Goal: Task Accomplishment & Management: Manage account settings

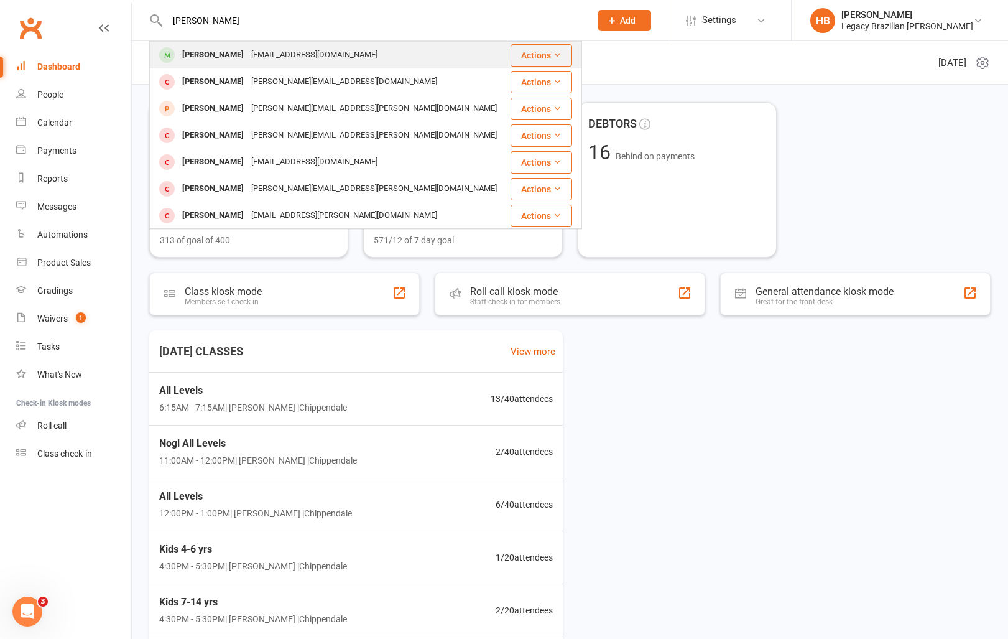
type input "andrew chen"
click at [262, 42] on div "Andrew Chen Andrewchenshopping@gmail.com" at bounding box center [330, 54] width 358 height 25
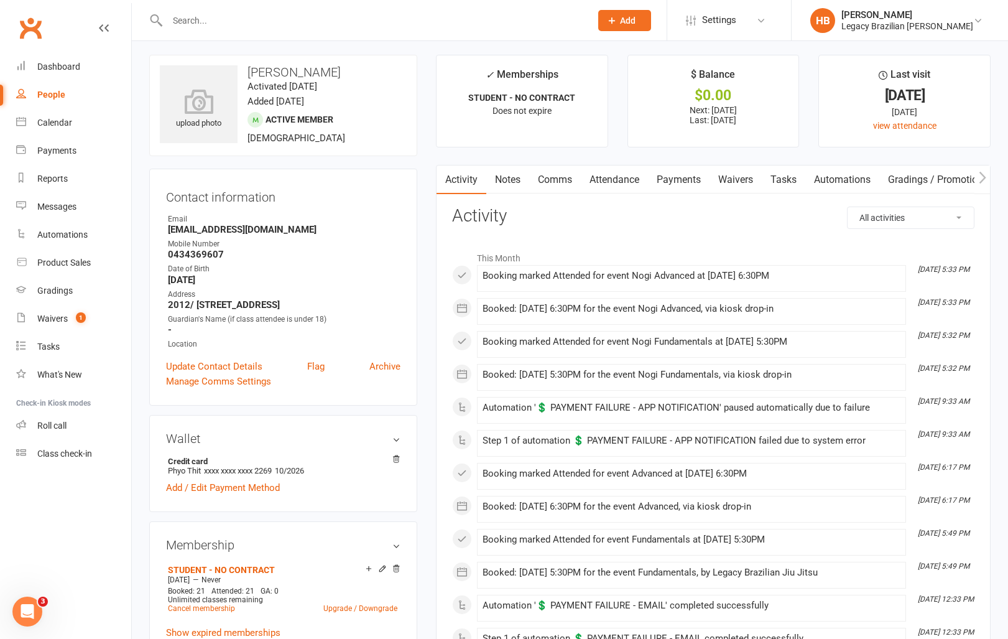
scroll to position [2, 0]
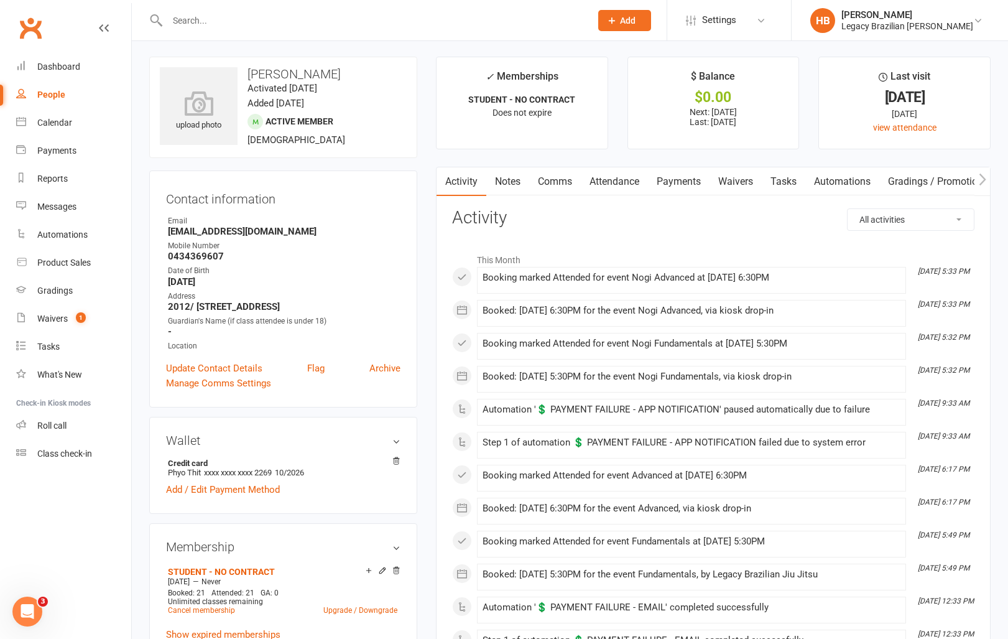
click at [707, 188] on link "Payments" at bounding box center [679, 181] width 62 height 29
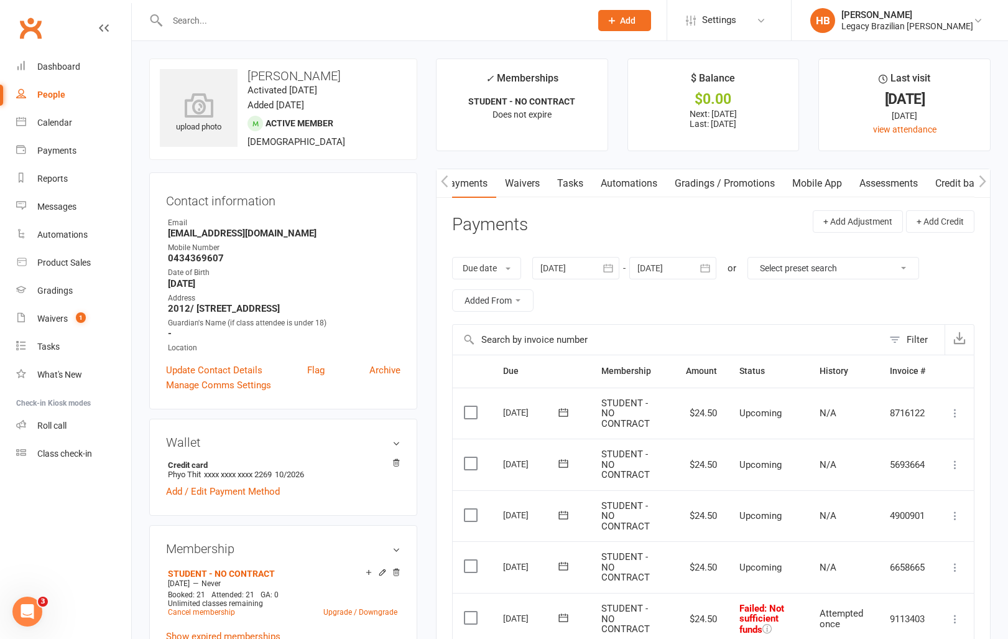
scroll to position [0, 236]
click at [812, 187] on link "Mobile App" at bounding box center [800, 183] width 67 height 29
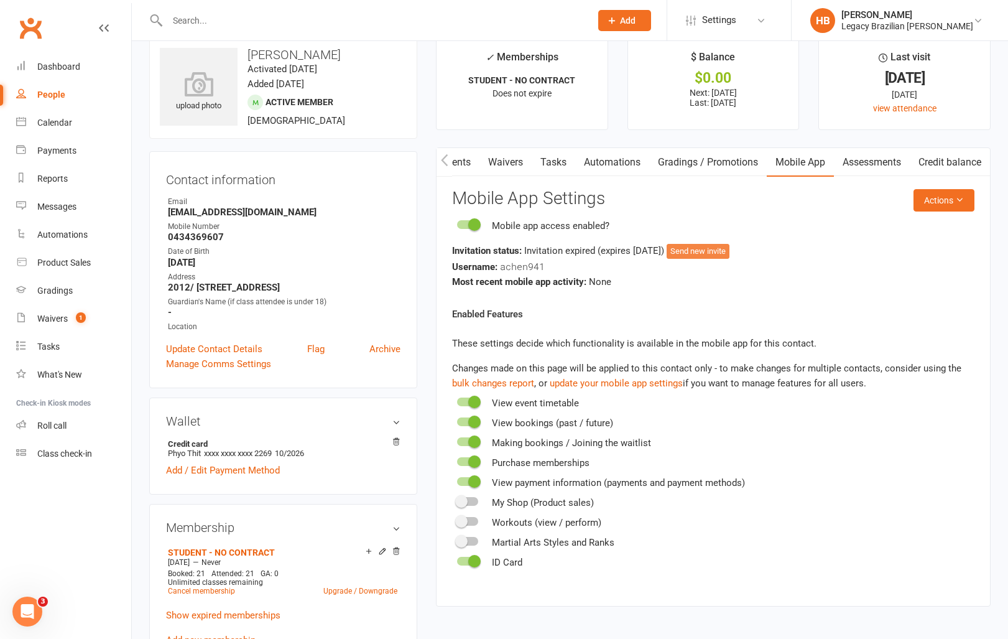
scroll to position [19, 0]
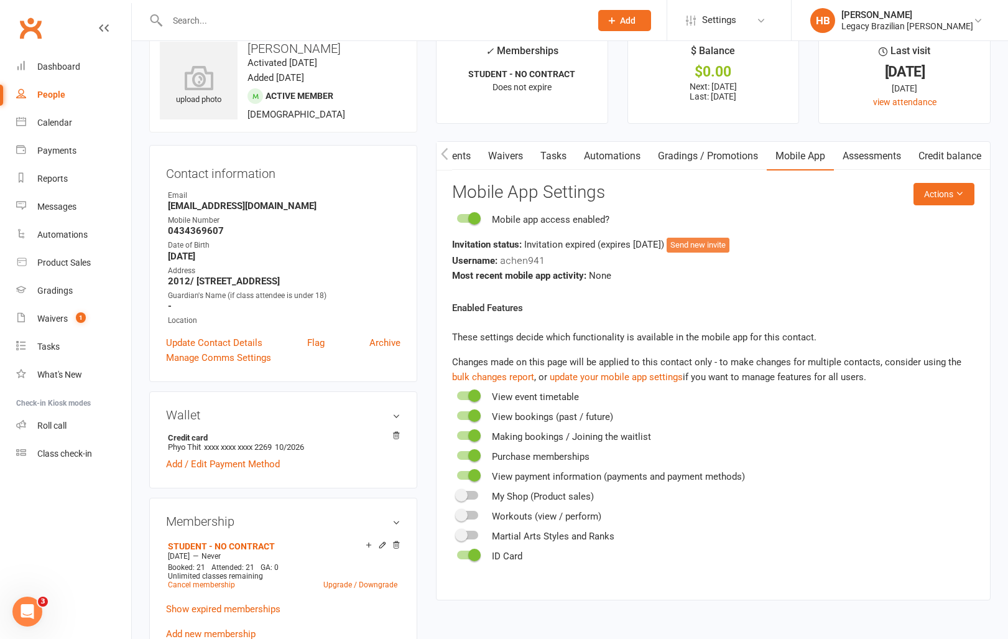
click at [717, 253] on div "Invitation status: Invitation expired (expires 23 days ago ) Send new invite Us…" at bounding box center [713, 260] width 522 height 46
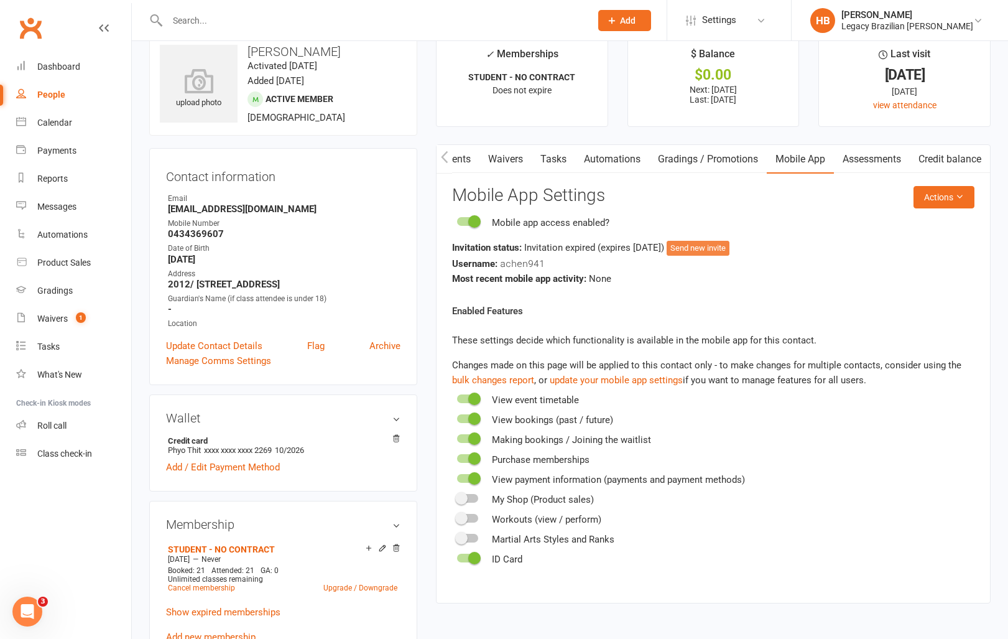
scroll to position [23, 0]
click at [730, 250] on button "Send new invite" at bounding box center [698, 249] width 63 height 15
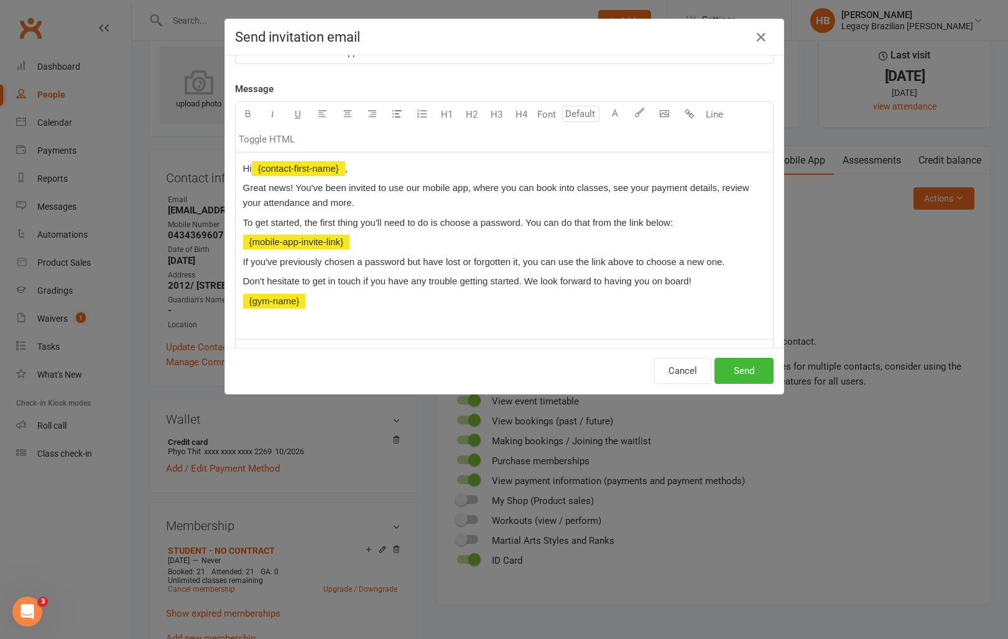
scroll to position [0, 0]
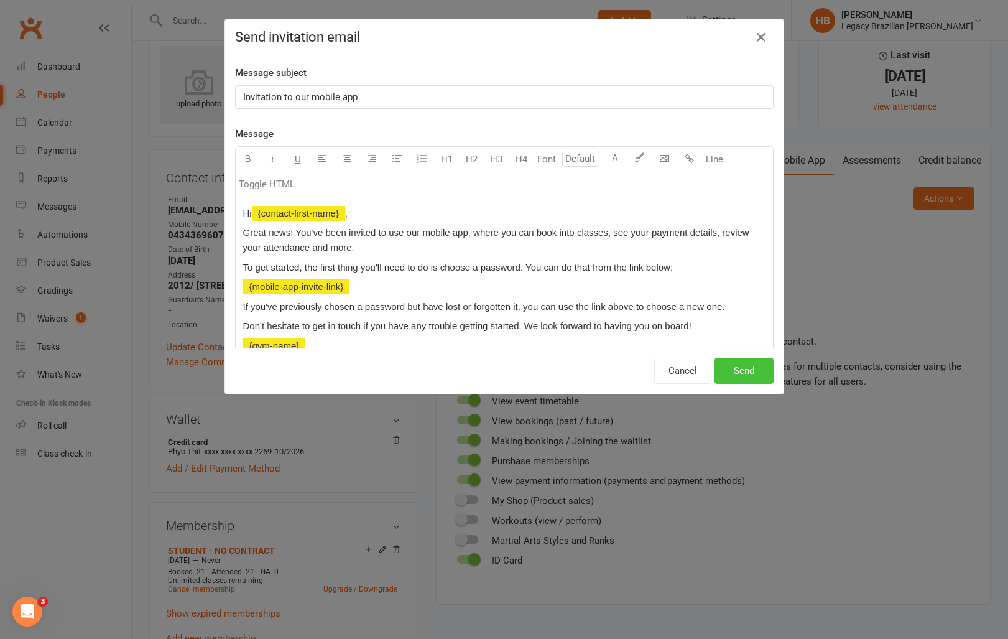
click at [741, 367] on button "Send" at bounding box center [744, 371] width 59 height 26
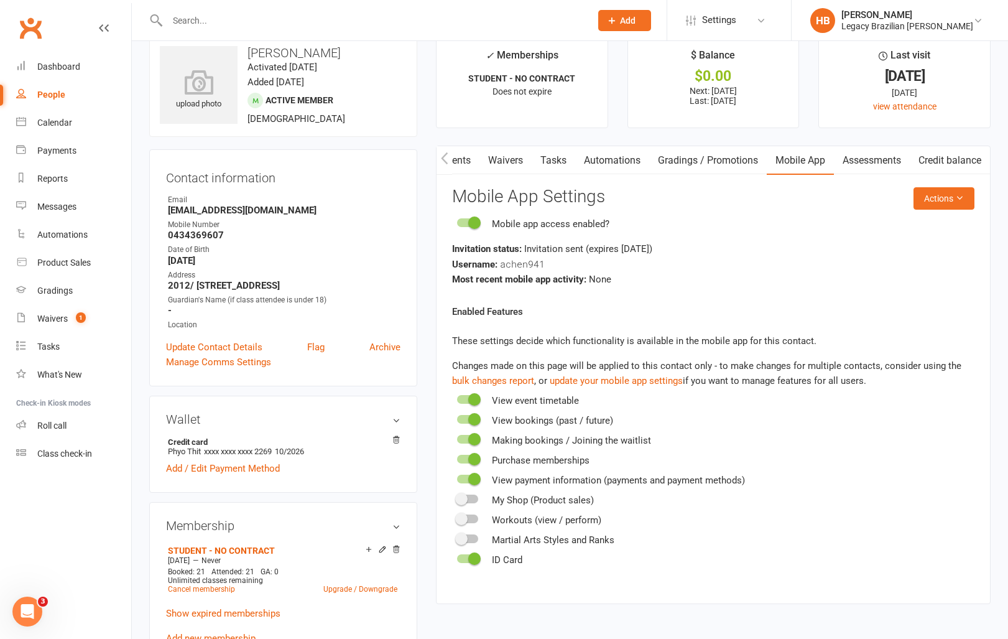
click at [305, 26] on input "text" at bounding box center [373, 20] width 419 height 17
type input "c"
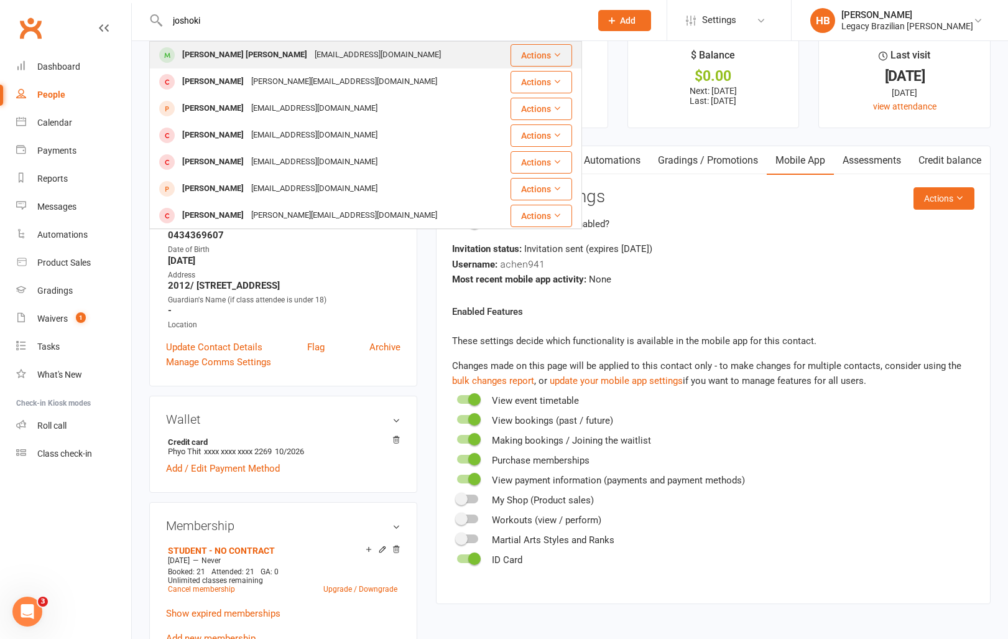
type input "joshoki"
click at [311, 61] on div "joshuaoki1112@gmail.com" at bounding box center [378, 55] width 134 height 18
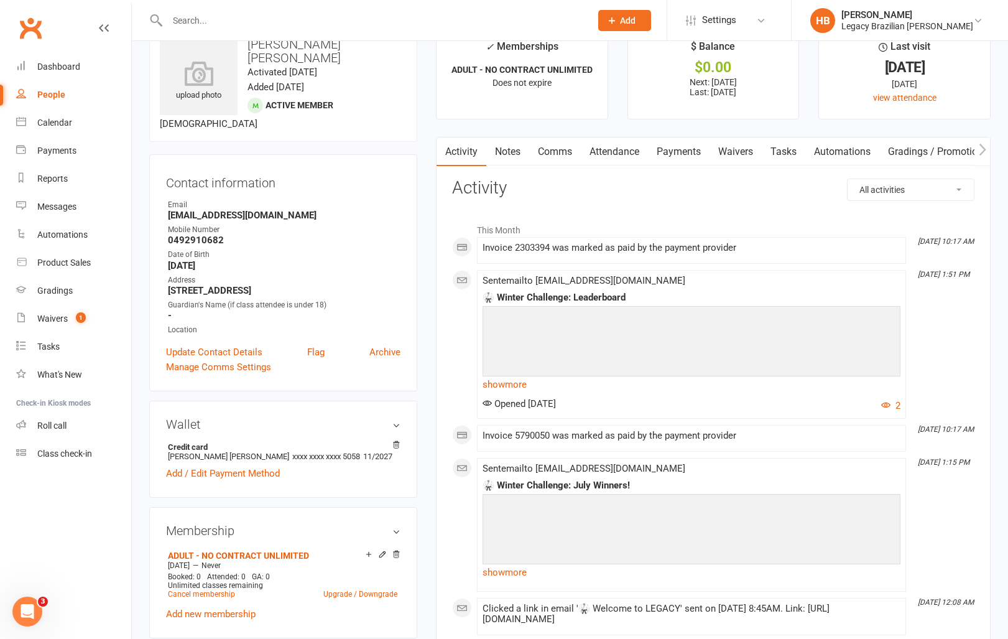
scroll to position [34, 0]
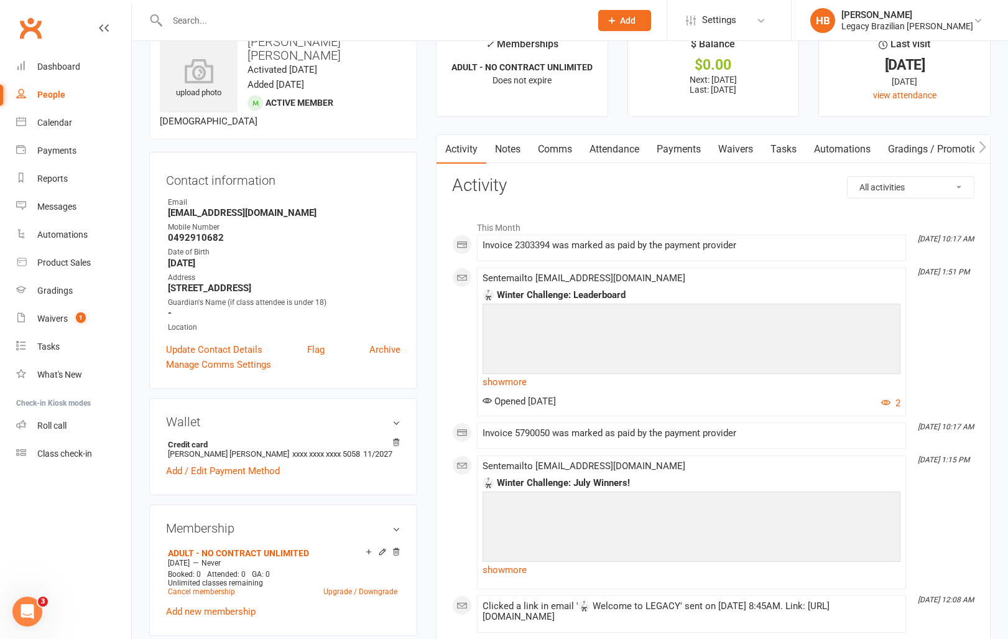
click at [675, 148] on link "Payments" at bounding box center [679, 149] width 62 height 29
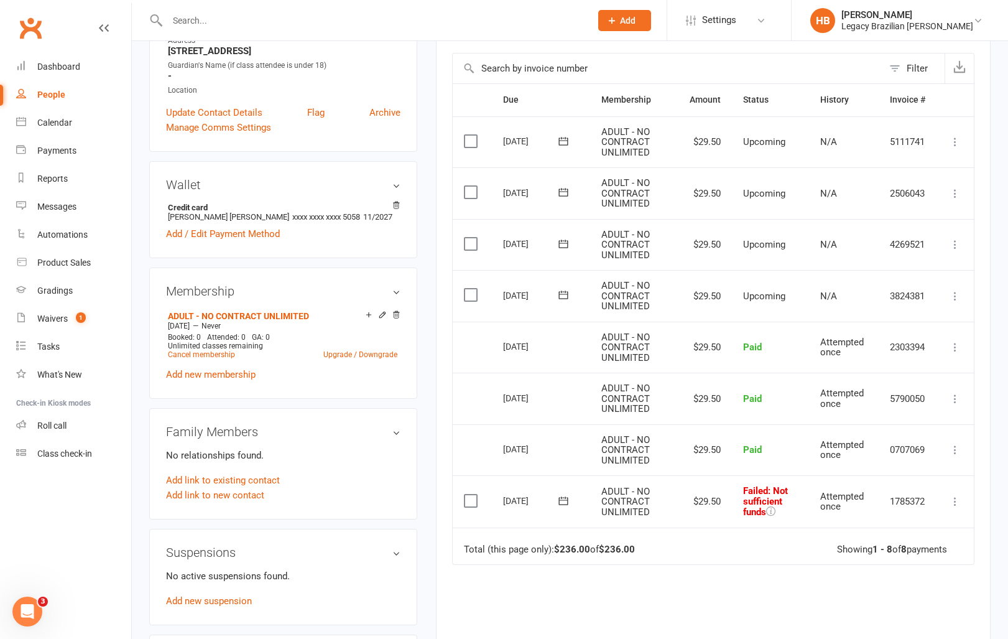
scroll to position [269, 0]
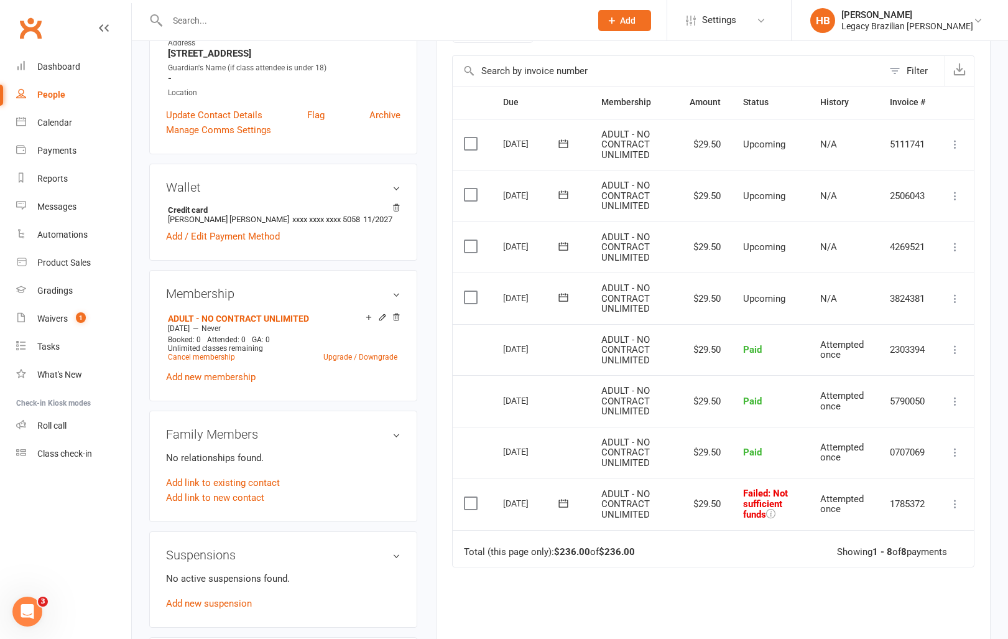
click at [951, 507] on icon at bounding box center [955, 504] width 12 height 12
click at [882, 608] on link "Skip" at bounding box center [900, 602] width 123 height 25
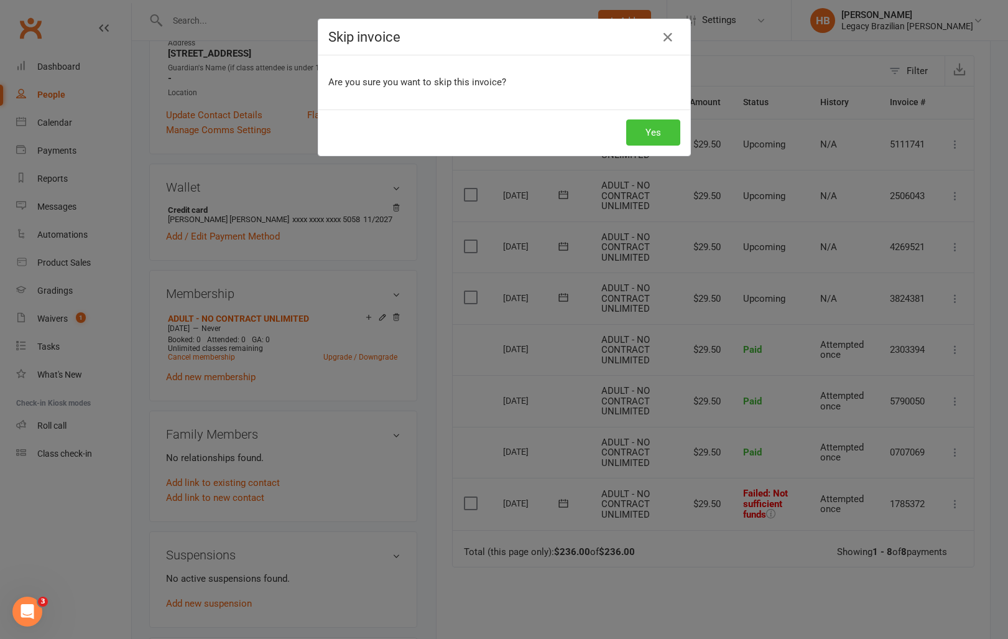
click at [661, 134] on button "Yes" at bounding box center [653, 132] width 54 height 26
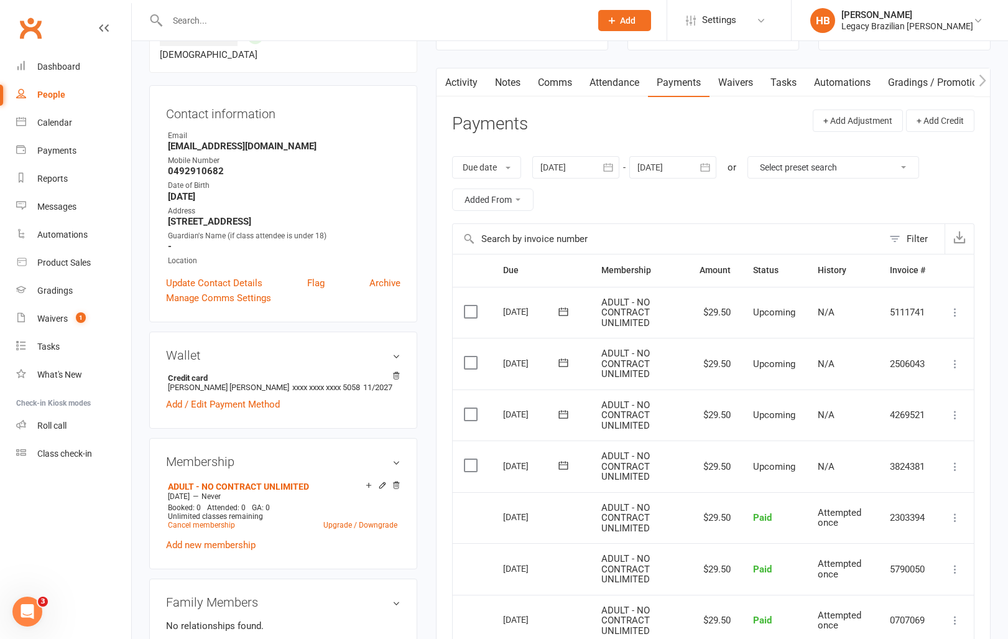
scroll to position [66, 0]
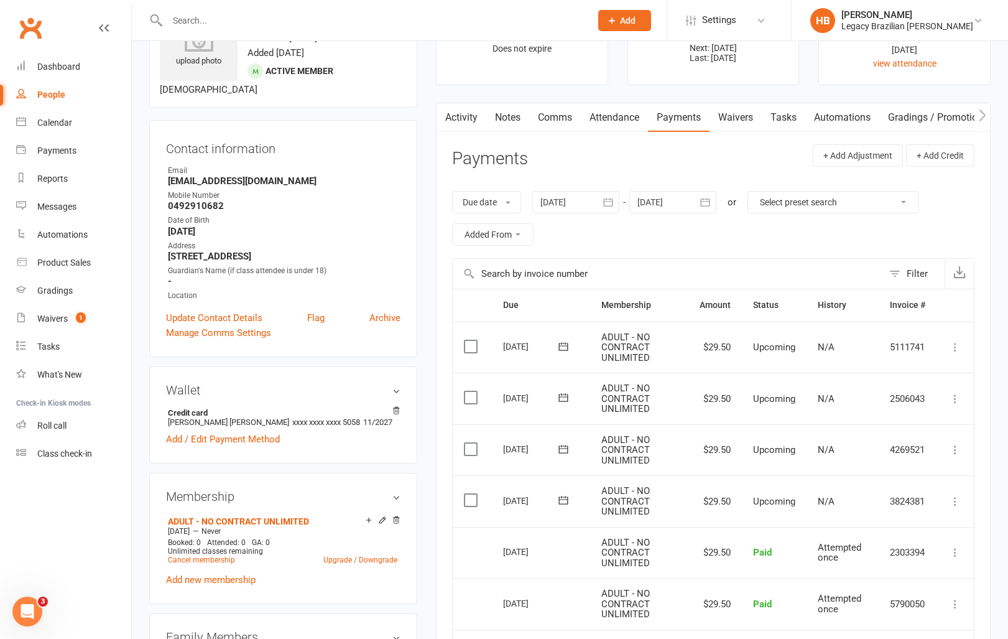
click at [611, 209] on button "button" at bounding box center [608, 202] width 22 height 22
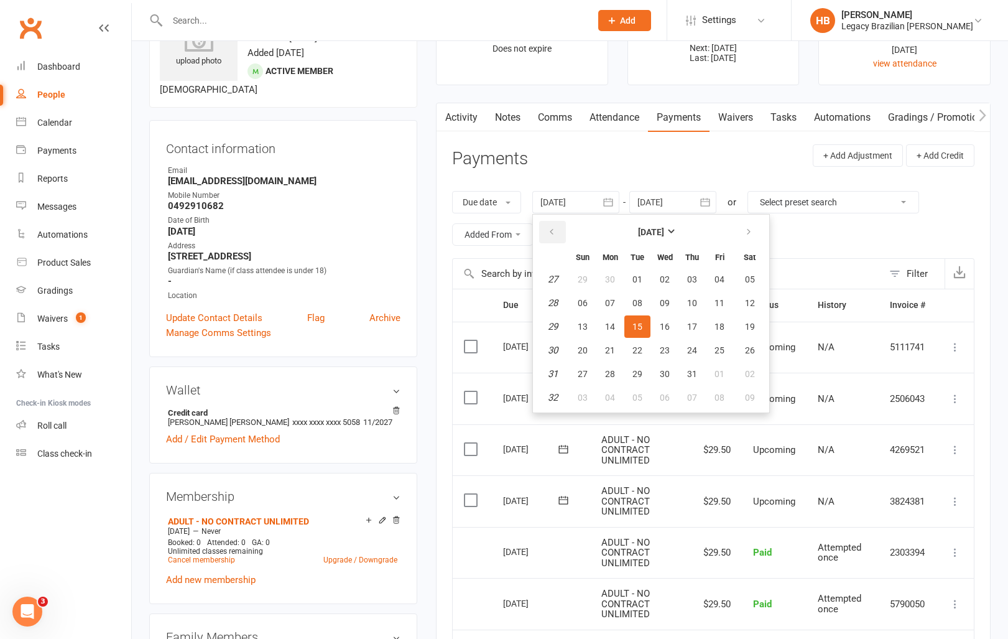
click at [552, 236] on icon "button" at bounding box center [551, 232] width 9 height 10
click at [608, 334] on button "14" at bounding box center [610, 326] width 26 height 22
type input "14 Apr 2025"
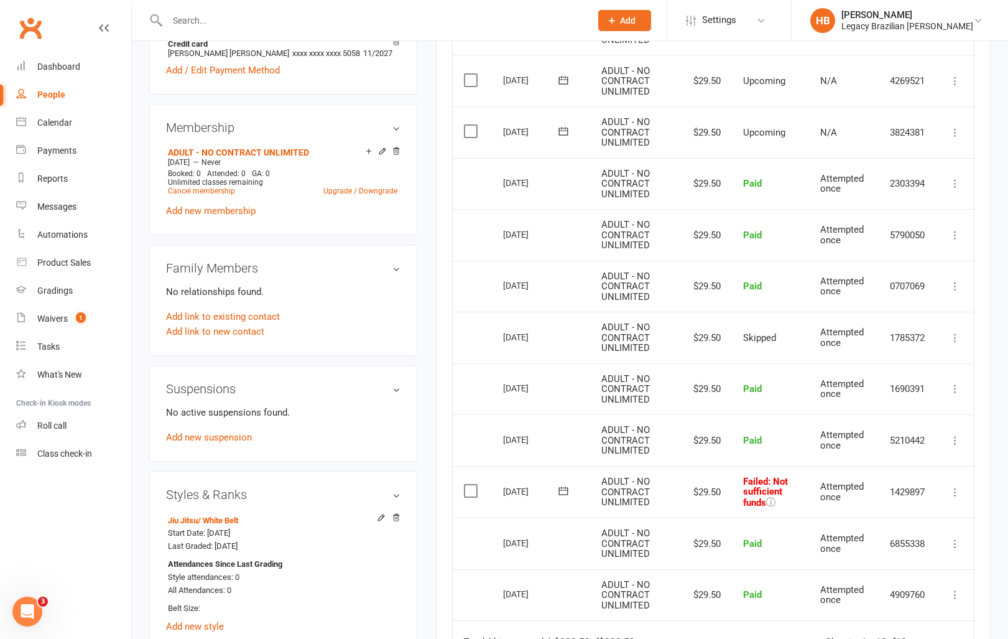
scroll to position [430, 0]
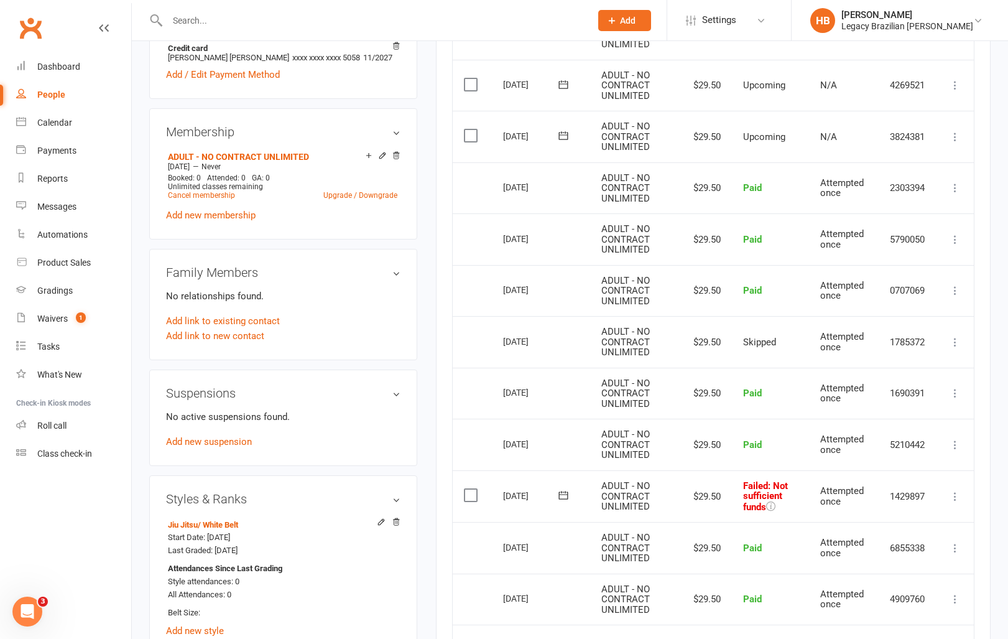
click at [955, 494] on icon at bounding box center [955, 496] width 12 height 12
click at [894, 598] on link "Skip" at bounding box center [900, 595] width 123 height 25
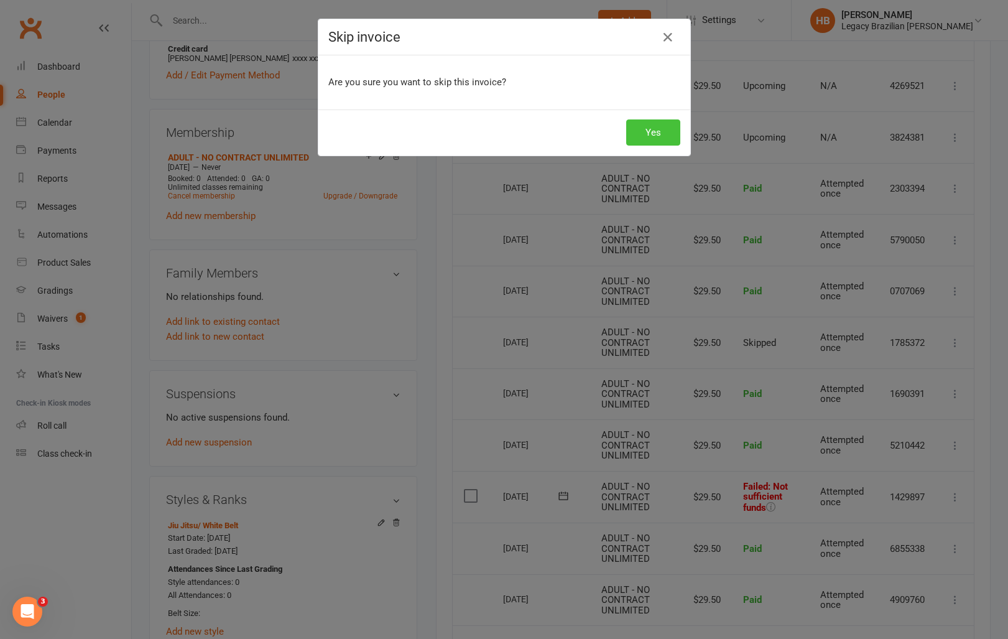
click at [670, 129] on button "Yes" at bounding box center [653, 132] width 54 height 26
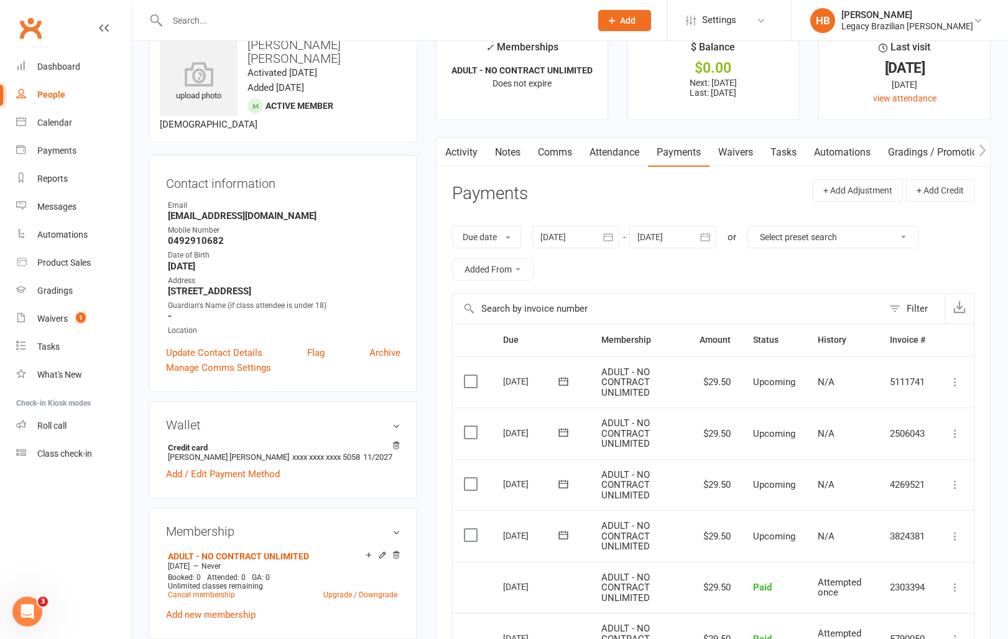
scroll to position [0, 0]
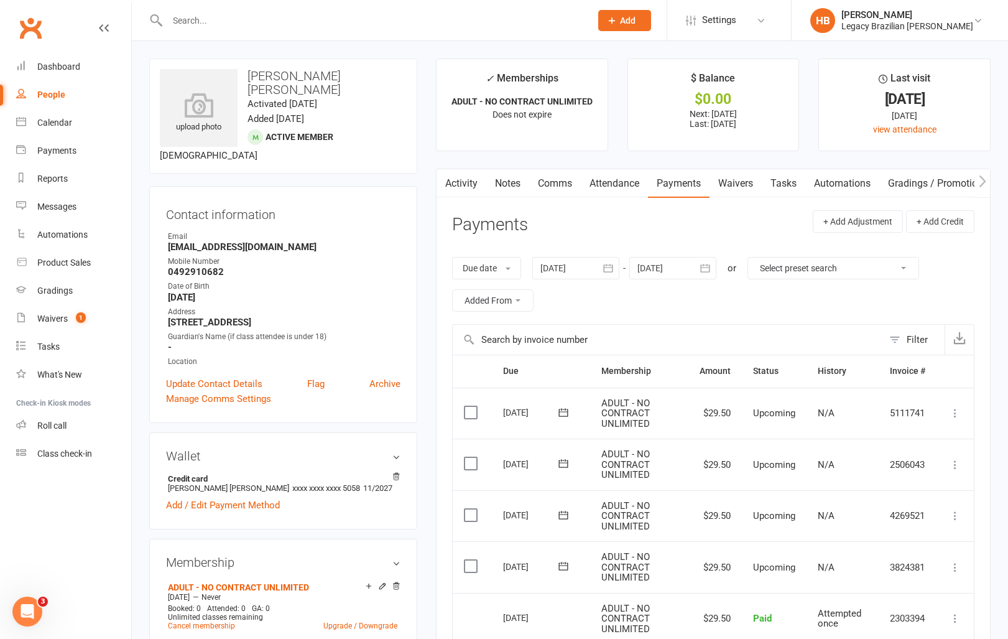
click at [621, 190] on link "Attendance" at bounding box center [614, 183] width 67 height 29
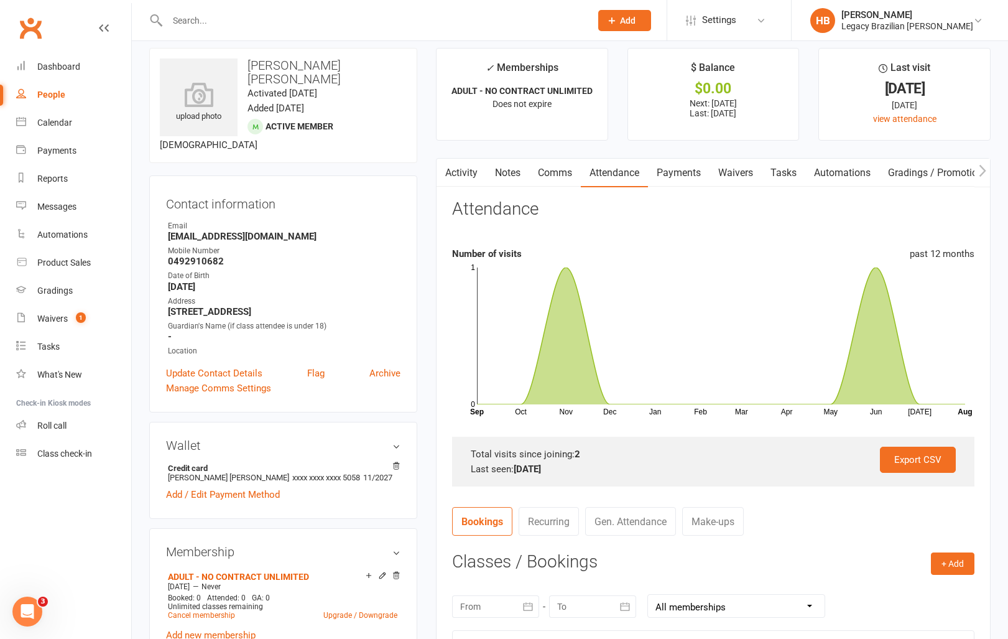
scroll to position [12, 0]
click at [217, 23] on input "text" at bounding box center [373, 20] width 419 height 17
click at [739, 178] on link "Waivers" at bounding box center [736, 171] width 52 height 29
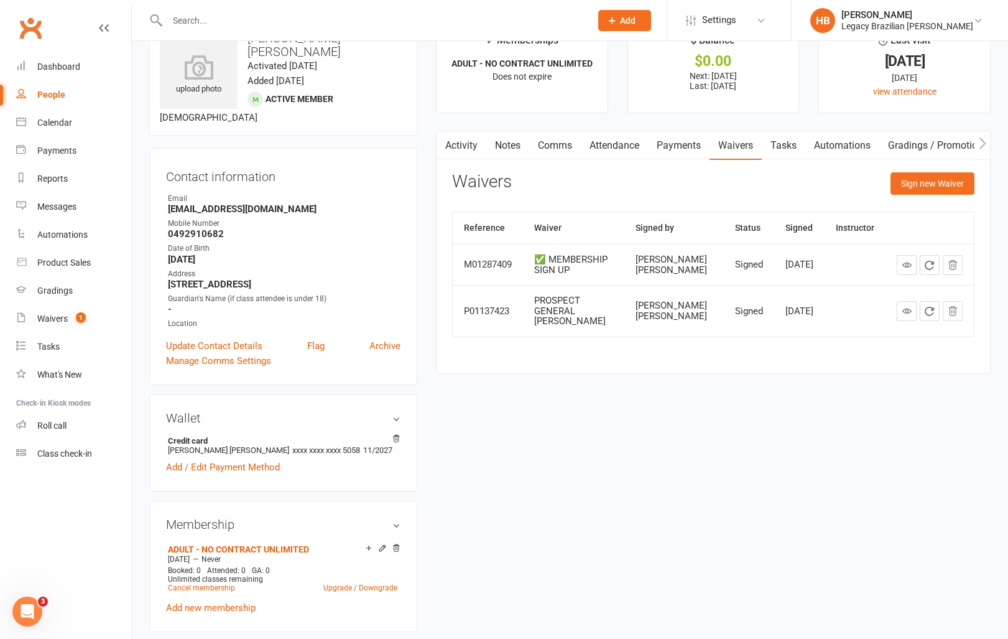
click at [916, 195] on div "Sign new Waiver" at bounding box center [933, 186] width 84 height 29
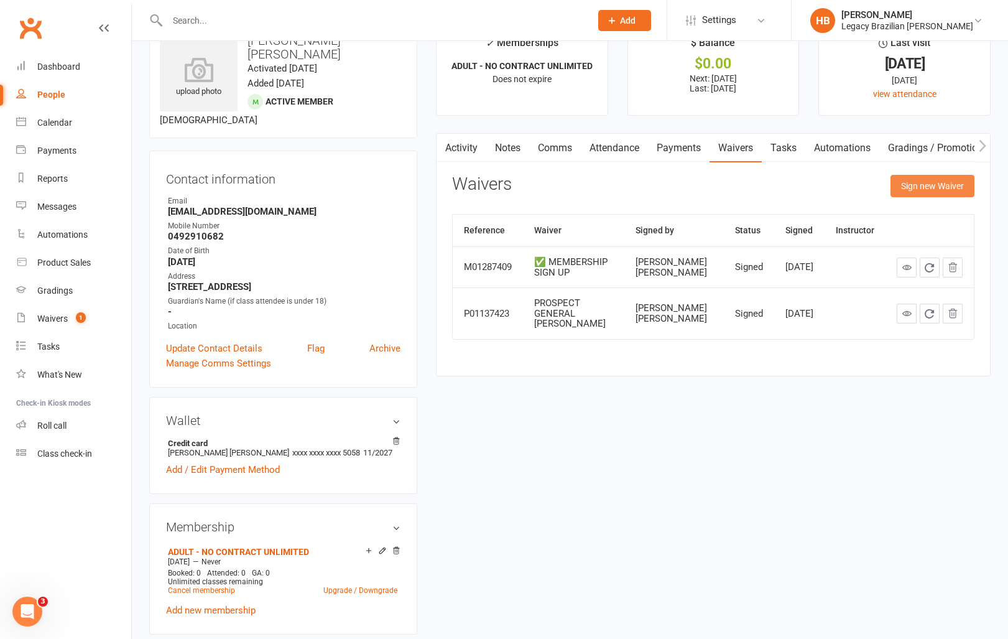
click at [906, 191] on button "Sign new Waiver" at bounding box center [933, 186] width 84 height 22
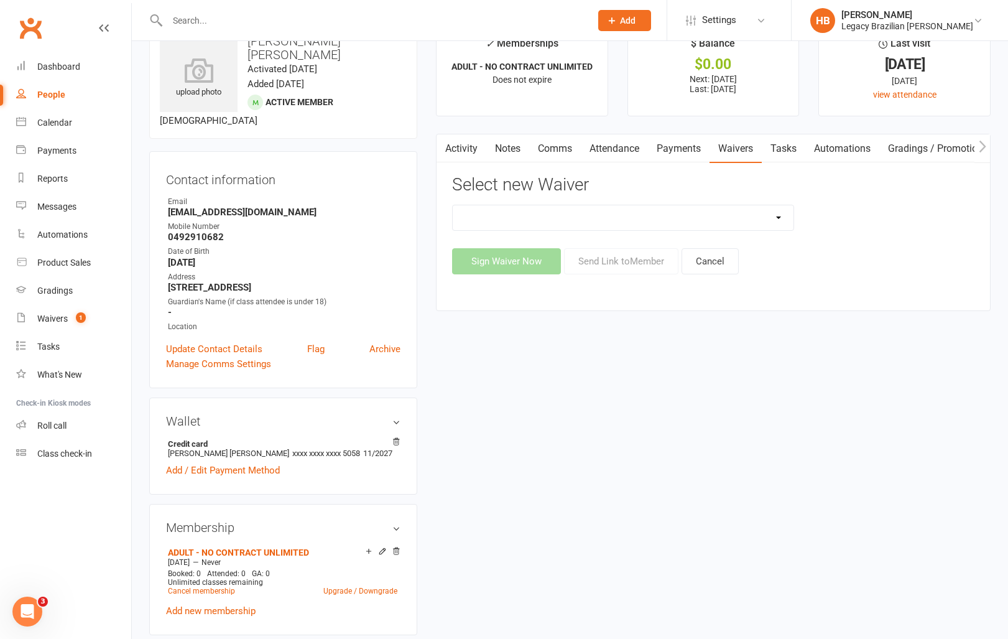
click at [598, 222] on select "❌ CANCELLATION FORM ☑️ EXISTING MEMBER WAIVER 🆓 FREE TRIAL WEEK 🛡️ LEGACY EXPER…" at bounding box center [623, 217] width 341 height 25
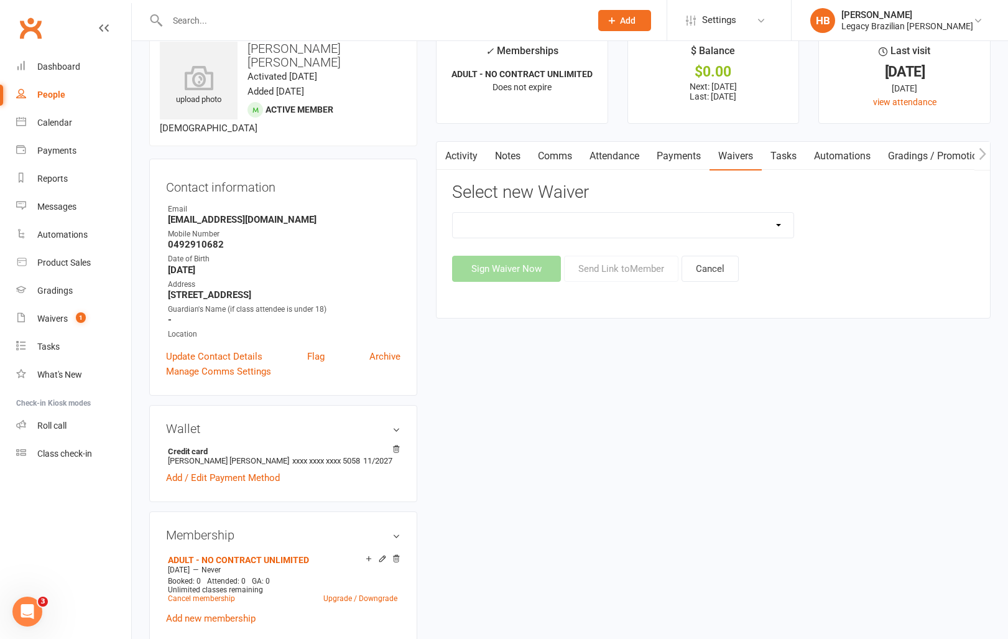
select select "10084"
click at [591, 267] on button "Send Link to Member" at bounding box center [621, 269] width 114 height 26
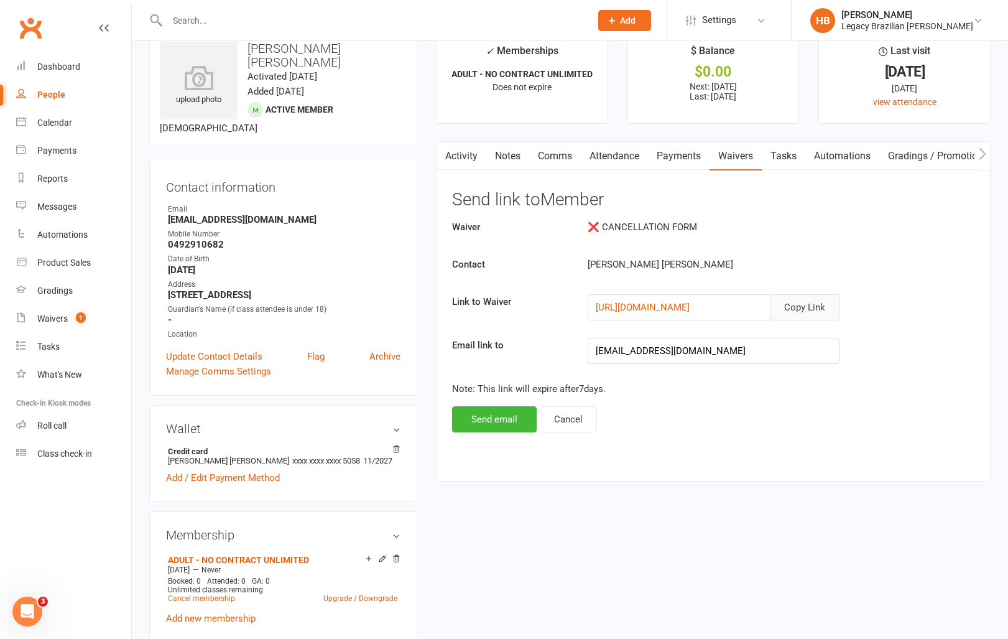
click at [803, 310] on button "Copy Link" at bounding box center [805, 307] width 70 height 26
click at [252, 21] on input "text" at bounding box center [373, 20] width 419 height 17
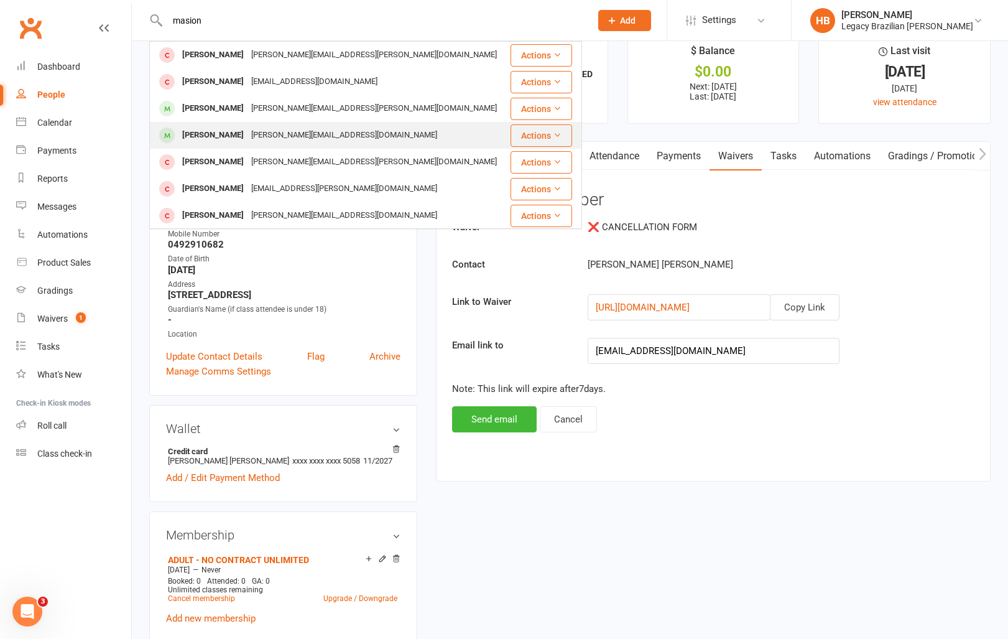
type input "masion"
click at [269, 132] on div "mason.gorniakowski@gmail.com" at bounding box center [344, 135] width 193 height 18
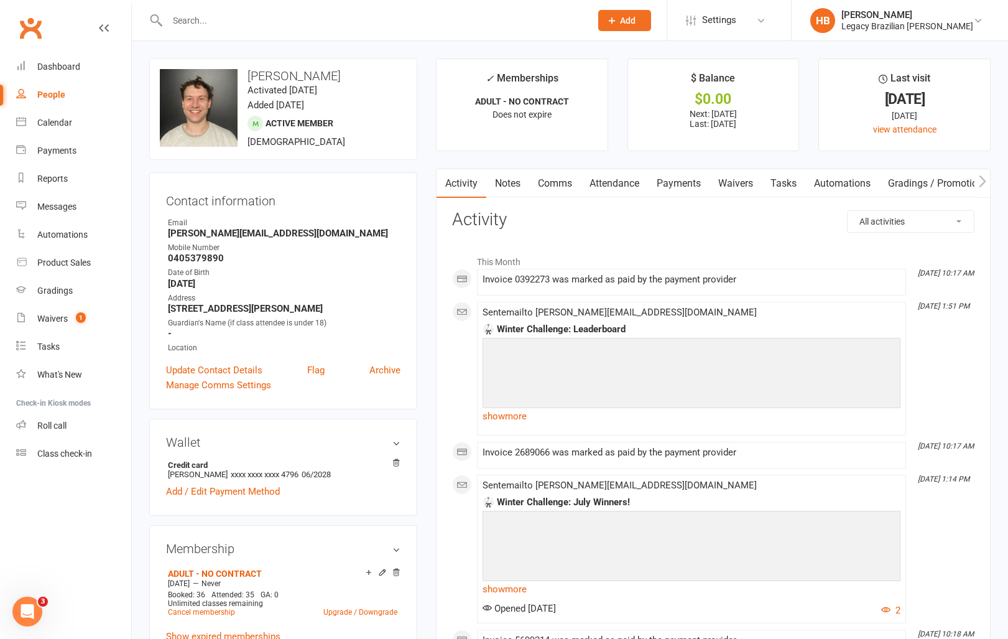
click at [745, 183] on link "Waivers" at bounding box center [736, 183] width 52 height 29
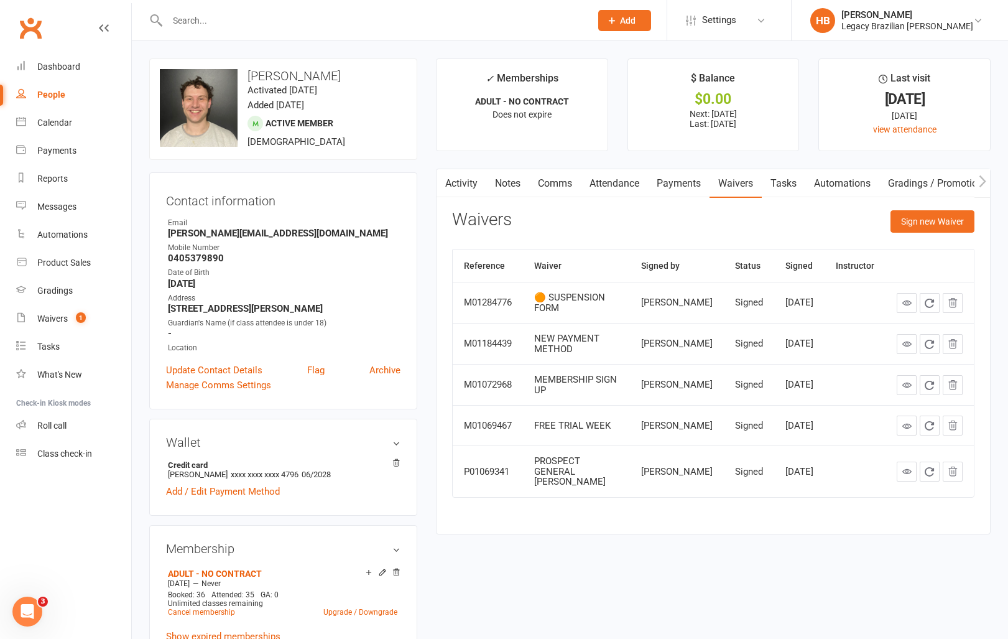
click at [683, 193] on link "Payments" at bounding box center [679, 183] width 62 height 29
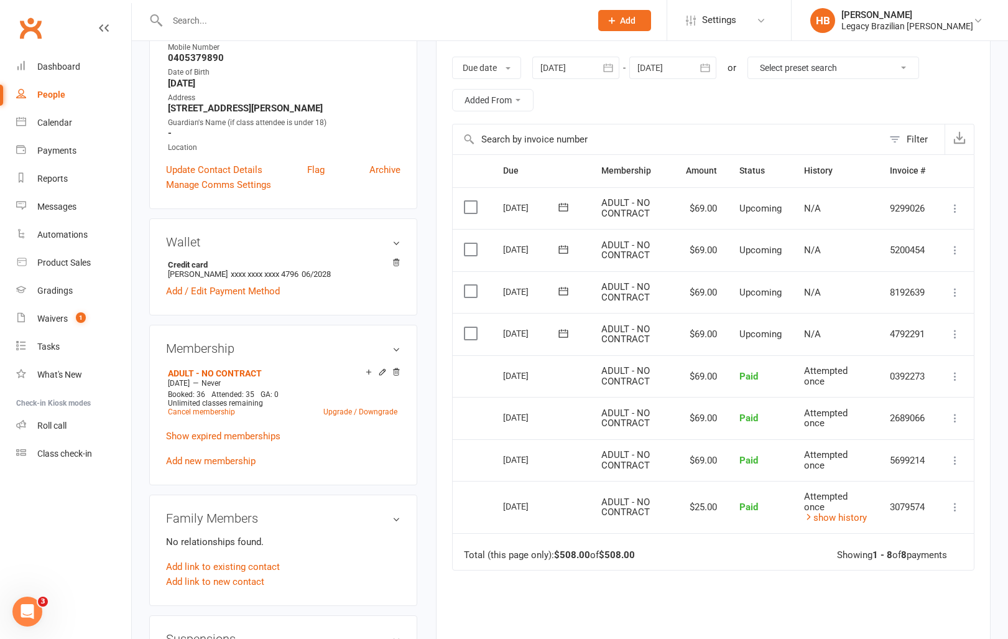
scroll to position [199, 0]
click at [80, 316] on span "1" at bounding box center [81, 317] width 10 height 11
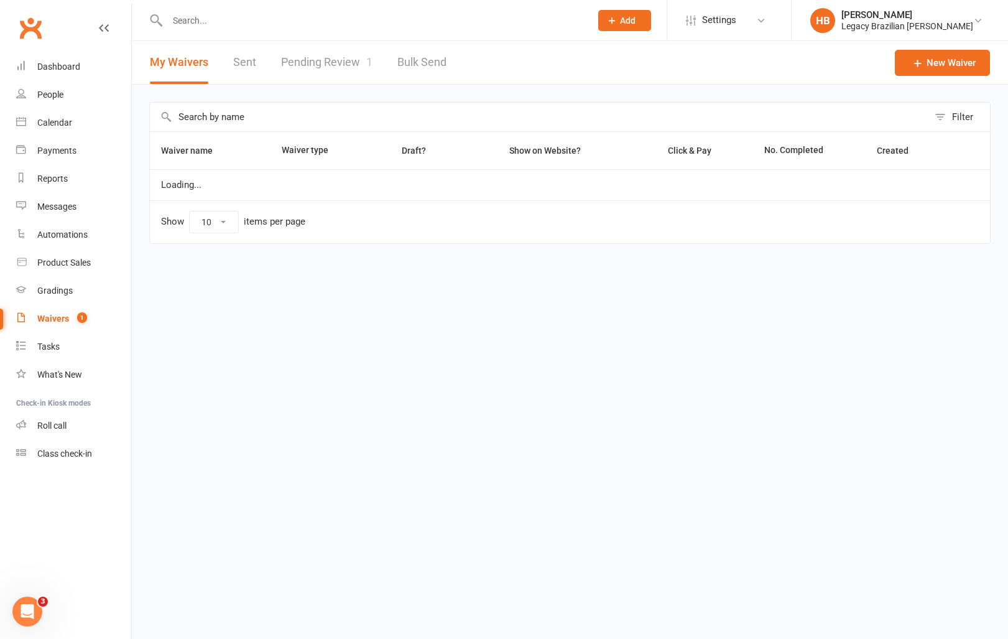
click at [294, 72] on link "Pending Review 1" at bounding box center [326, 62] width 91 height 43
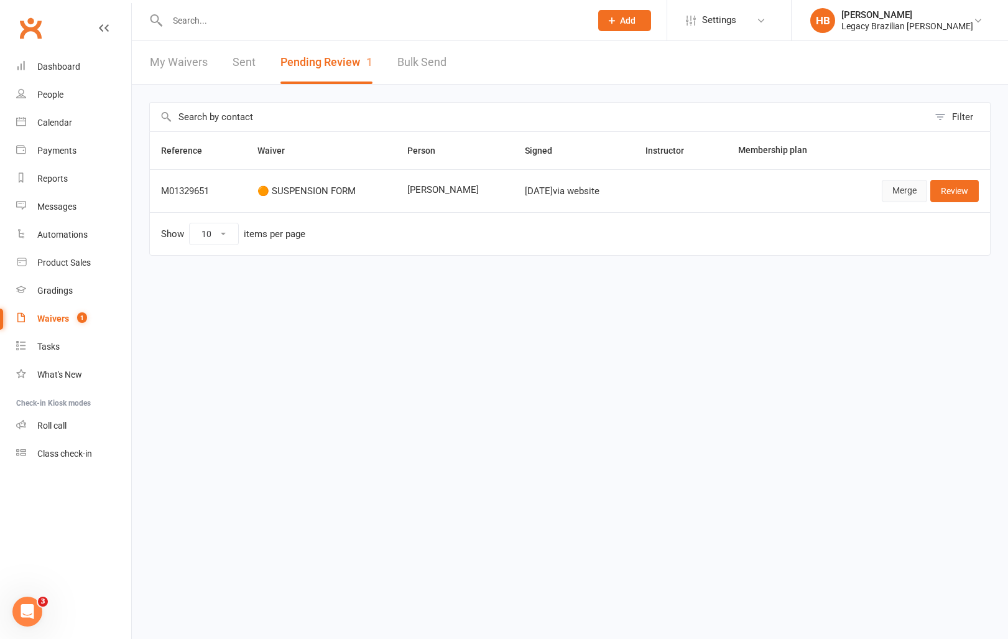
click at [894, 194] on link "Merge" at bounding box center [904, 191] width 45 height 22
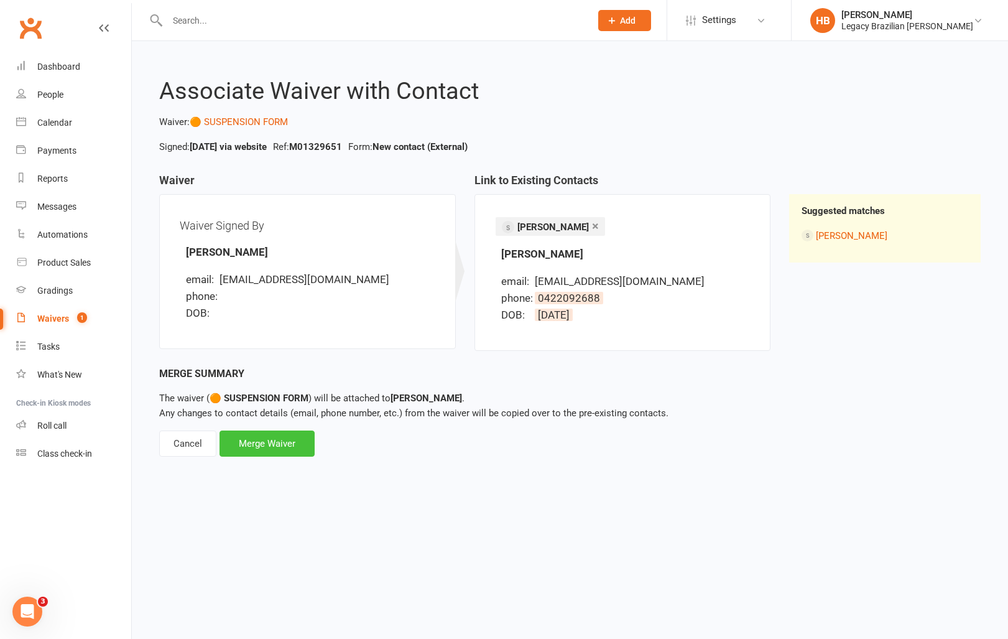
click at [258, 442] on div "Merge Waiver" at bounding box center [267, 443] width 95 height 26
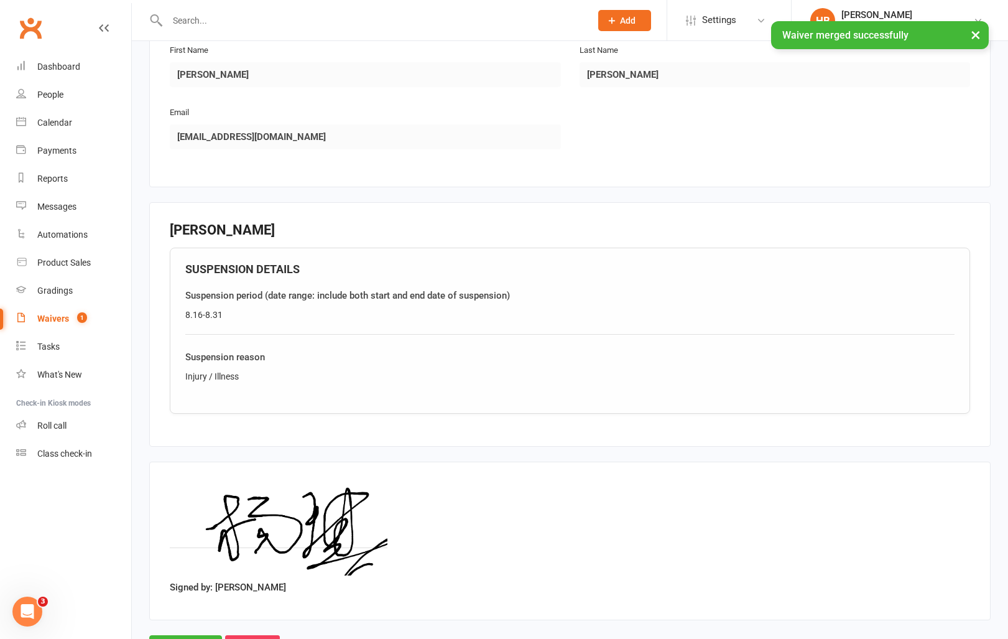
scroll to position [281, 0]
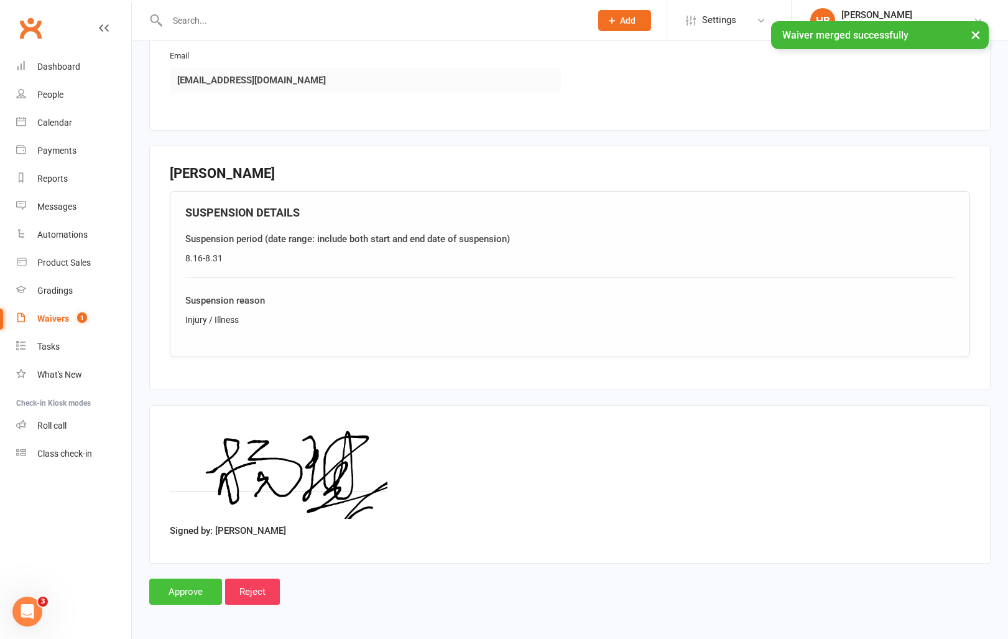
click at [183, 588] on input "Approve" at bounding box center [185, 591] width 73 height 26
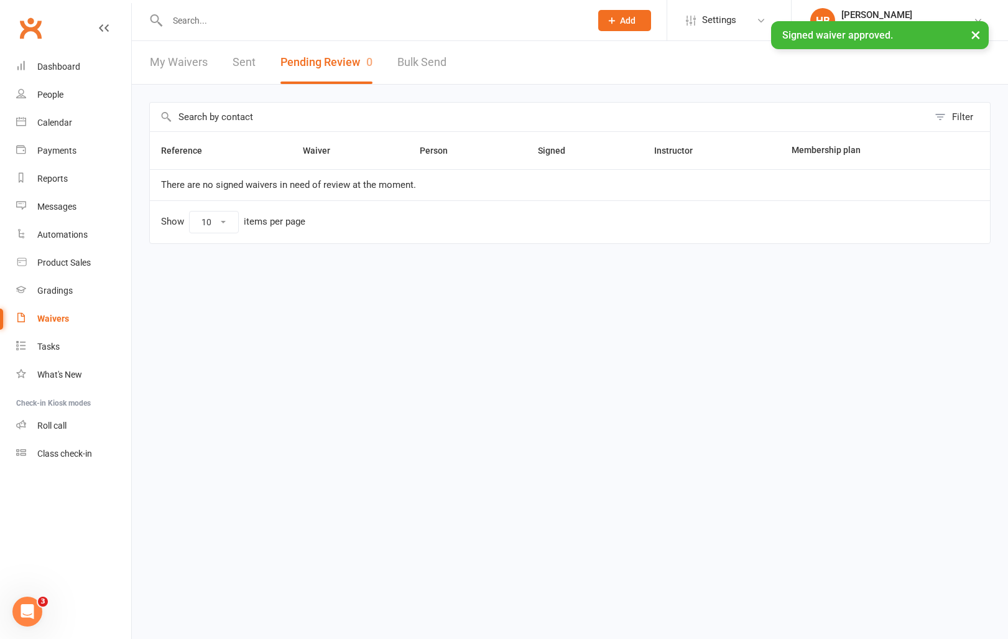
click at [266, 7] on div at bounding box center [365, 20] width 433 height 40
click at [253, 21] on input "text" at bounding box center [373, 20] width 419 height 17
type input "qi yang"
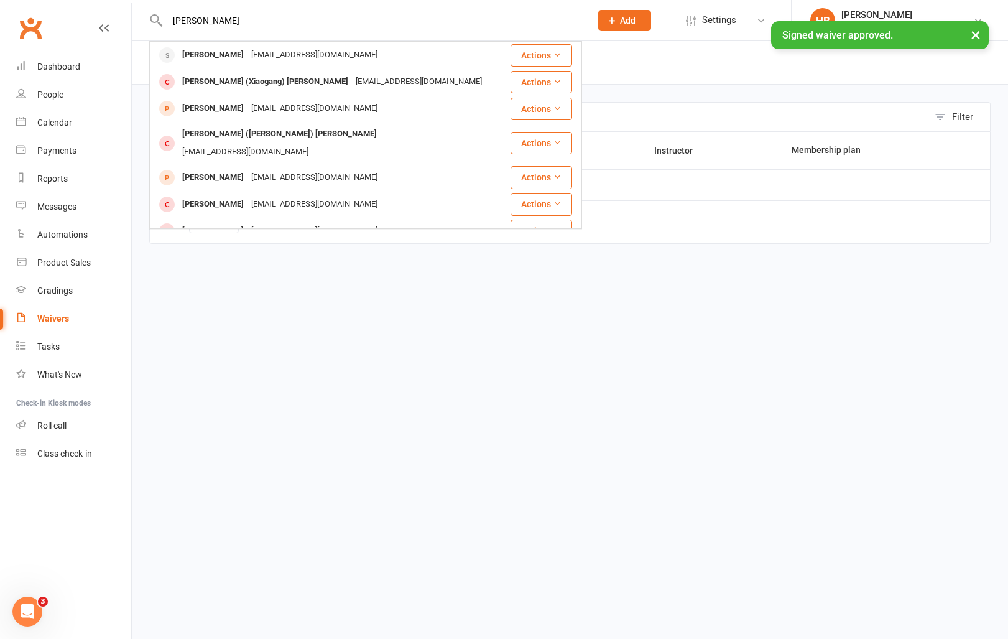
click at [251, 21] on div "× Signed waiver approved." at bounding box center [496, 21] width 992 height 0
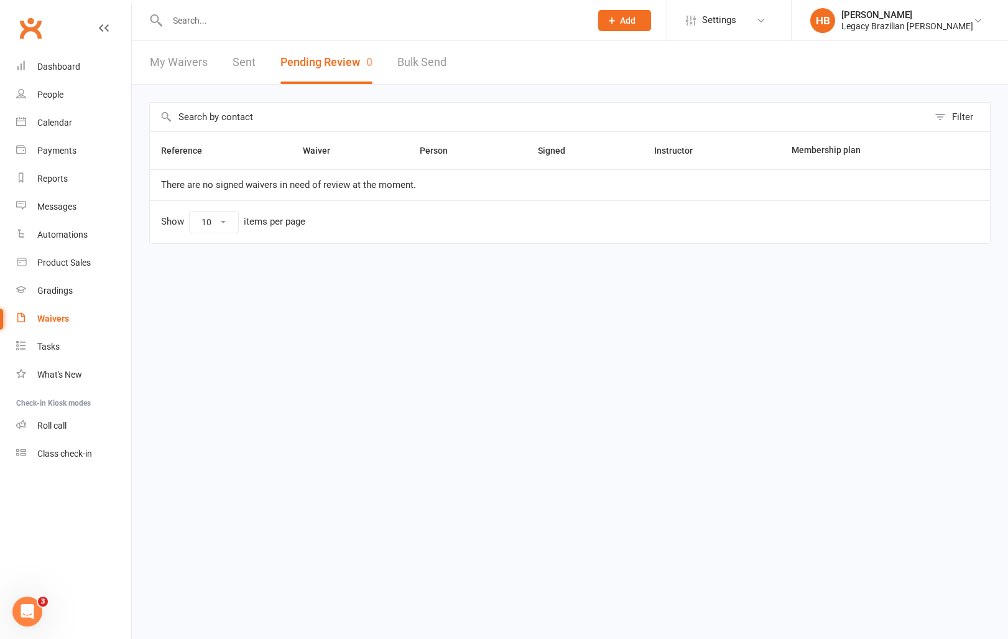
click at [251, 55] on link "Sent" at bounding box center [244, 62] width 23 height 43
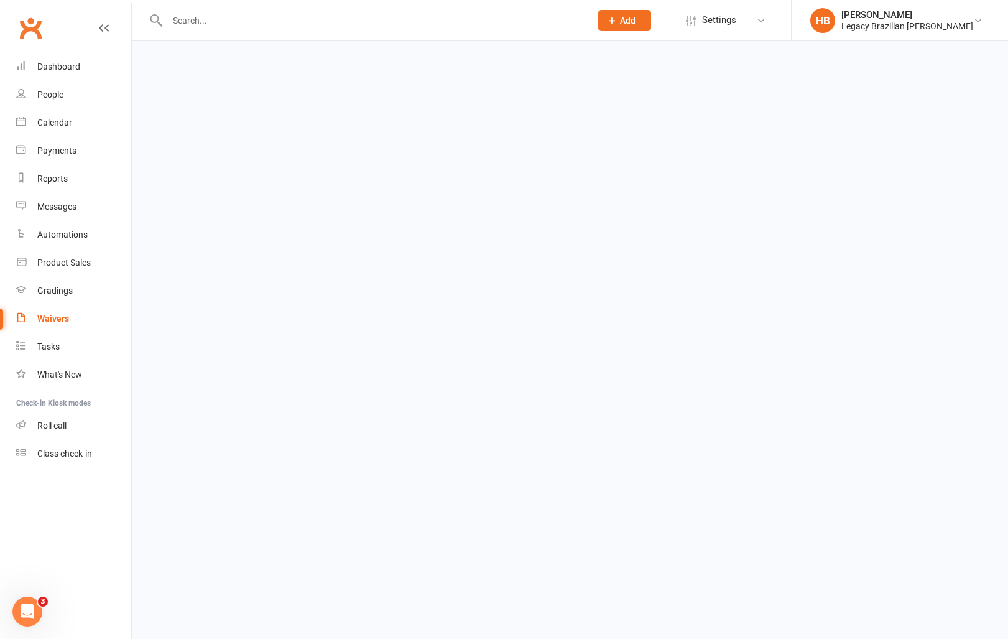
select select "100"
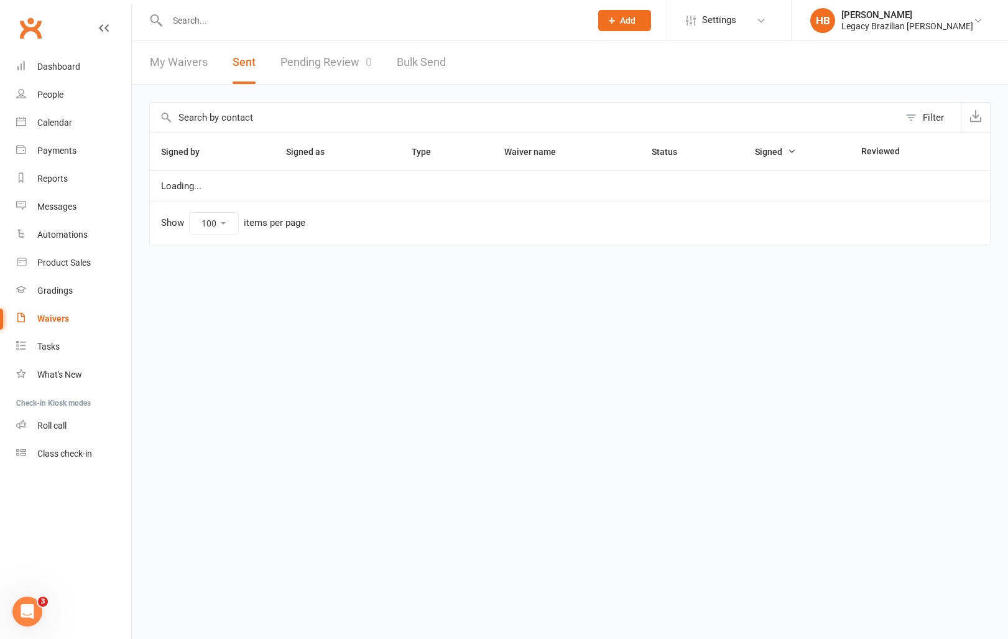
click at [197, 17] on input "text" at bounding box center [373, 20] width 419 height 17
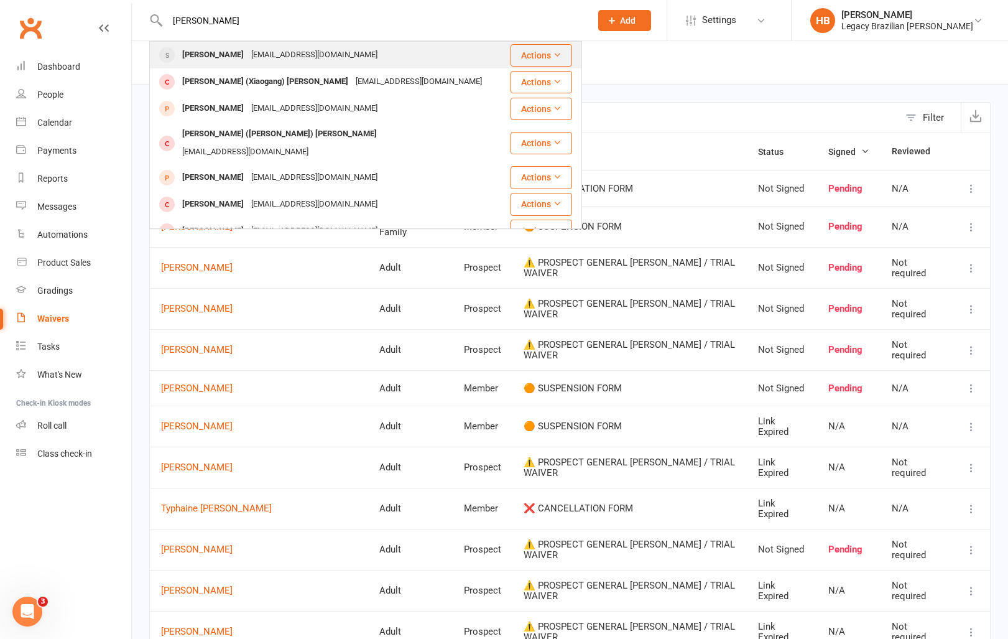
type input "qi yang"
click at [210, 46] on div "Qi Yang" at bounding box center [212, 55] width 69 height 18
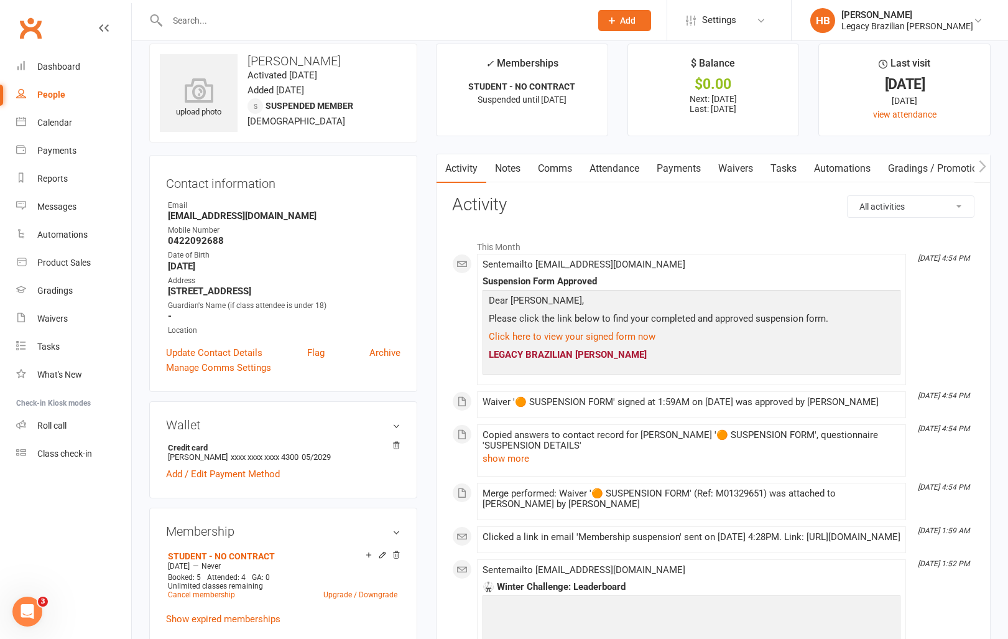
scroll to position [11, 0]
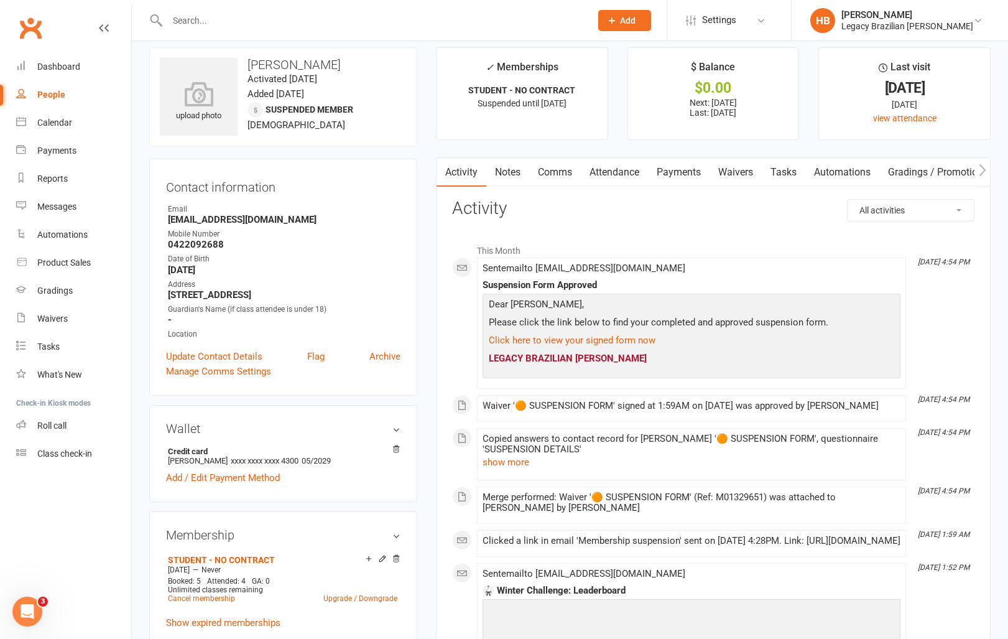
click at [729, 169] on link "Waivers" at bounding box center [736, 172] width 52 height 29
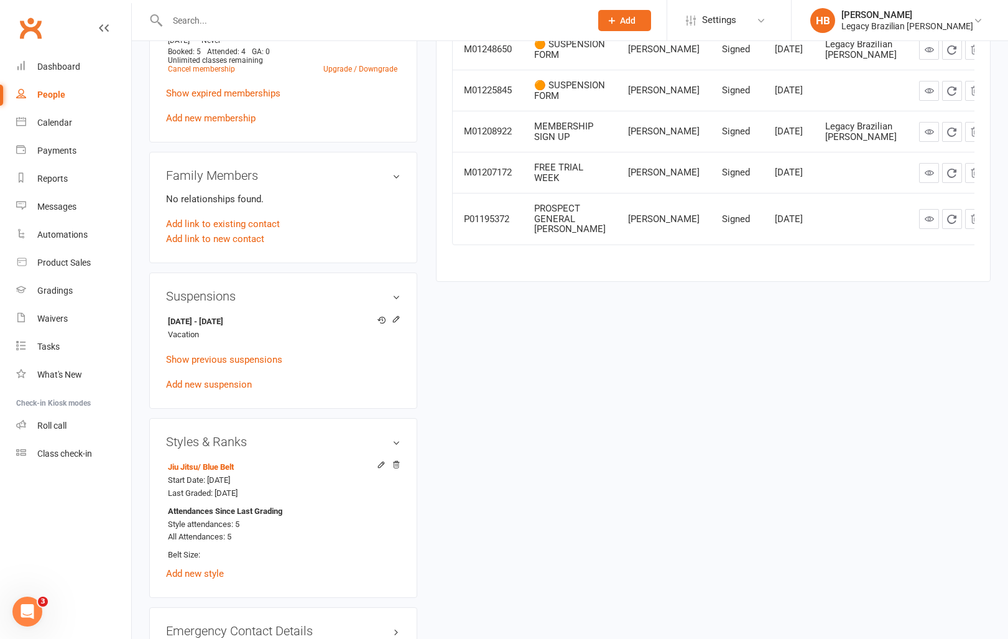
scroll to position [555, 0]
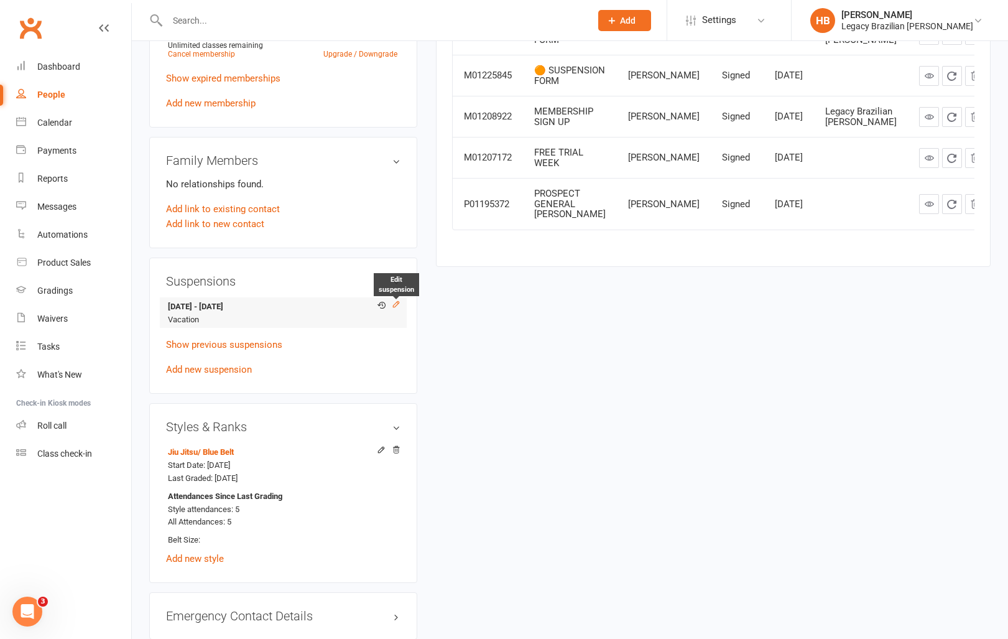
click at [399, 302] on icon at bounding box center [396, 304] width 9 height 9
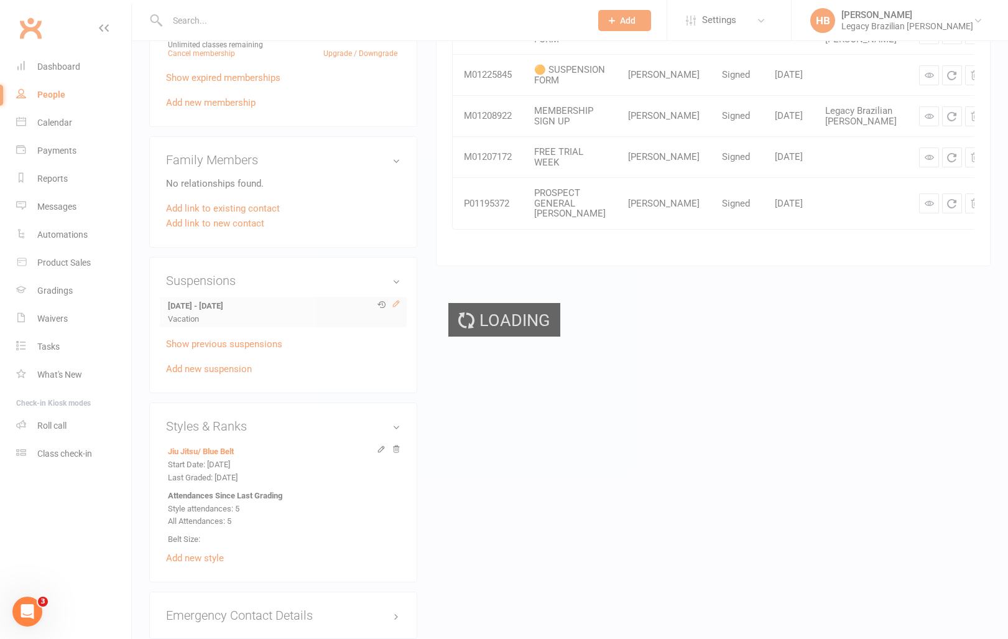
scroll to position [554, 0]
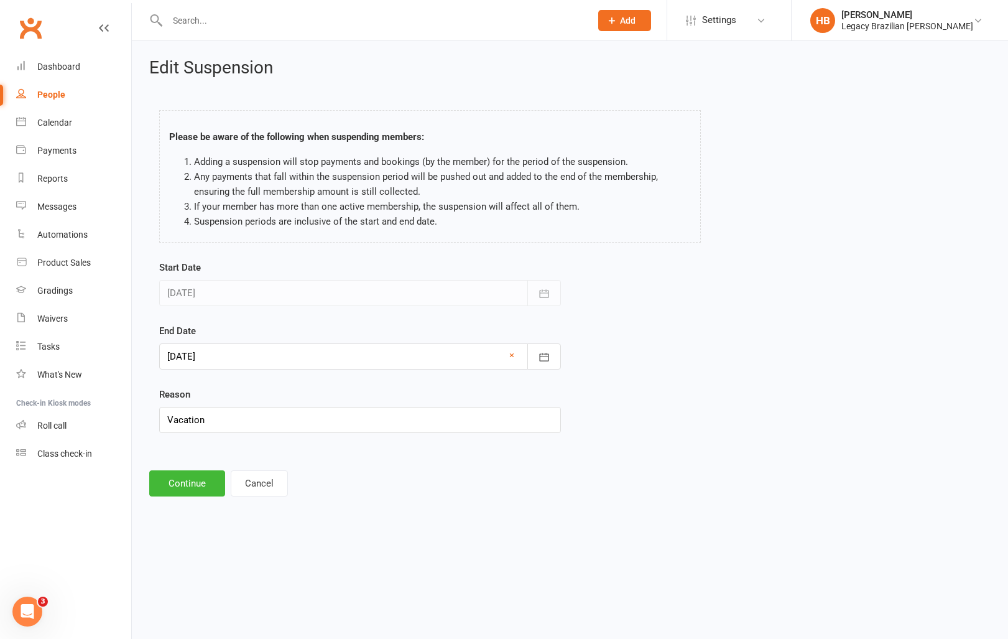
click at [272, 361] on div at bounding box center [360, 356] width 402 height 26
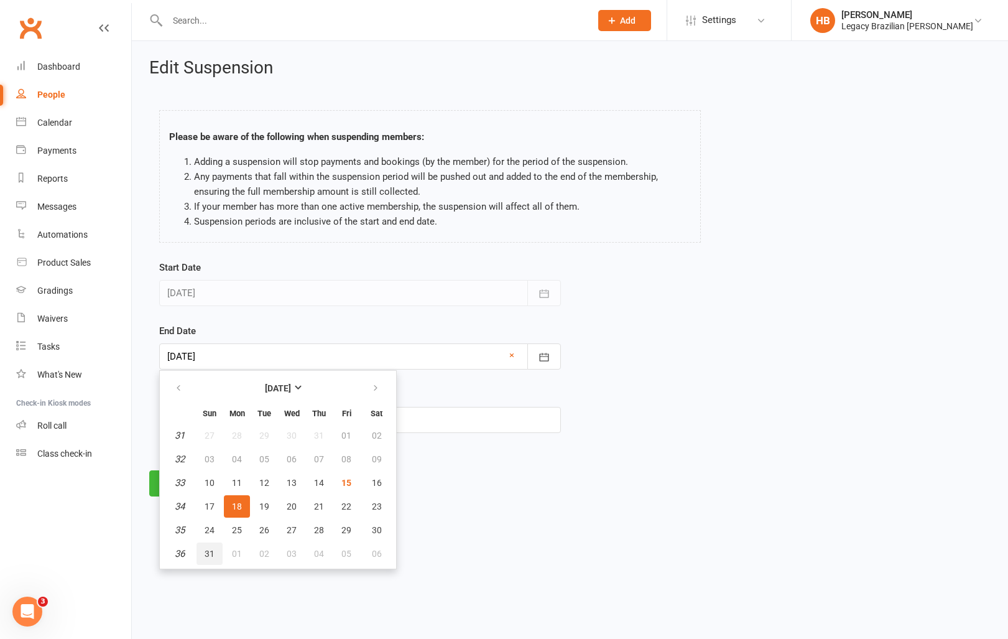
click at [205, 556] on span "31" at bounding box center [210, 554] width 10 height 10
type input "31 Aug 2025"
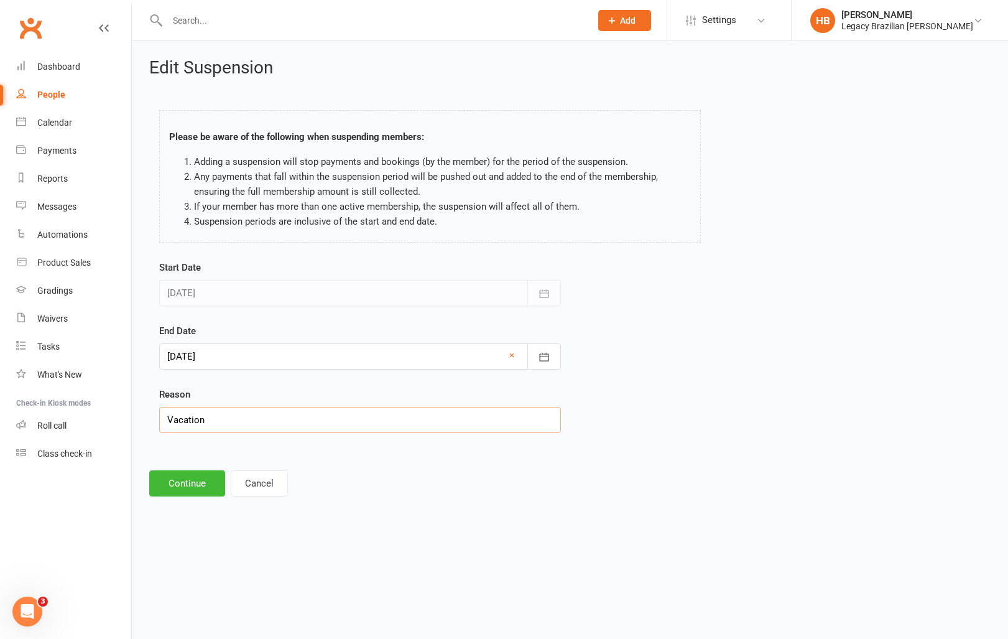
click at [225, 421] on input "Vacation" at bounding box center [360, 420] width 402 height 26
click at [193, 491] on button "Continue" at bounding box center [187, 483] width 76 height 26
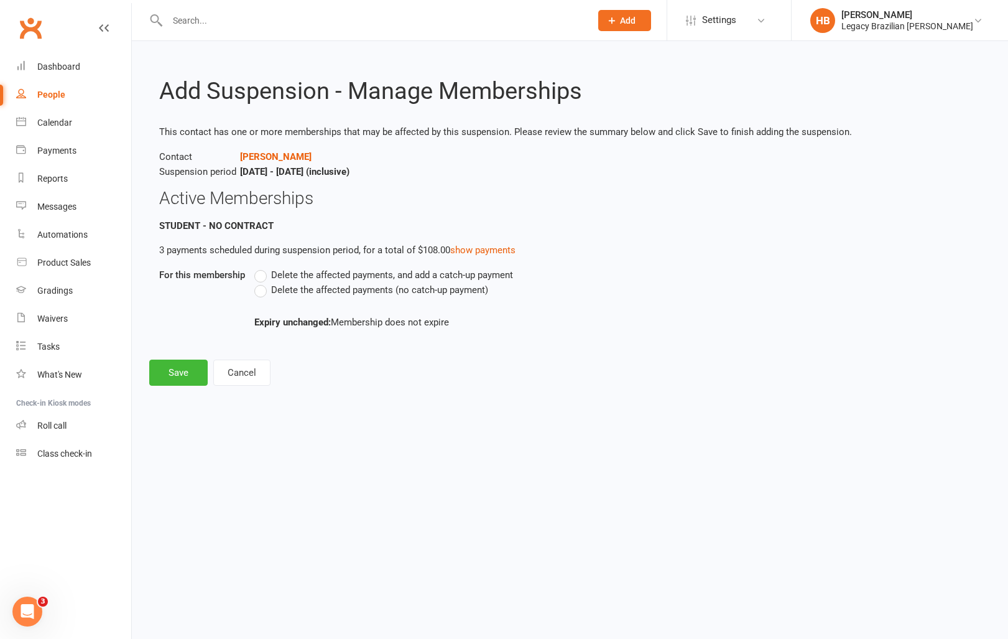
click at [260, 292] on label "Delete the affected payments (no catch-up payment)" at bounding box center [371, 289] width 234 height 15
click at [260, 282] on input "Delete the affected payments (no catch-up payment)" at bounding box center [258, 282] width 8 height 0
click at [163, 378] on button "Save" at bounding box center [178, 372] width 58 height 26
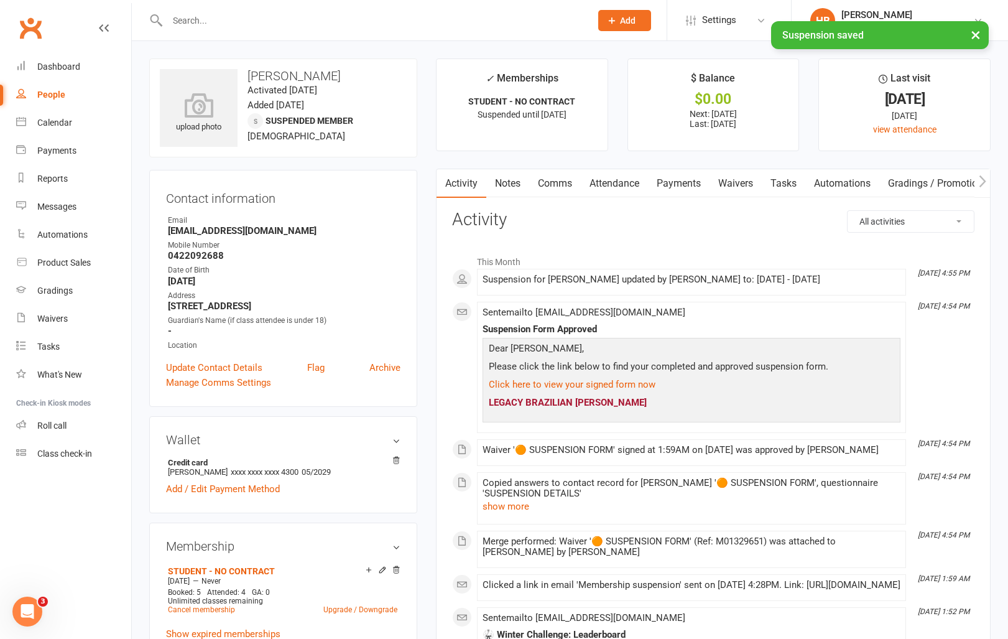
click at [204, 20] on input "text" at bounding box center [373, 20] width 419 height 17
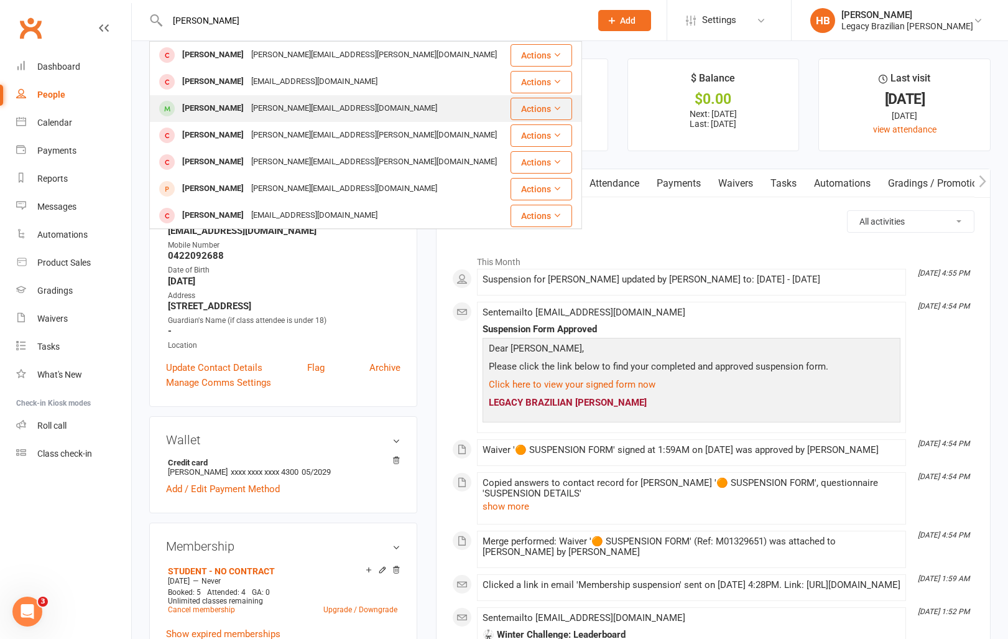
type input "mason"
click at [248, 100] on div "Mason Gorniakowski" at bounding box center [212, 109] width 69 height 18
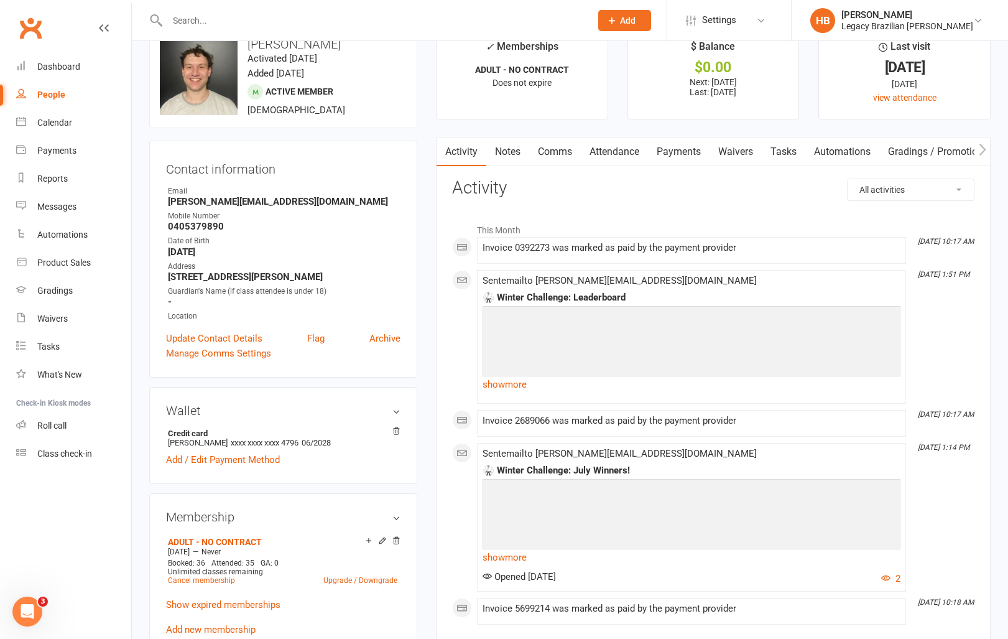
scroll to position [30, 0]
click at [733, 157] on link "Waivers" at bounding box center [736, 153] width 52 height 29
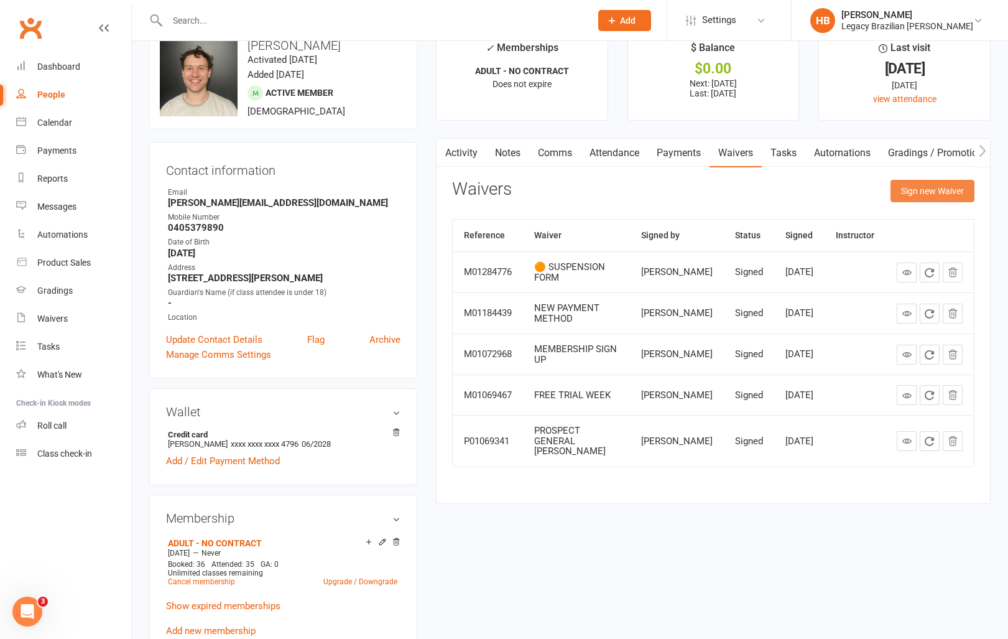
click at [916, 186] on button "Sign new Waiver" at bounding box center [933, 191] width 84 height 22
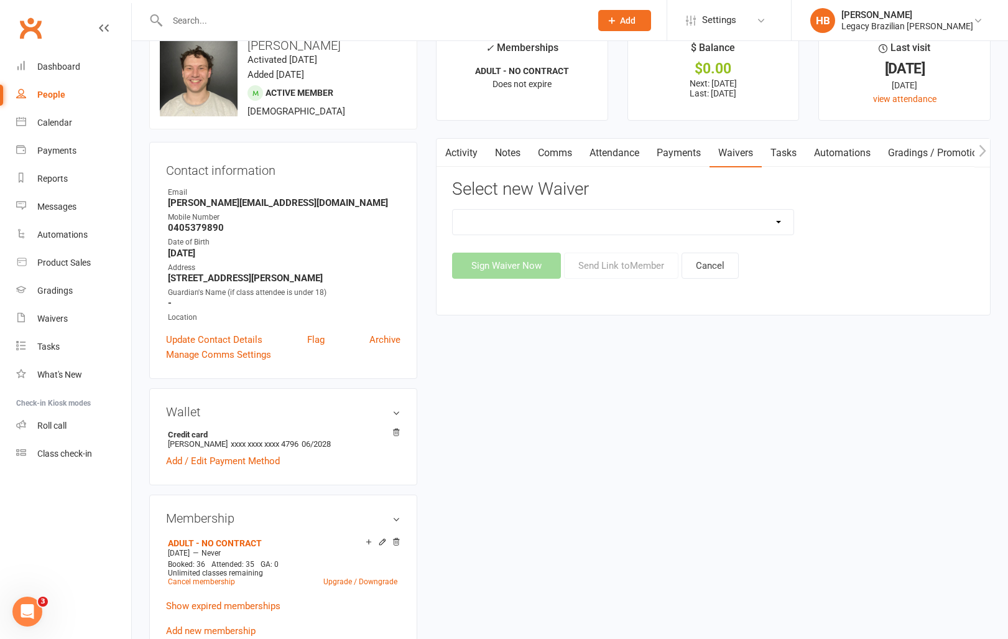
click at [693, 215] on select "❌ CANCELLATION FORM ☑️ EXISTING MEMBER WAIVER 🆓 FREE TRIAL WEEK 🛡️ LEGACY EXPER…" at bounding box center [623, 222] width 341 height 25
select select "10084"
click at [647, 268] on button "Send Link to Member" at bounding box center [621, 266] width 114 height 26
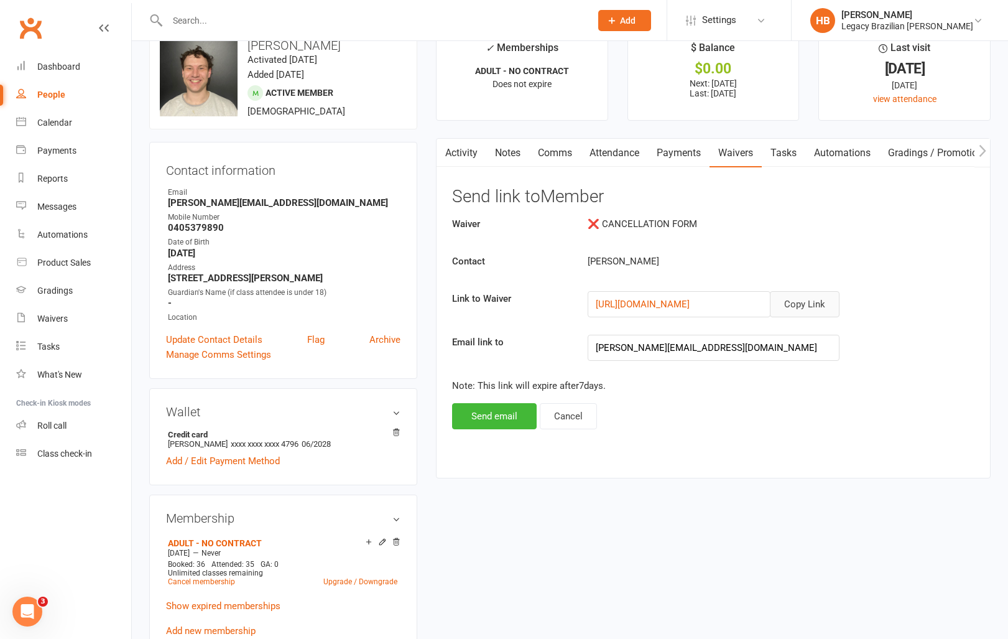
click at [784, 299] on button "Copy Link" at bounding box center [805, 304] width 70 height 26
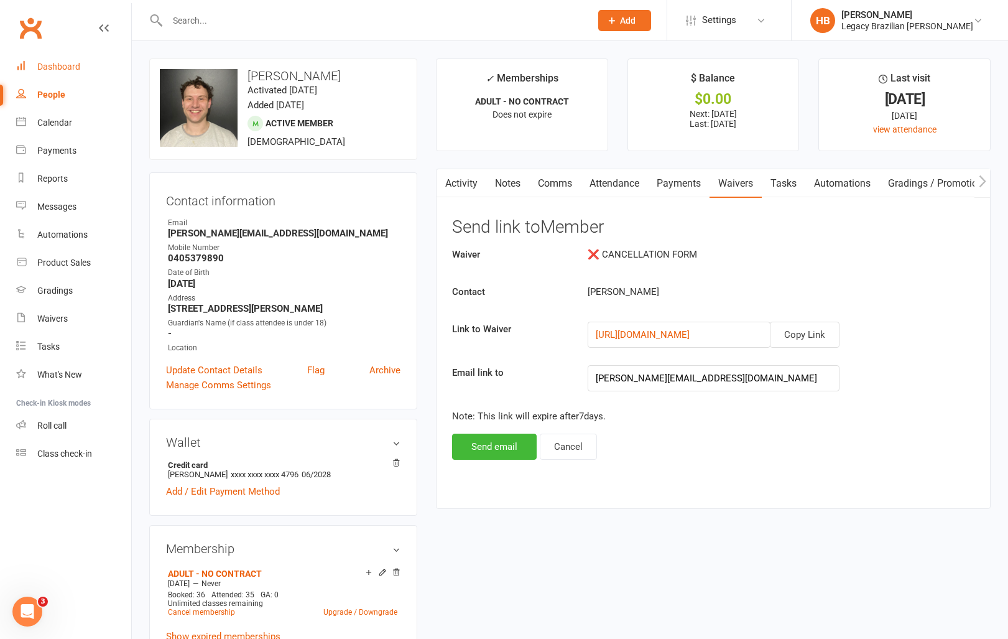
click at [47, 78] on link "Dashboard" at bounding box center [73, 67] width 115 height 28
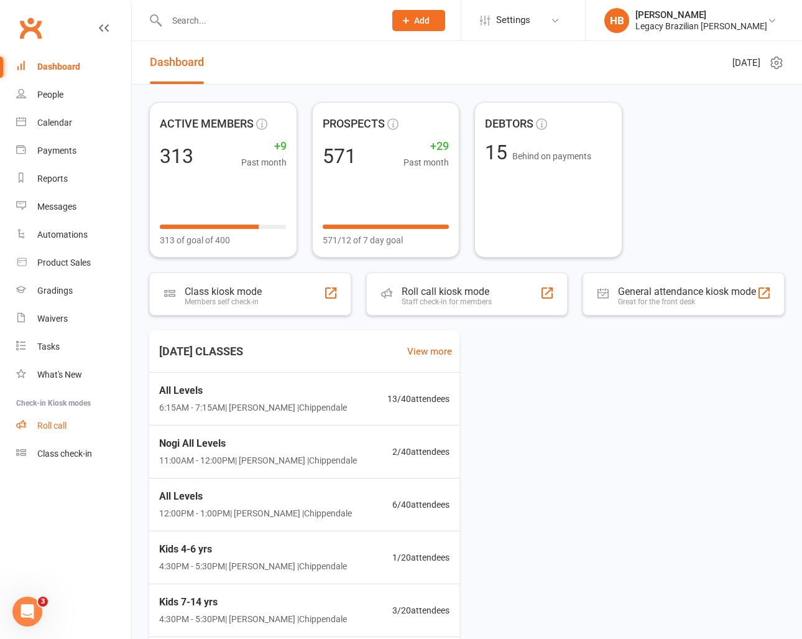
click at [54, 425] on div "Roll call" at bounding box center [51, 425] width 29 height 10
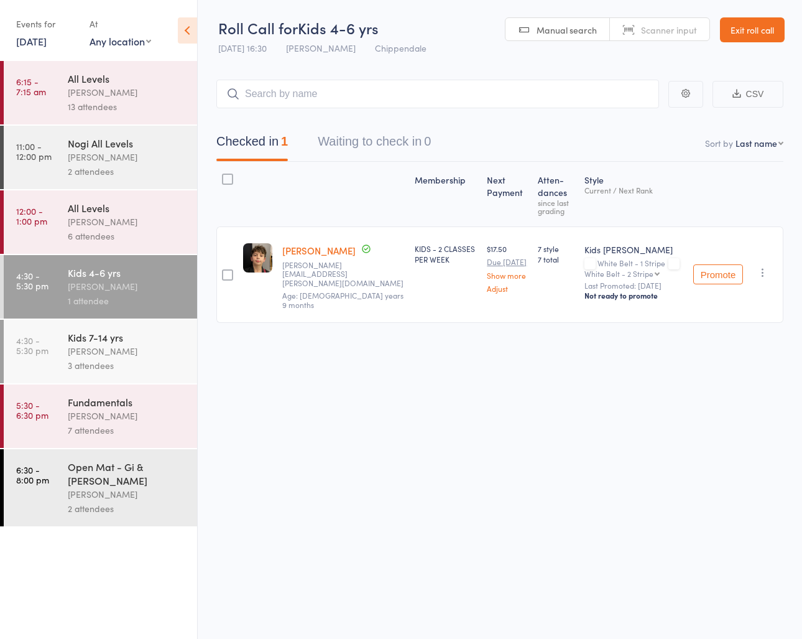
click at [118, 343] on div "Kids 7-14 yrs" at bounding box center [127, 337] width 119 height 14
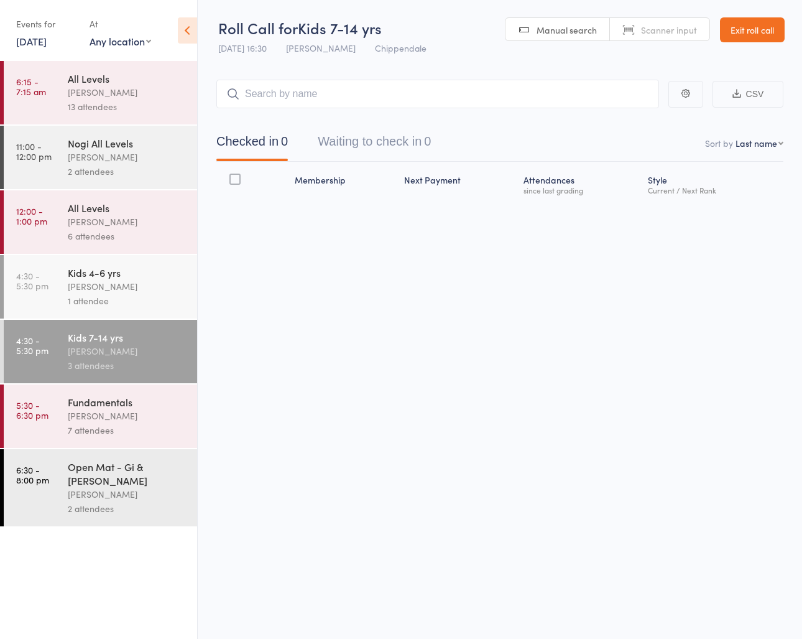
click at [115, 426] on div "7 attendees" at bounding box center [127, 430] width 119 height 14
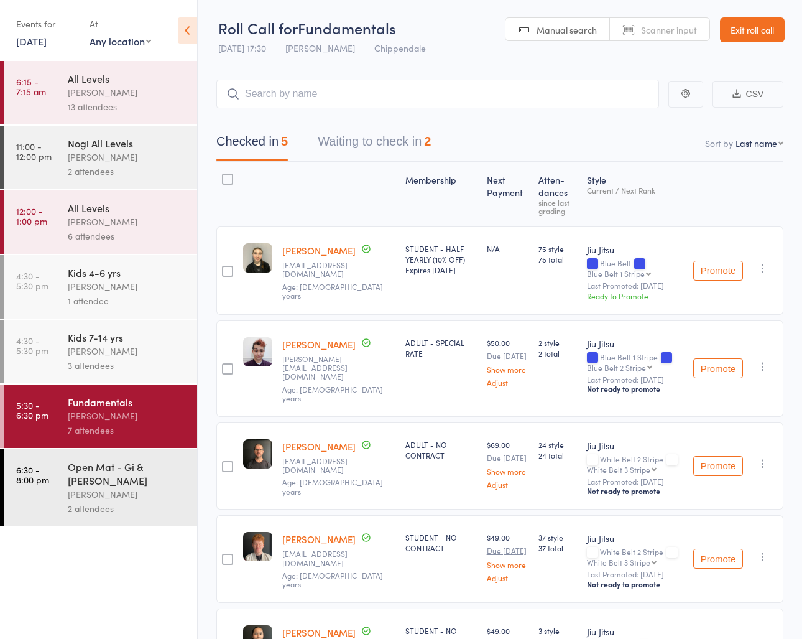
click at [103, 320] on li "4:30 - 5:30 pm Kids 4-6 yrs Werique Oliveira 1 attendee" at bounding box center [98, 287] width 197 height 65
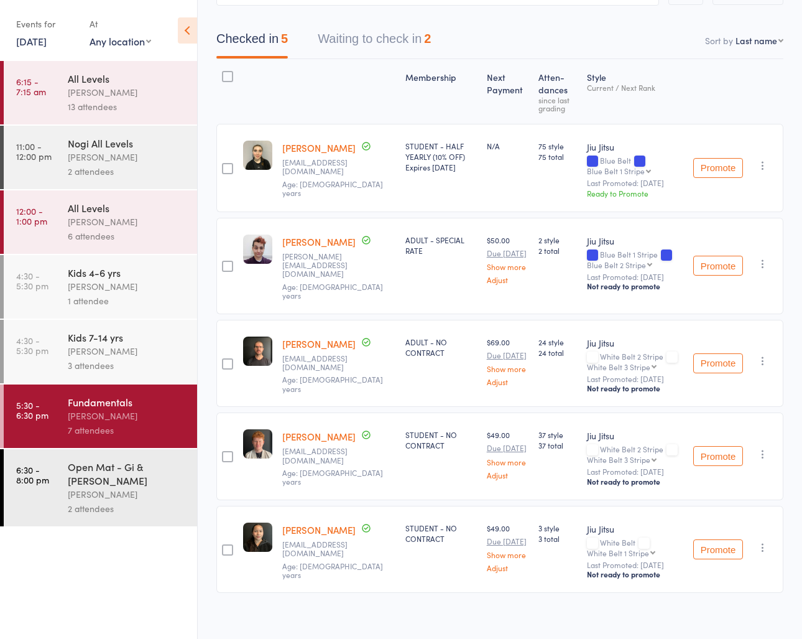
click at [105, 348] on div "Werique Oliveira" at bounding box center [127, 351] width 119 height 14
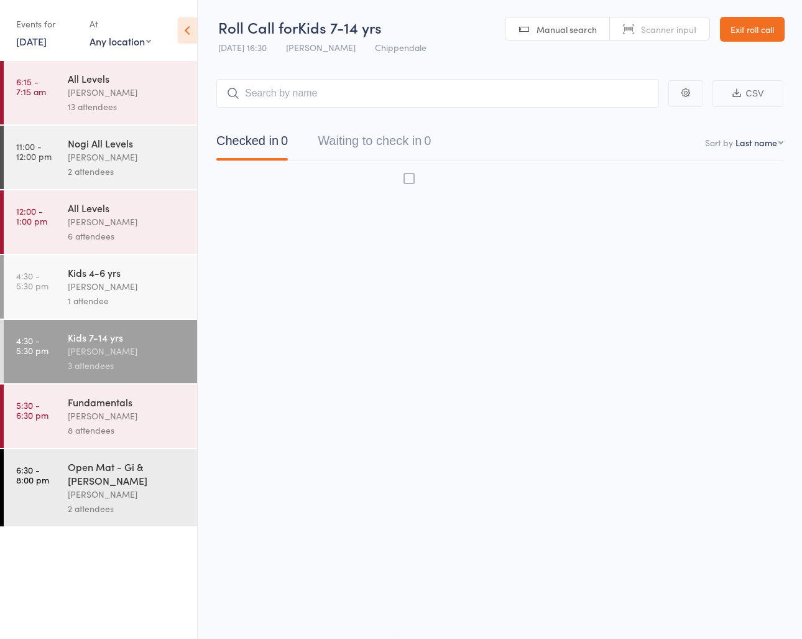
scroll to position [1, 0]
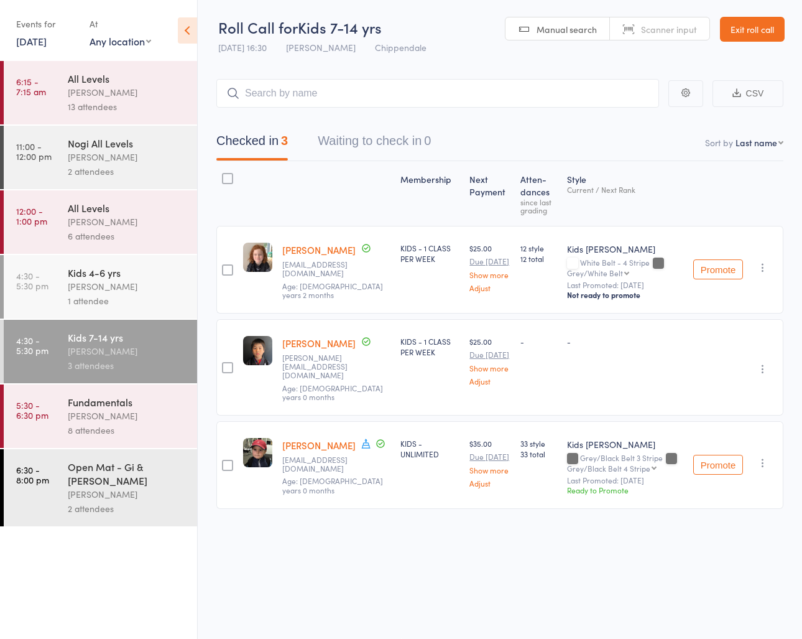
click at [142, 401] on div "Fundamentals" at bounding box center [127, 402] width 119 height 14
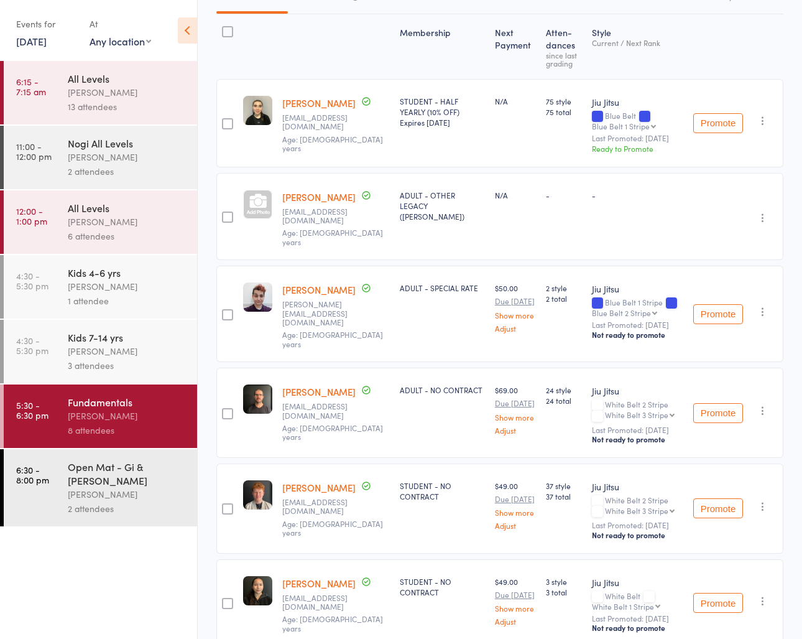
scroll to position [146, 0]
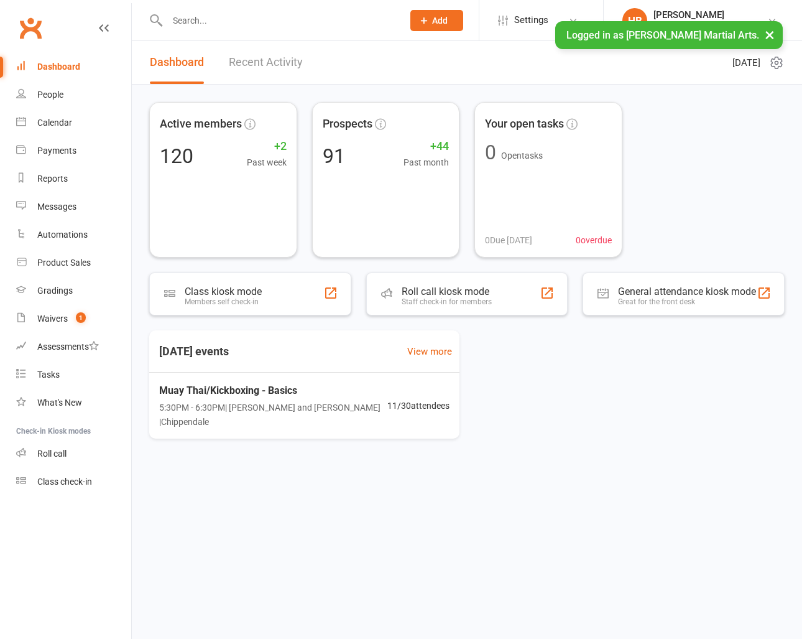
click at [209, 17] on input "text" at bounding box center [279, 20] width 231 height 17
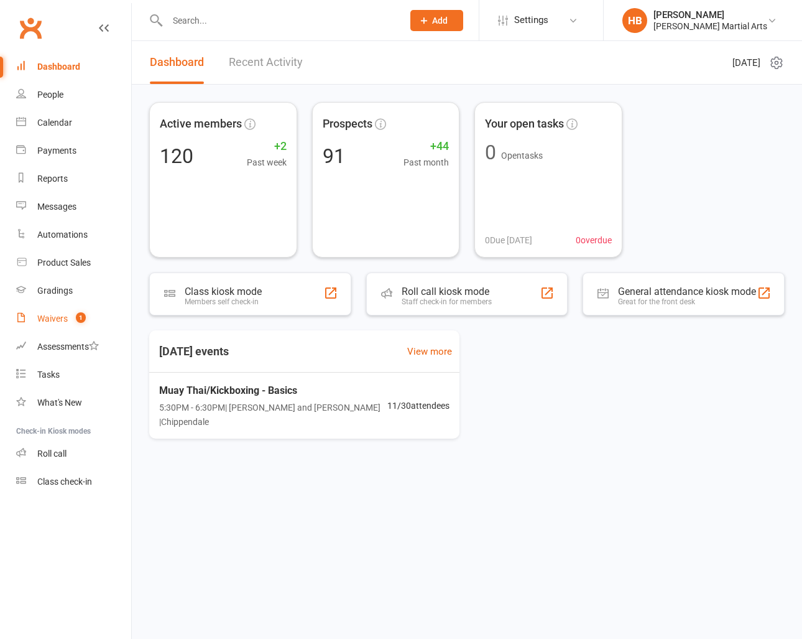
click at [72, 323] on count-badge "1" at bounding box center [78, 318] width 16 height 10
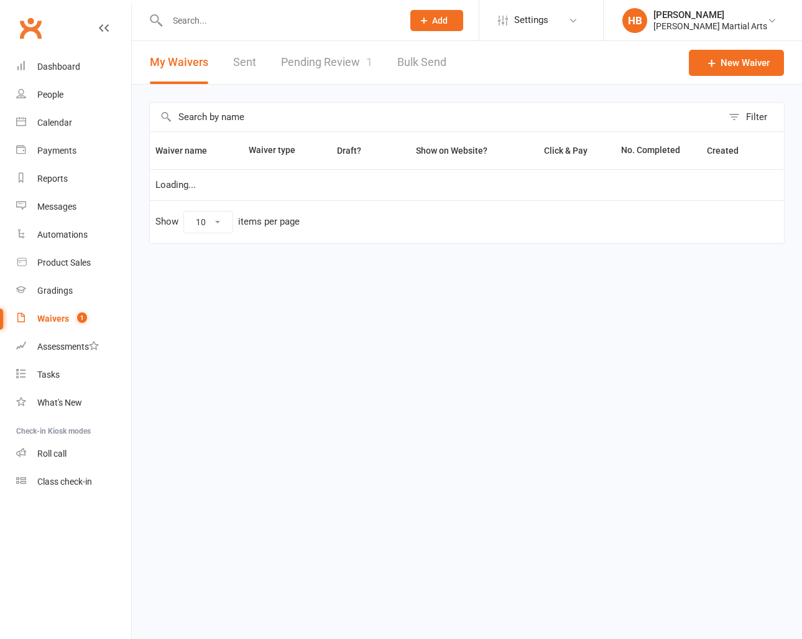
click at [229, 16] on input "text" at bounding box center [279, 20] width 231 height 17
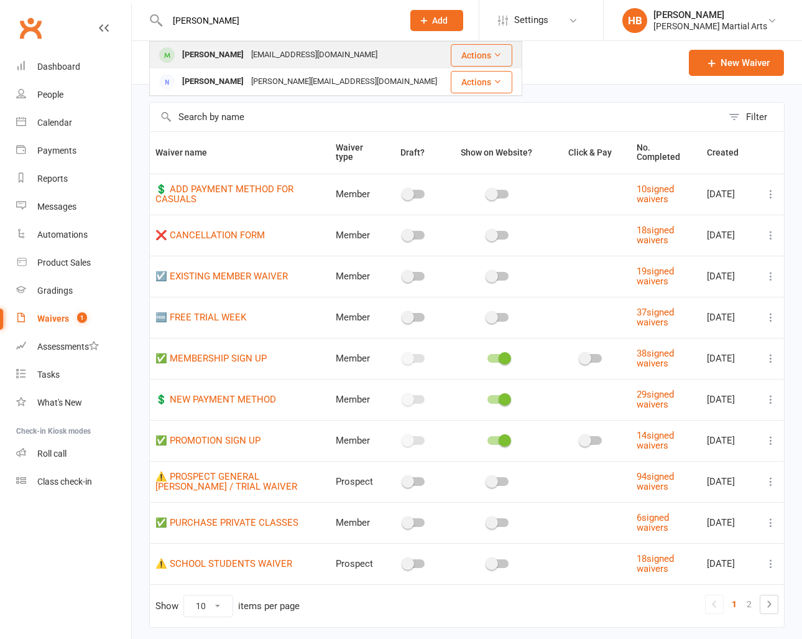
type input "[PERSON_NAME]"
click at [256, 53] on div "[EMAIL_ADDRESS][DOMAIN_NAME]" at bounding box center [315, 55] width 134 height 18
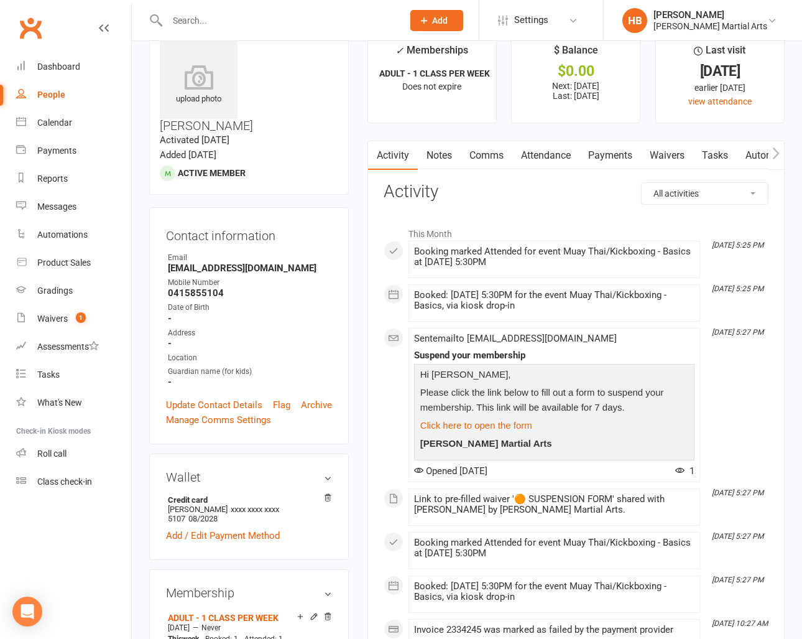
scroll to position [30, 0]
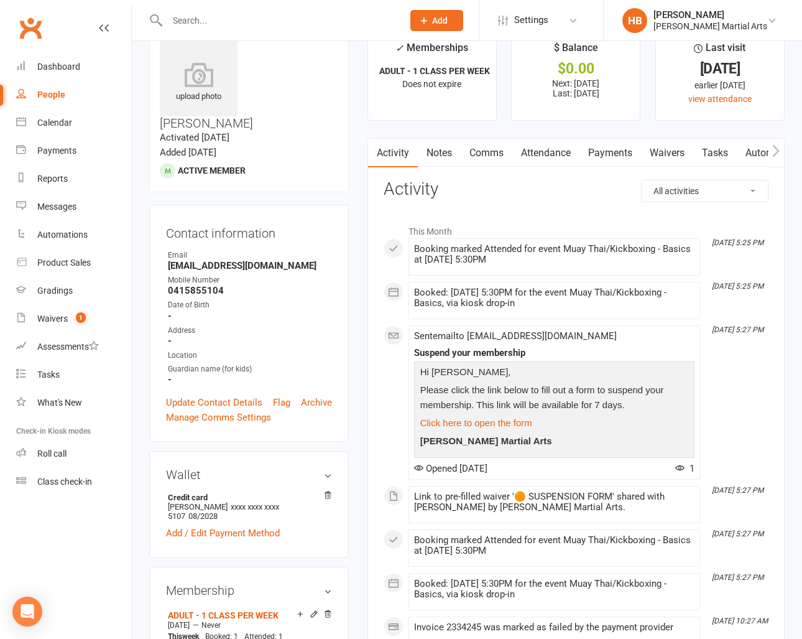
click at [665, 154] on link "Waivers" at bounding box center [667, 153] width 52 height 29
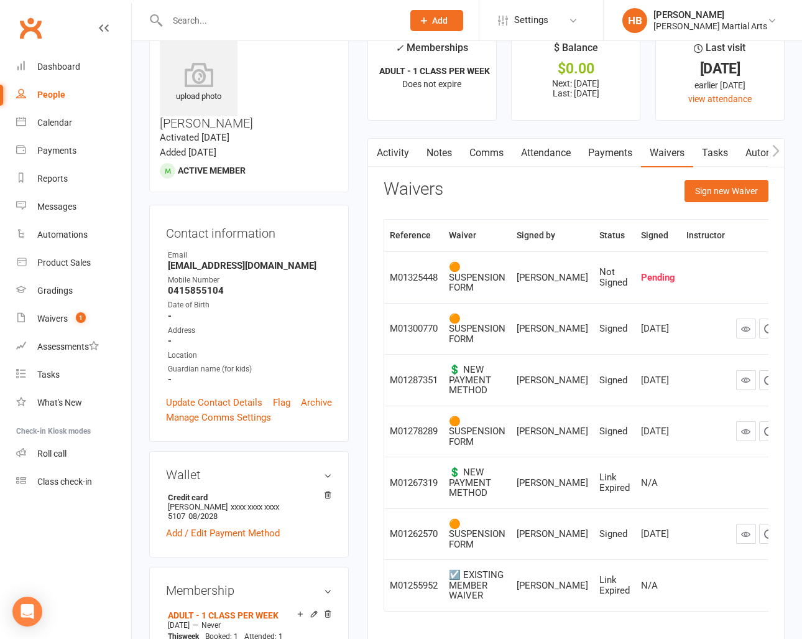
click at [720, 205] on div "Sign new Waiver" at bounding box center [727, 194] width 84 height 29
click at [729, 183] on button "Sign new Waiver" at bounding box center [727, 191] width 84 height 22
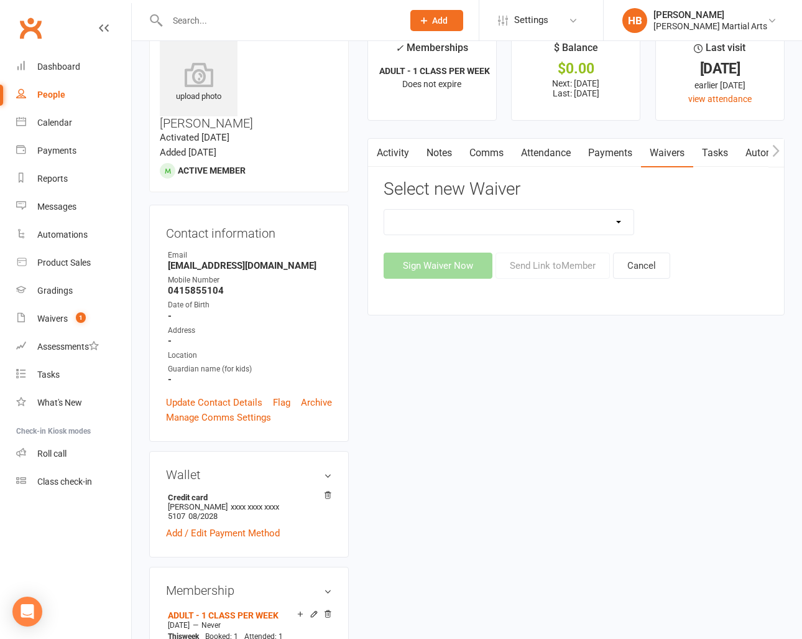
click at [526, 229] on select "💲 ADD PAYMENT METHOD FOR CASUALS ❌ CANCELLATION FORM ☑️ EXISTING MEMBER WAIVER …" at bounding box center [508, 222] width 249 height 25
select select "13783"
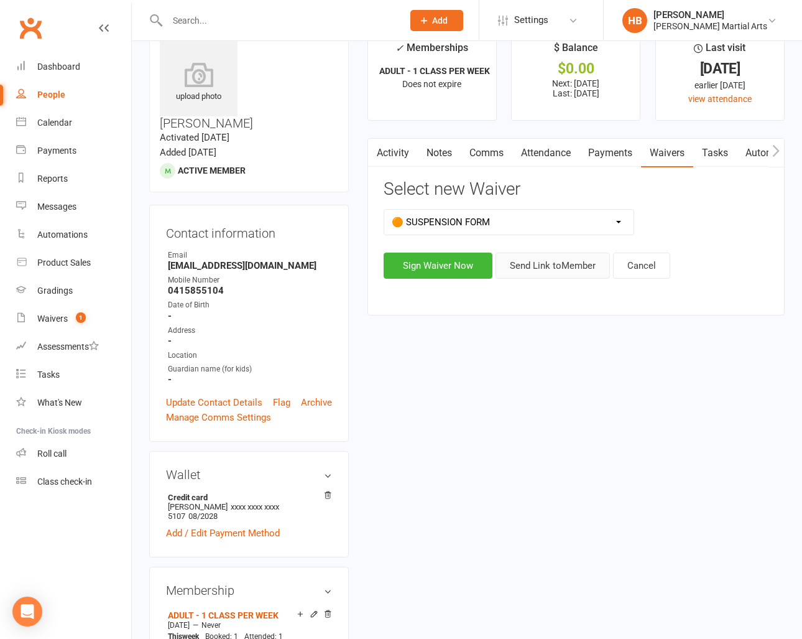
click at [555, 273] on button "Send Link to Member" at bounding box center [553, 266] width 114 height 26
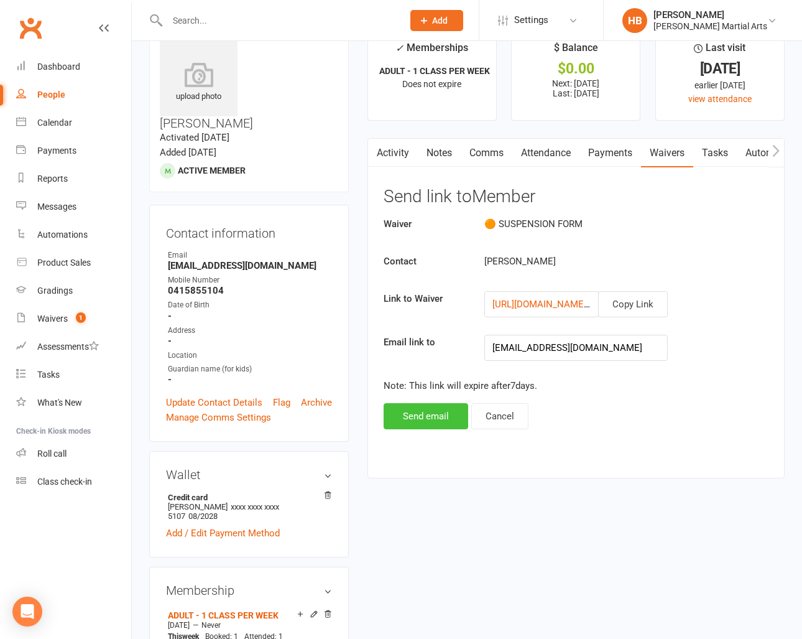
click at [428, 424] on button "Send email" at bounding box center [426, 416] width 85 height 26
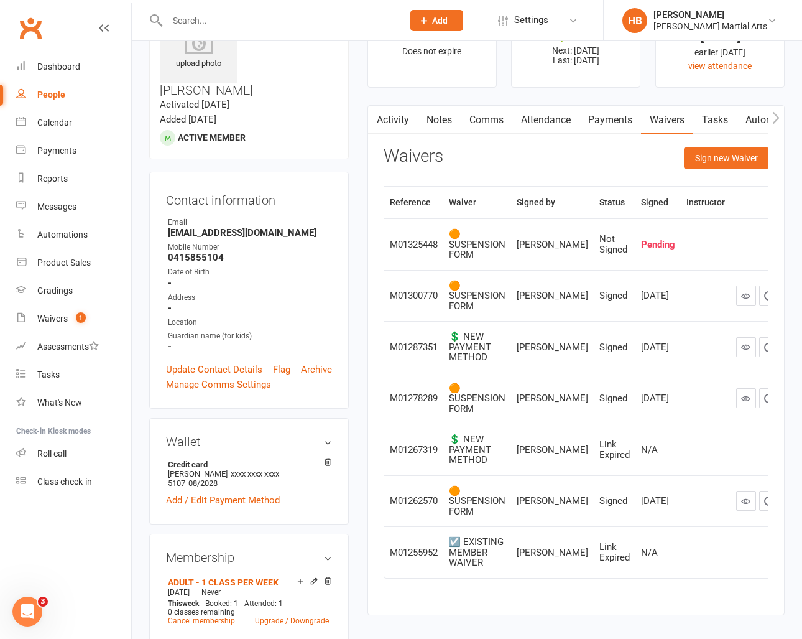
scroll to position [62, 0]
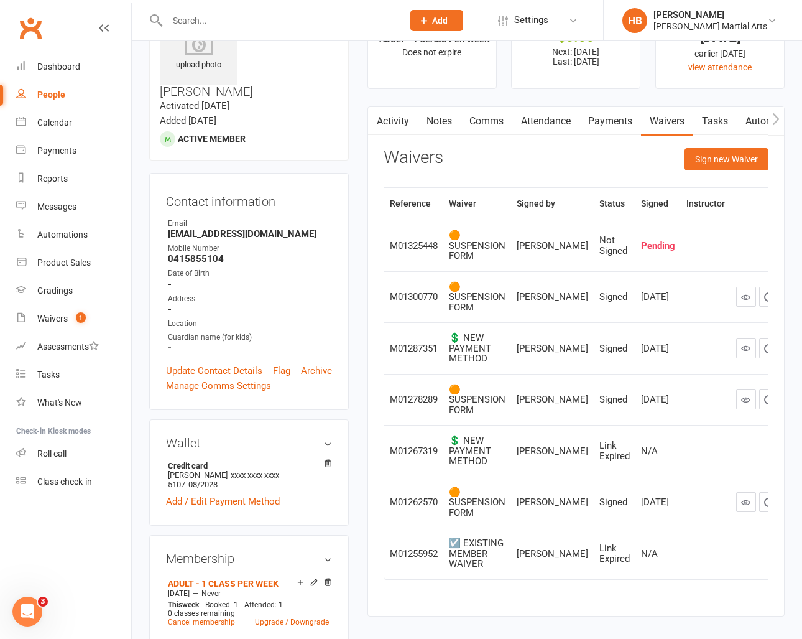
click at [782, 256] on button "button" at bounding box center [792, 246] width 20 height 20
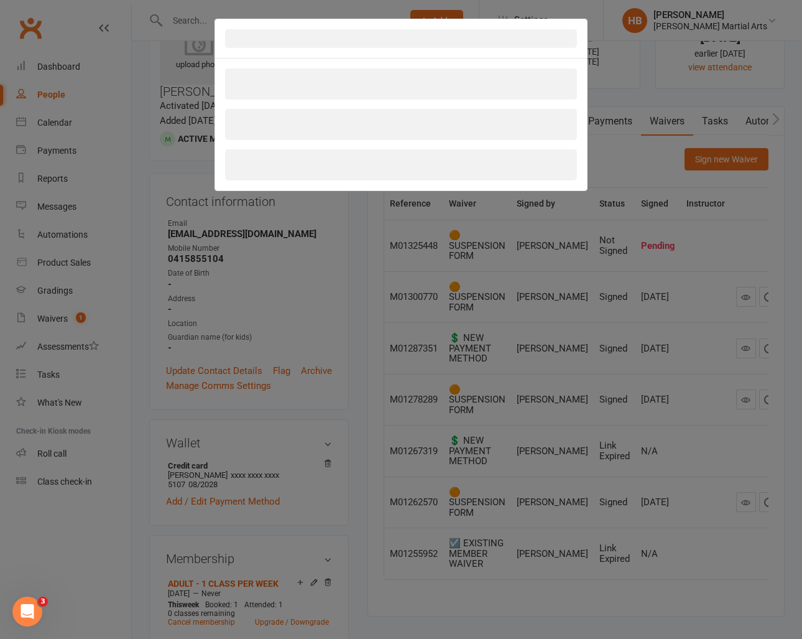
click at [621, 142] on div at bounding box center [401, 319] width 802 height 639
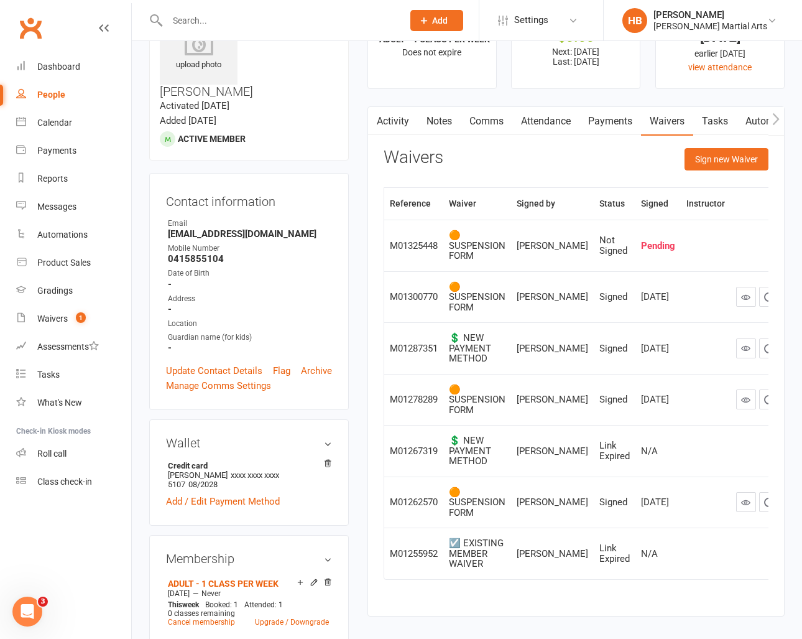
drag, startPoint x: 764, startPoint y: 257, endPoint x: 754, endPoint y: 259, distance: 9.4
click at [763, 258] on td at bounding box center [769, 246] width 77 height 52
click at [787, 251] on icon "button" at bounding box center [792, 245] width 11 height 11
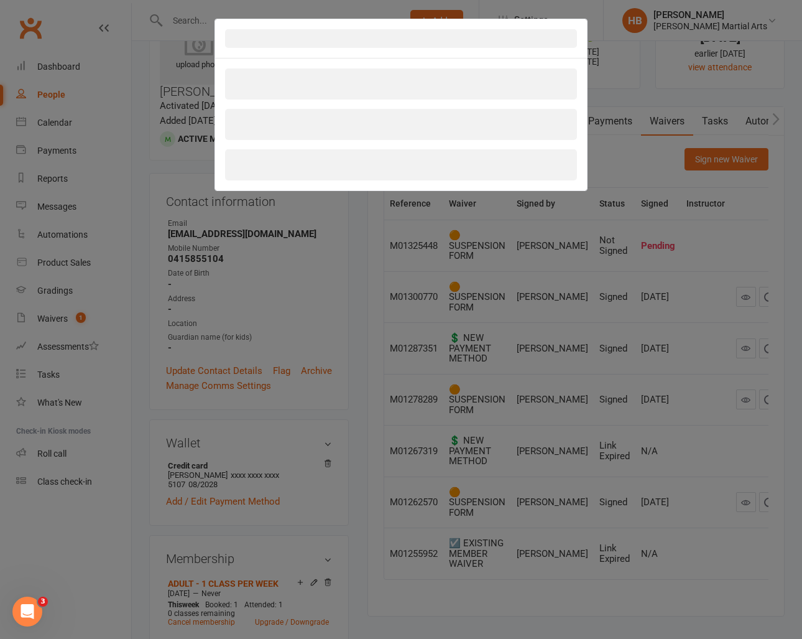
click at [656, 190] on div at bounding box center [401, 319] width 802 height 639
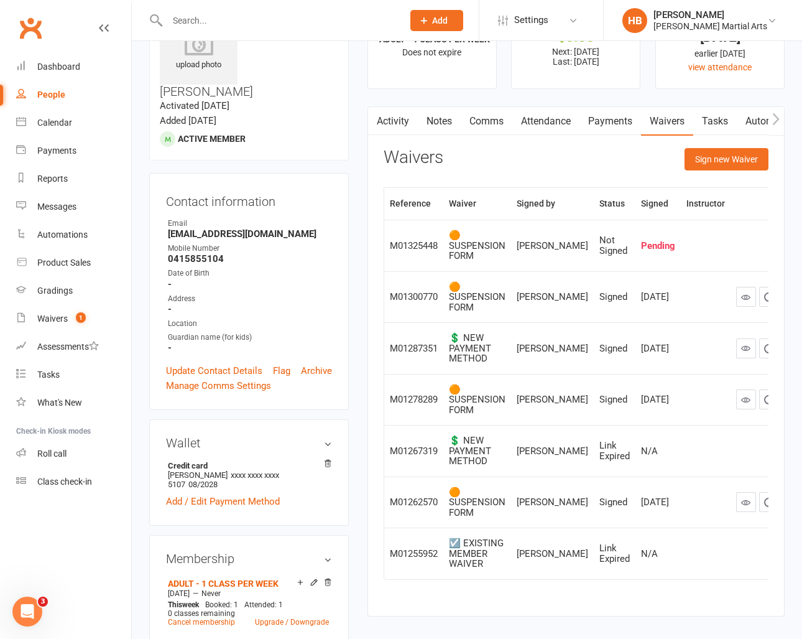
click at [733, 173] on div "Sign new Waiver" at bounding box center [727, 162] width 84 height 29
click at [736, 165] on button "Sign new Waiver" at bounding box center [727, 159] width 84 height 22
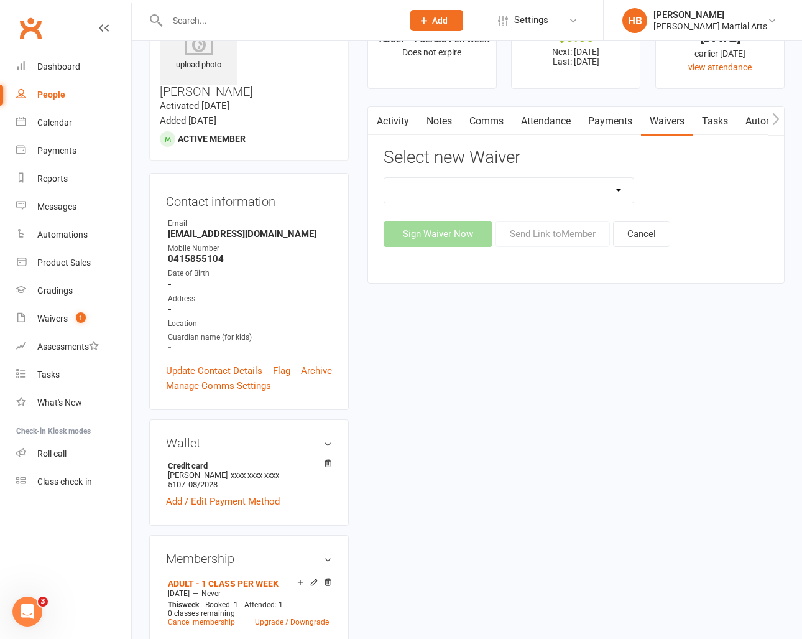
click at [462, 220] on div "💲 ADD PAYMENT METHOD FOR CASUALS ❌ CANCELLATION FORM ☑️ EXISTING MEMBER WAIVER …" at bounding box center [576, 212] width 385 height 70
click at [471, 198] on select "💲 ADD PAYMENT METHOD FOR CASUALS ❌ CANCELLATION FORM ☑️ EXISTING MEMBER WAIVER …" at bounding box center [508, 190] width 249 height 25
select select "13784"
click at [540, 239] on button "Send Link to Member" at bounding box center [553, 234] width 114 height 26
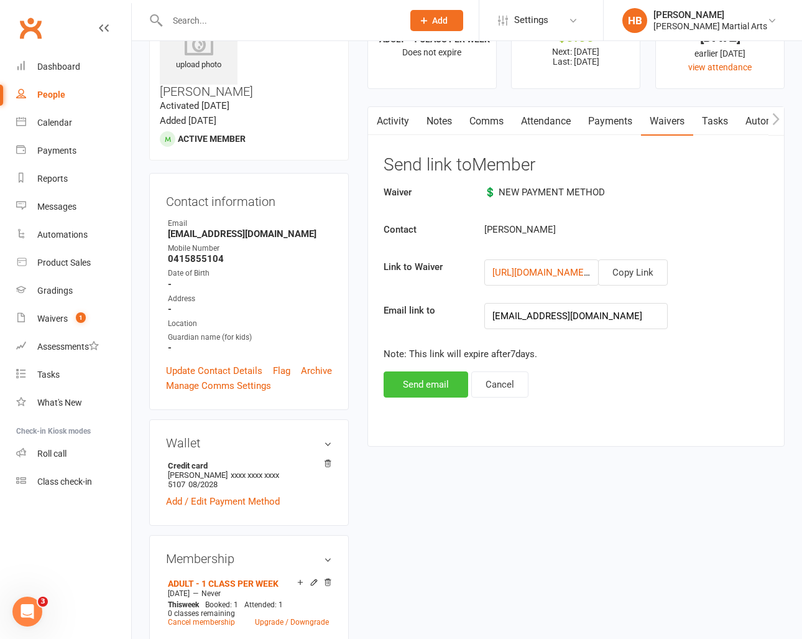
click at [452, 381] on button "Send email" at bounding box center [426, 384] width 85 height 26
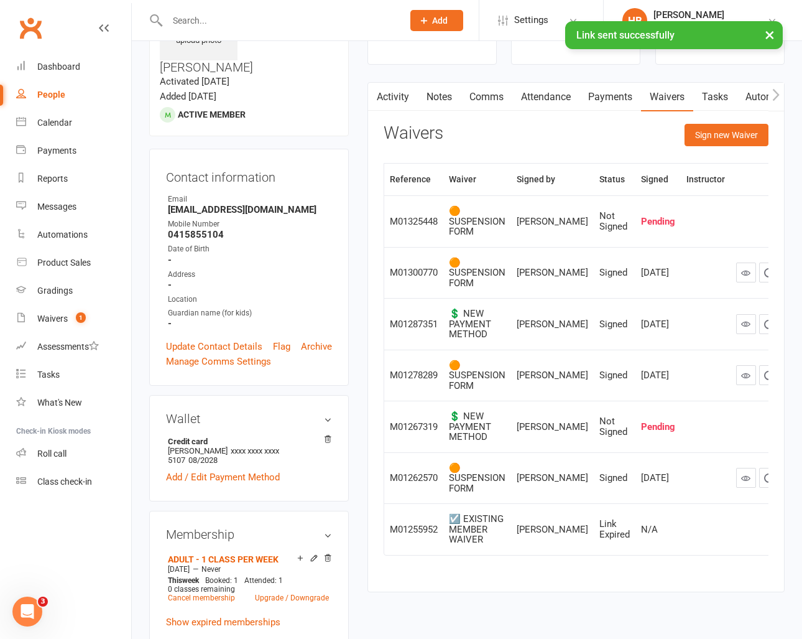
scroll to position [88, 0]
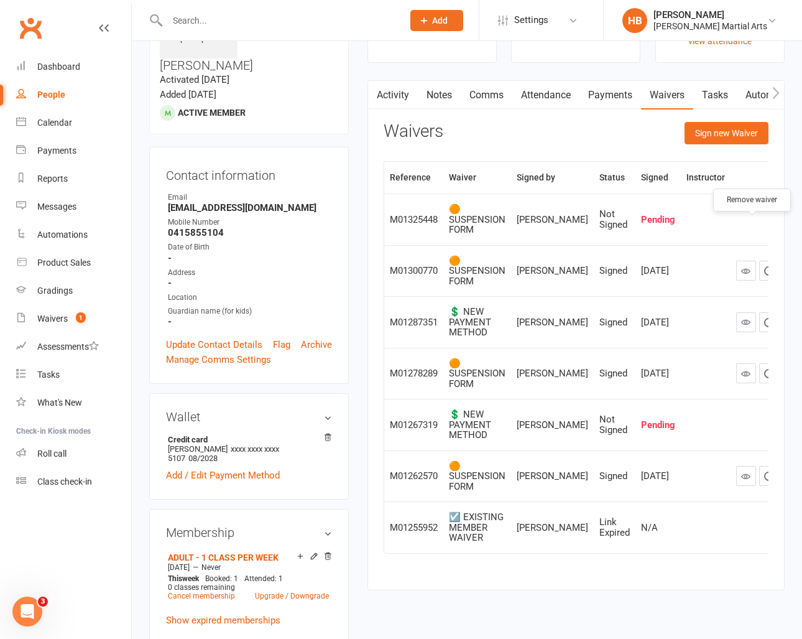
click at [787, 225] on icon "button" at bounding box center [792, 219] width 11 height 11
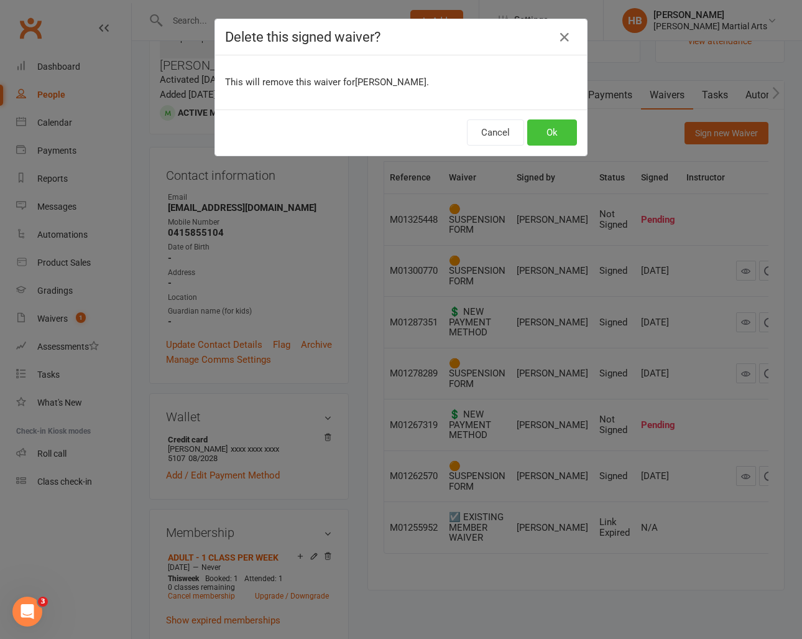
click at [555, 127] on button "Ok" at bounding box center [552, 132] width 50 height 26
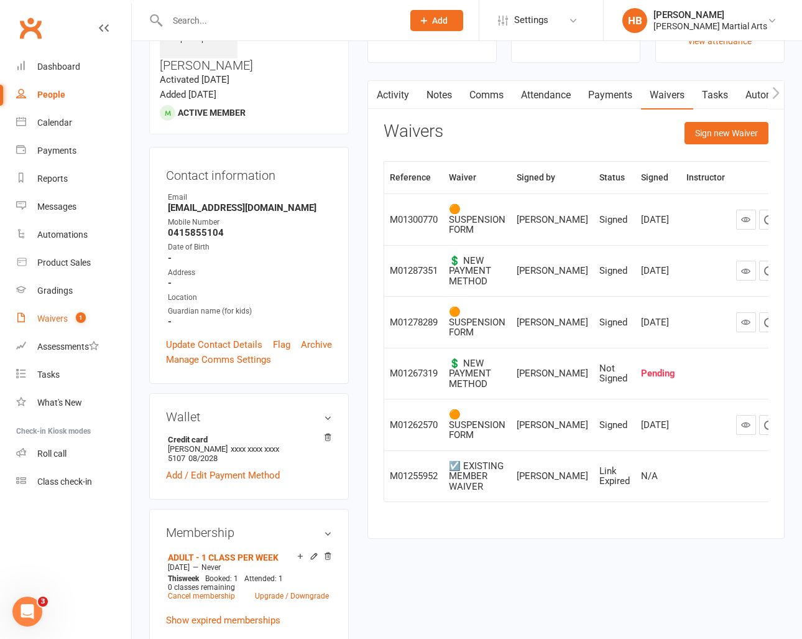
click at [34, 320] on link "Waivers 1" at bounding box center [73, 319] width 115 height 28
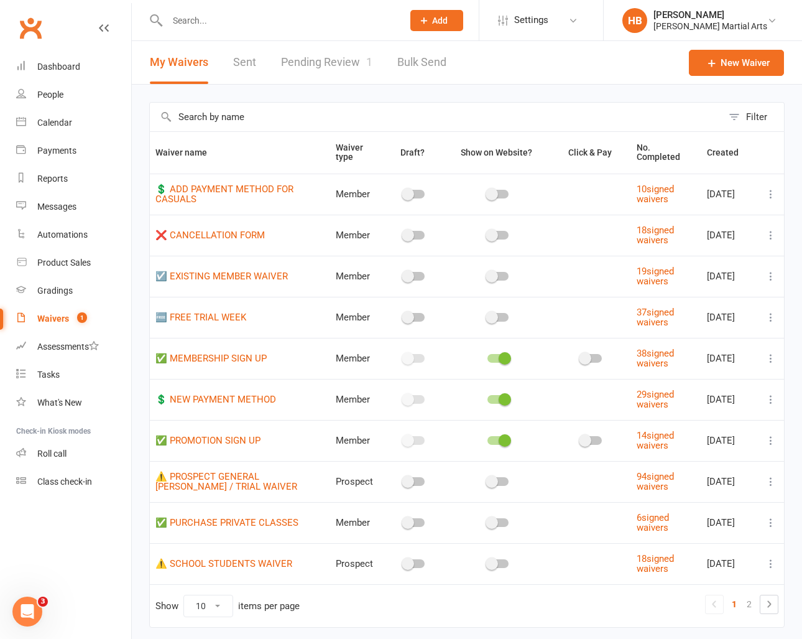
click at [330, 65] on link "Pending Review 1" at bounding box center [326, 62] width 91 height 43
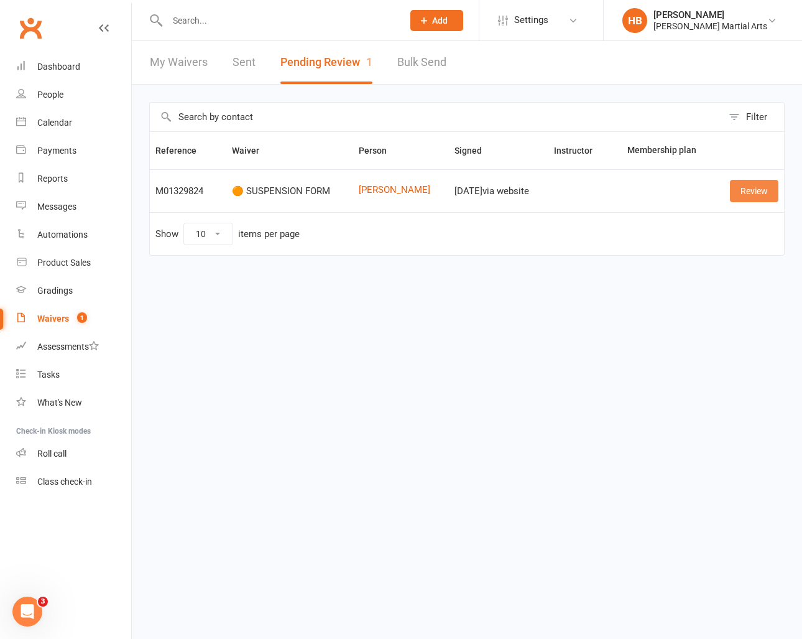
click at [761, 192] on link "Review" at bounding box center [754, 191] width 49 height 22
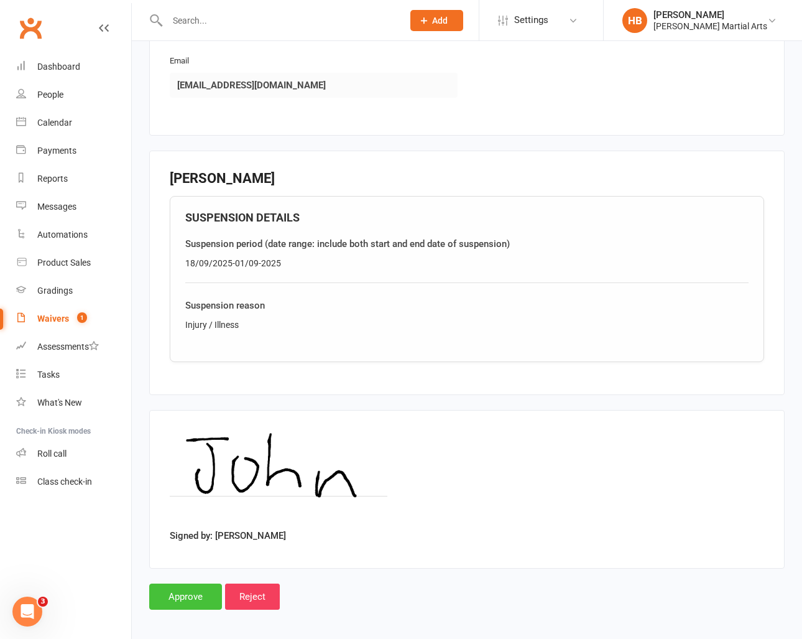
scroll to position [279, 0]
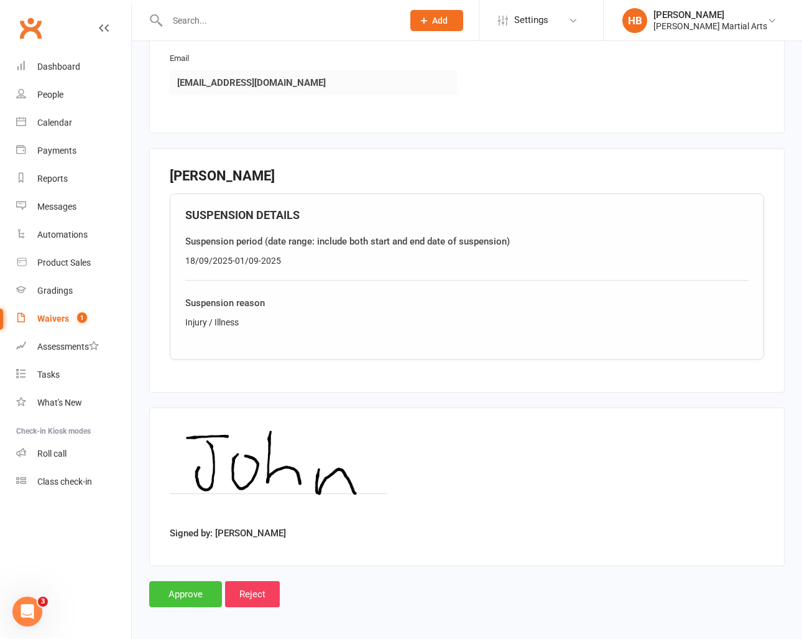
click at [164, 600] on input "Approve" at bounding box center [185, 594] width 73 height 26
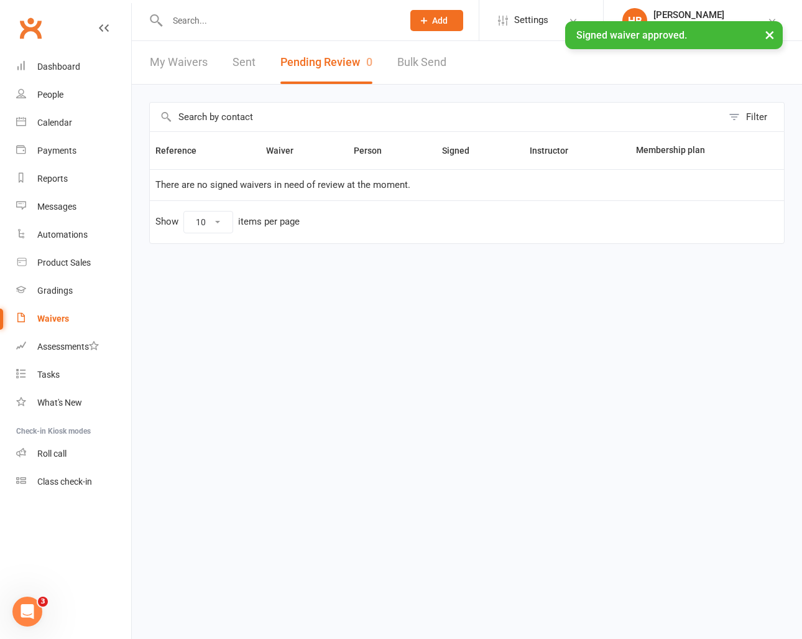
click at [248, 21] on div "× Signed waiver approved." at bounding box center [393, 21] width 786 height 0
click at [249, 21] on div "× Signed waiver approved." at bounding box center [393, 21] width 786 height 0
click at [193, 17] on input "text" at bounding box center [279, 20] width 231 height 17
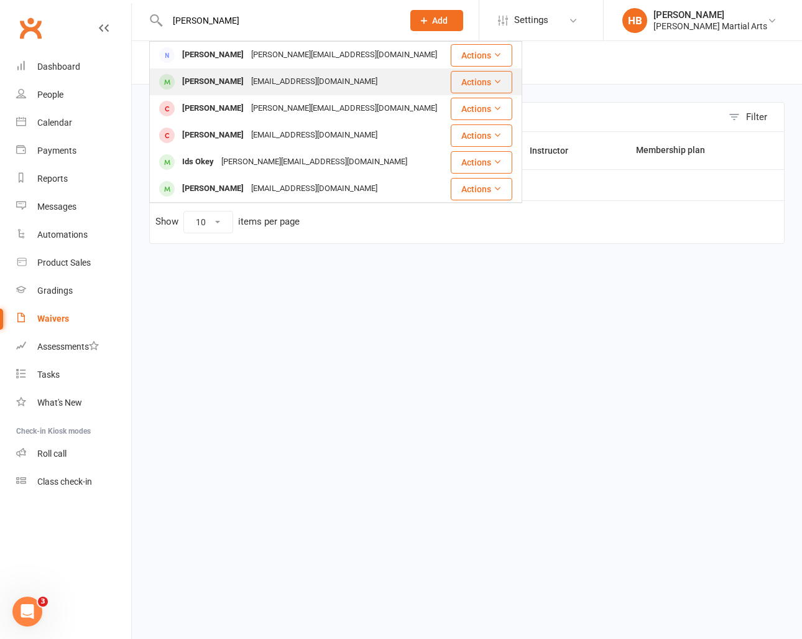
type input "[PERSON_NAME]"
click at [264, 85] on div "[EMAIL_ADDRESS][DOMAIN_NAME]" at bounding box center [315, 82] width 134 height 18
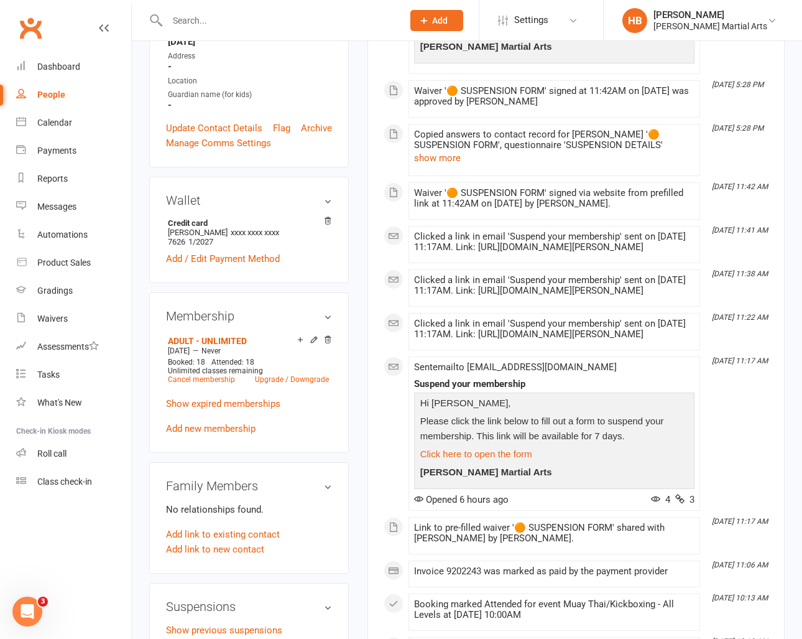
scroll to position [325, 0]
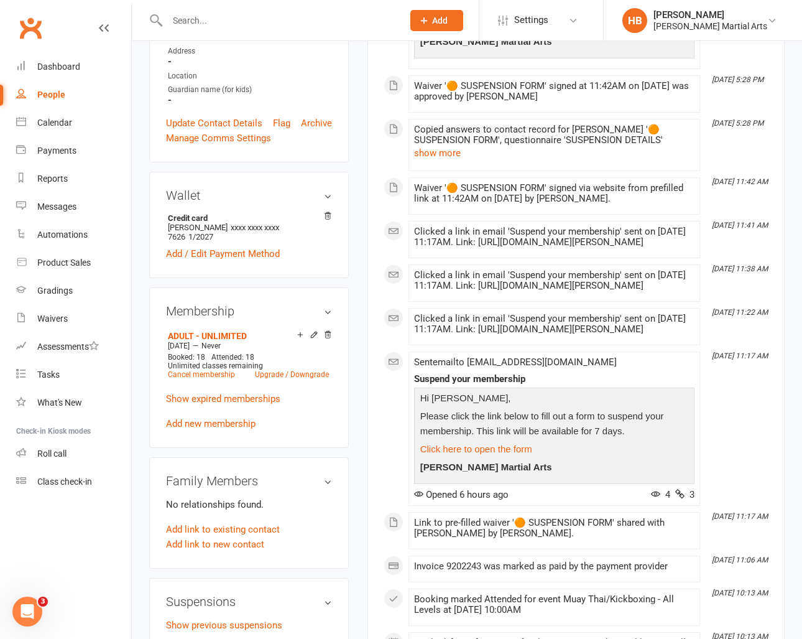
click at [236, 638] on link "Add new suspension" at bounding box center [209, 649] width 86 height 11
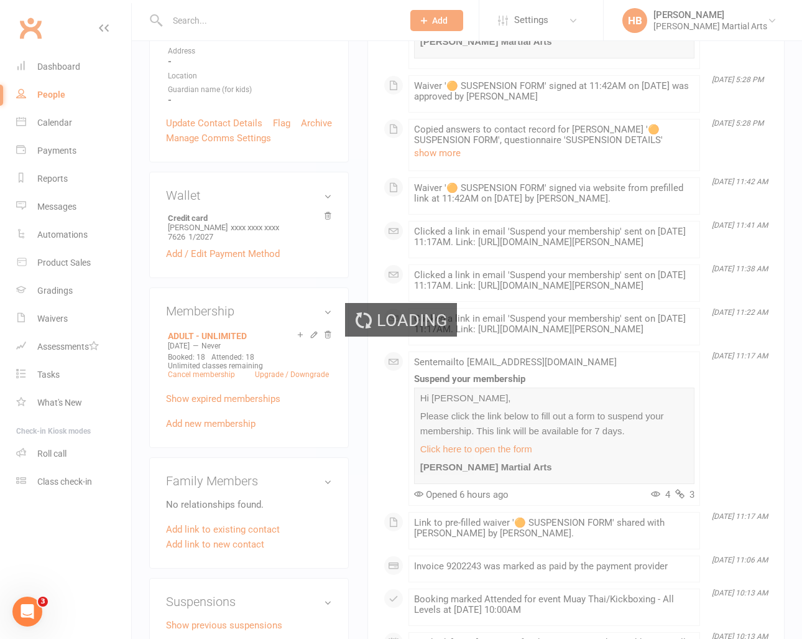
scroll to position [325, 0]
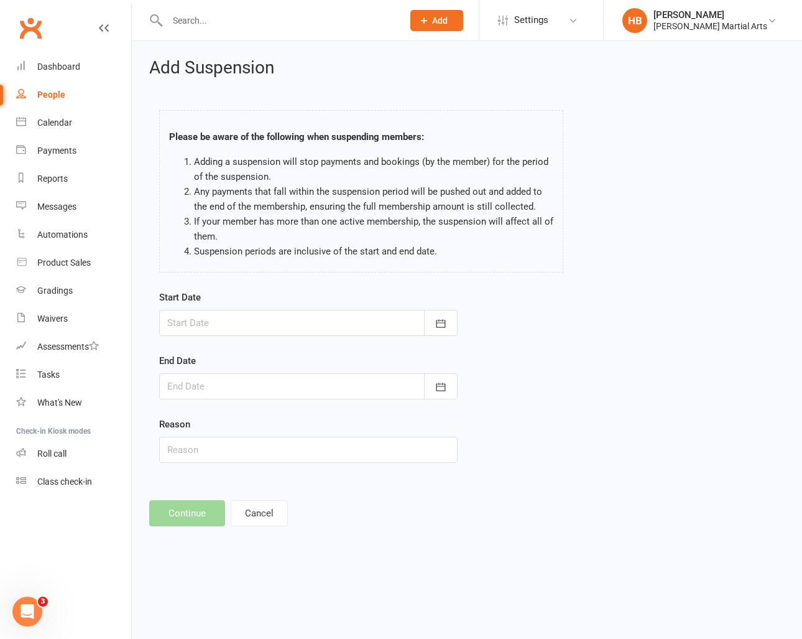
click at [294, 316] on div at bounding box center [308, 323] width 299 height 26
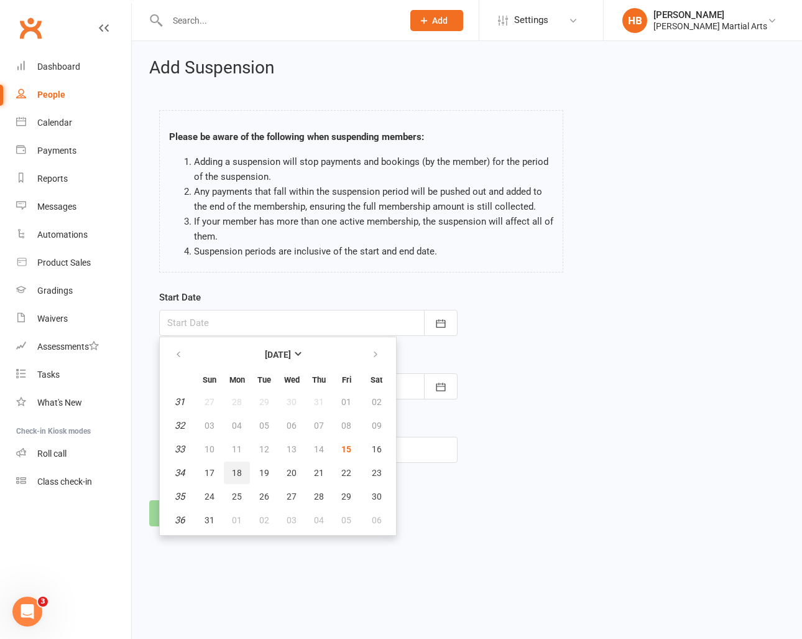
click at [238, 480] on button "18" at bounding box center [237, 472] width 26 height 22
type input "[DATE]"
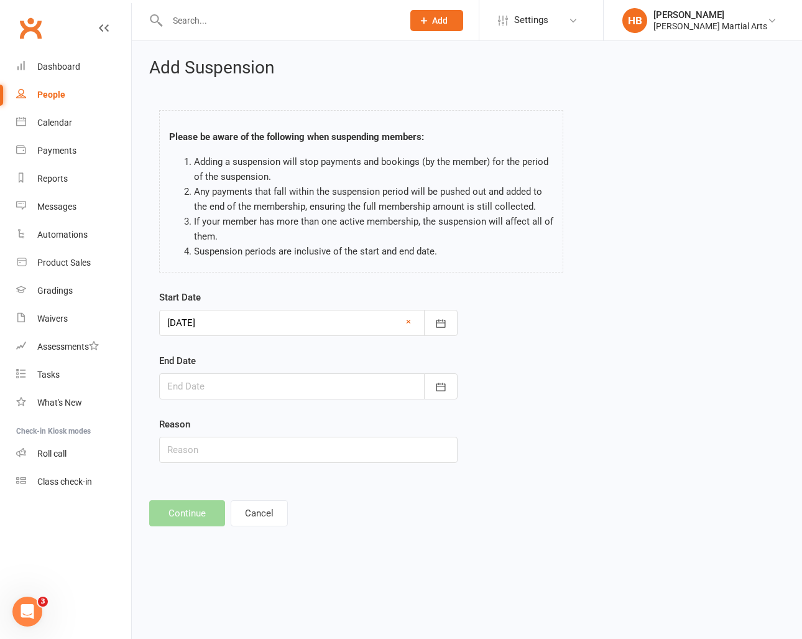
click at [269, 389] on div at bounding box center [308, 386] width 299 height 26
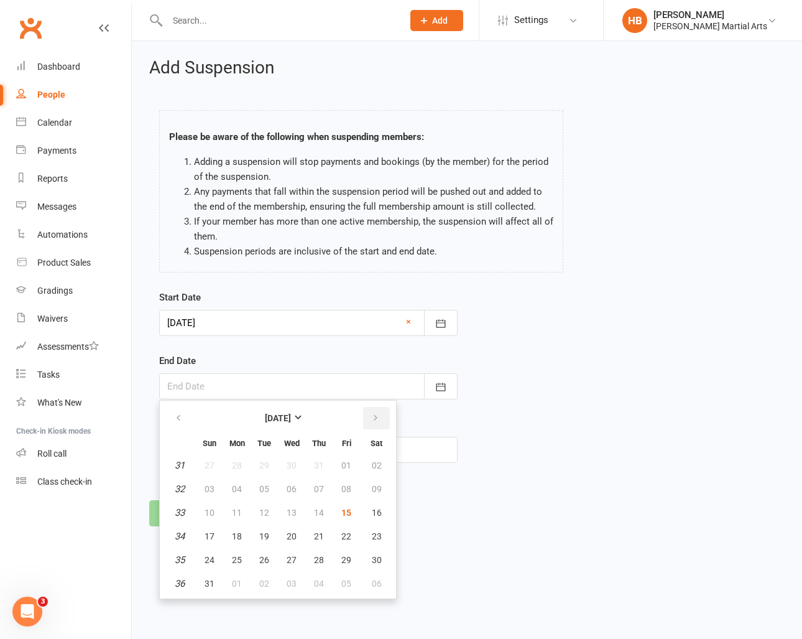
click at [376, 415] on icon "button" at bounding box center [375, 418] width 9 height 10
click at [375, 415] on icon "button" at bounding box center [375, 418] width 9 height 10
click at [180, 421] on icon "button" at bounding box center [178, 418] width 9 height 10
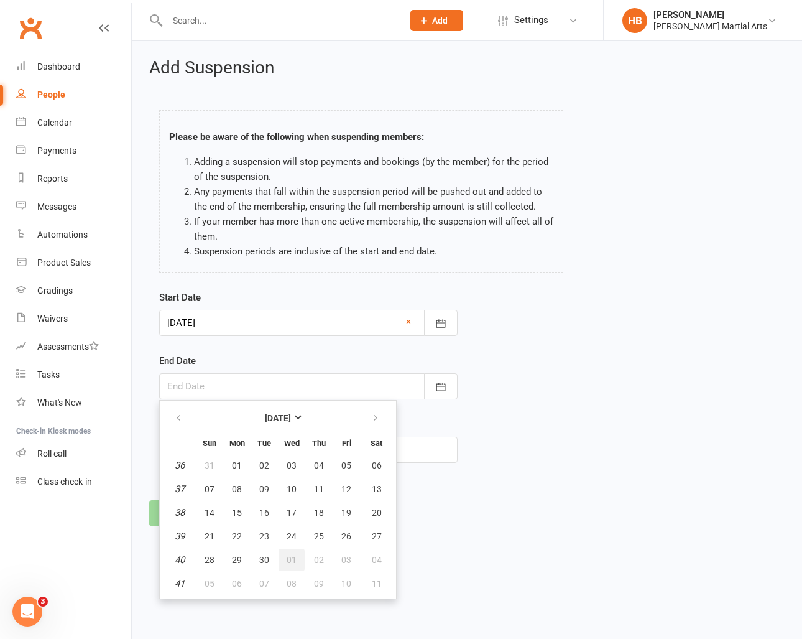
click at [300, 557] on button "01" at bounding box center [292, 560] width 26 height 22
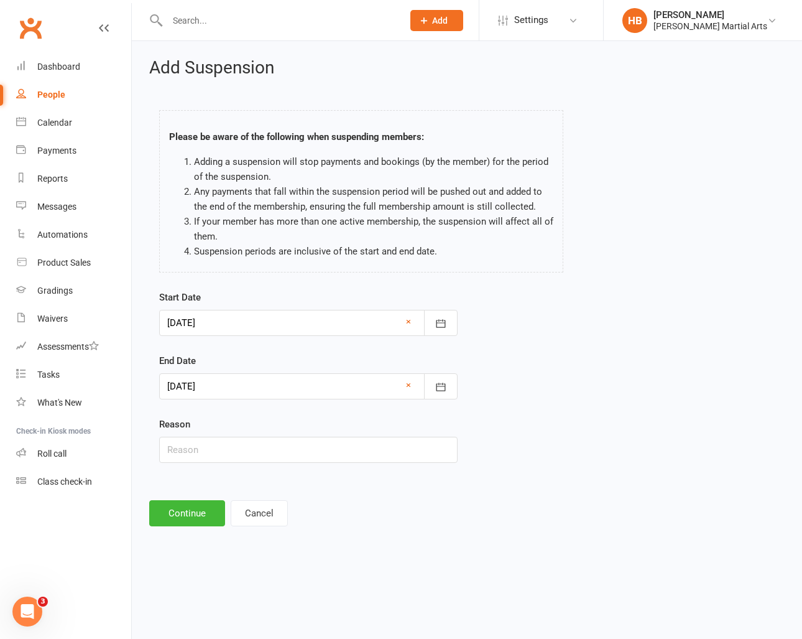
click at [274, 371] on div "End Date [DATE] [DATE] Sun Mon Tue Wed Thu Fri Sat 40 28 29 30 01 02 03 04 41 0…" at bounding box center [308, 376] width 299 height 46
click at [276, 397] on div at bounding box center [308, 386] width 299 height 26
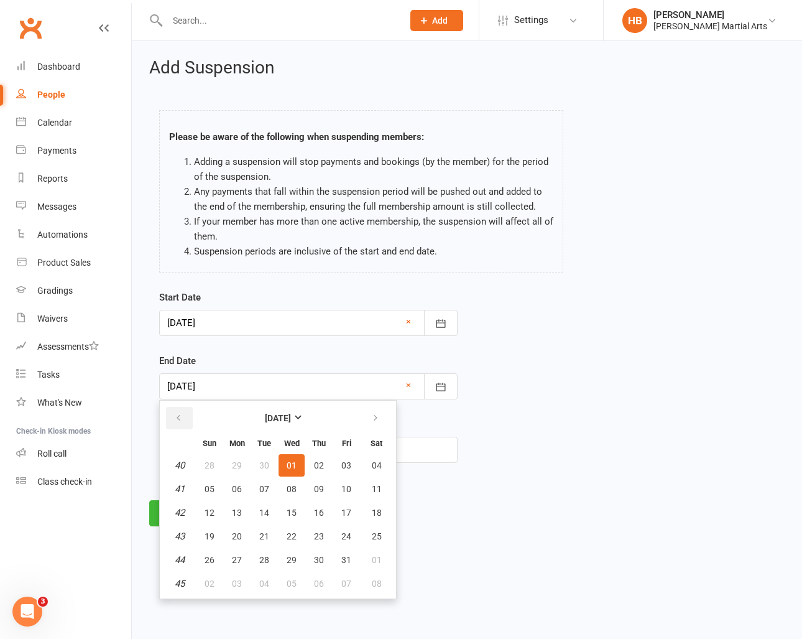
click at [179, 414] on icon "button" at bounding box center [178, 418] width 9 height 10
click at [243, 463] on button "01" at bounding box center [237, 465] width 26 height 22
type input "[DATE]"
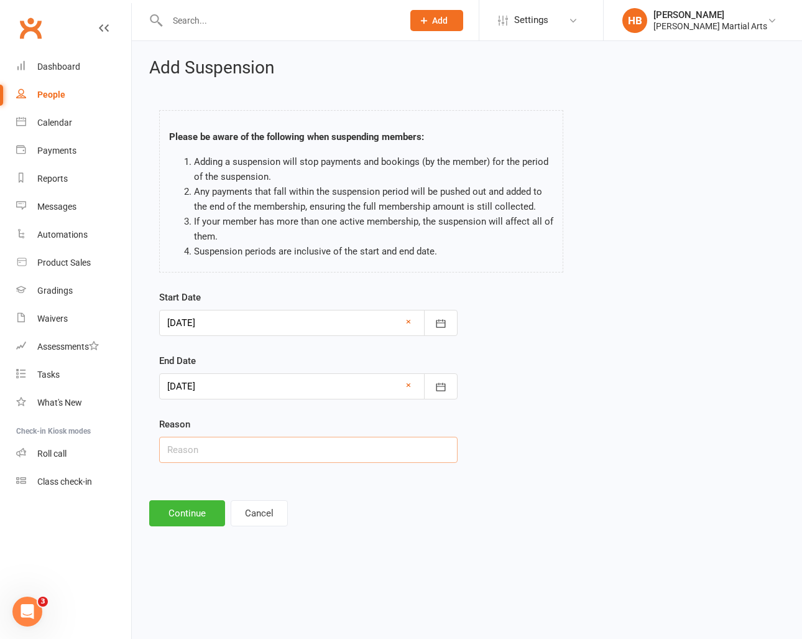
click at [268, 445] on input "text" at bounding box center [308, 450] width 299 height 26
type input "Injury"
click at [203, 517] on button "Continue" at bounding box center [187, 513] width 76 height 26
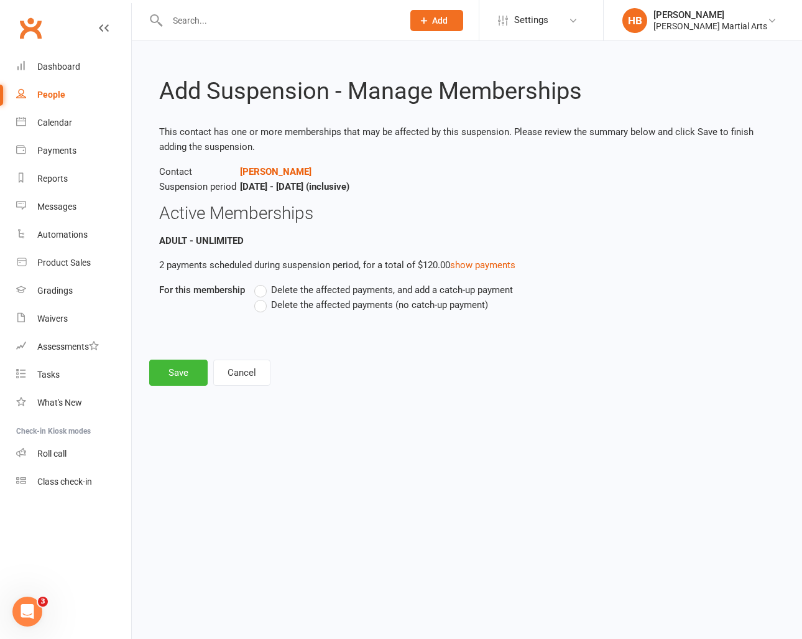
click at [259, 305] on label "Delete the affected payments (no catch-up payment)" at bounding box center [371, 304] width 234 height 15
click at [259, 297] on input "Delete the affected payments (no catch-up payment)" at bounding box center [258, 297] width 8 height 0
click at [178, 378] on button "Save" at bounding box center [178, 372] width 58 height 26
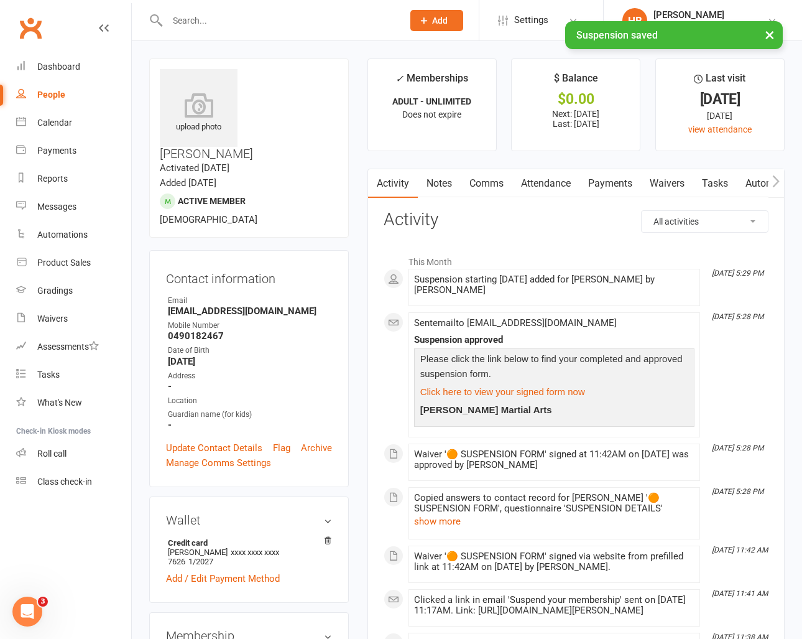
click at [615, 191] on link "Payments" at bounding box center [611, 183] width 62 height 29
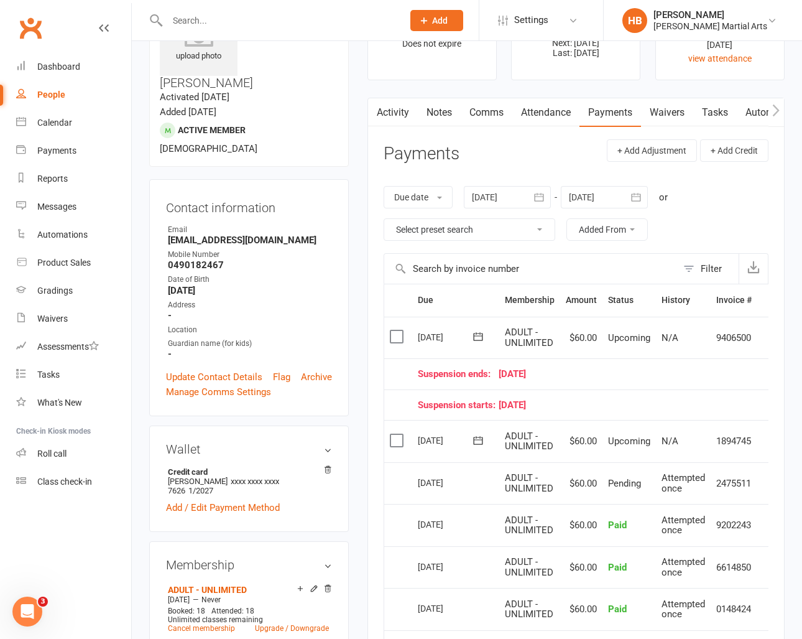
scroll to position [0, 16]
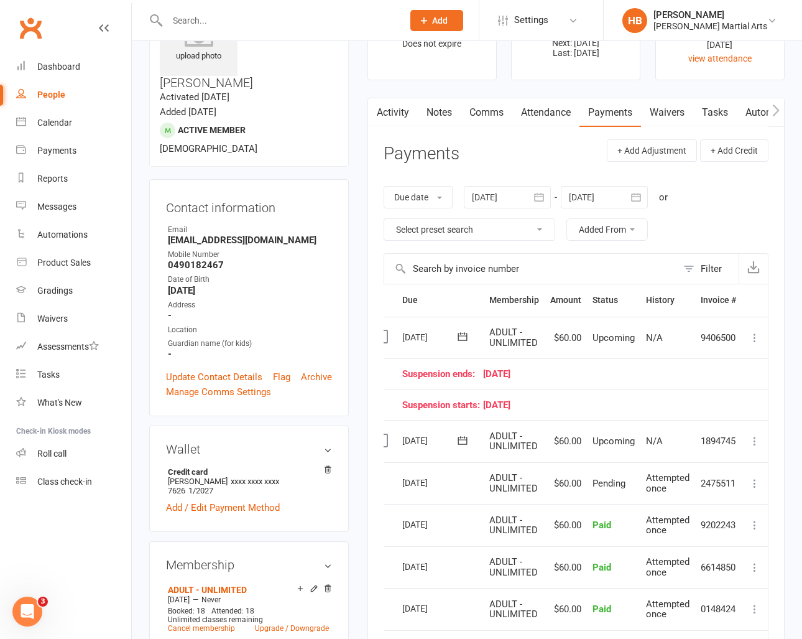
click at [750, 440] on icon at bounding box center [755, 441] width 12 height 12
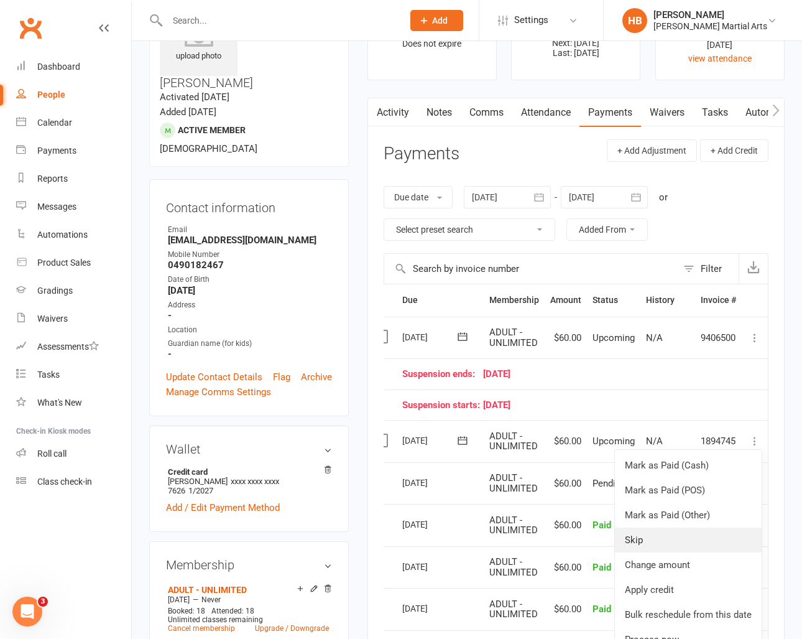
click at [684, 542] on link "Skip" at bounding box center [688, 539] width 147 height 25
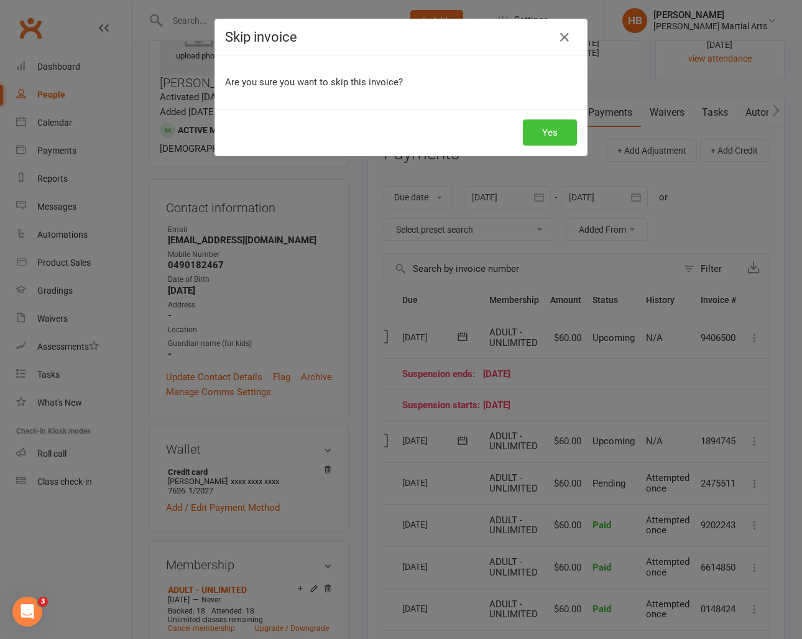
click at [560, 136] on button "Yes" at bounding box center [550, 132] width 54 height 26
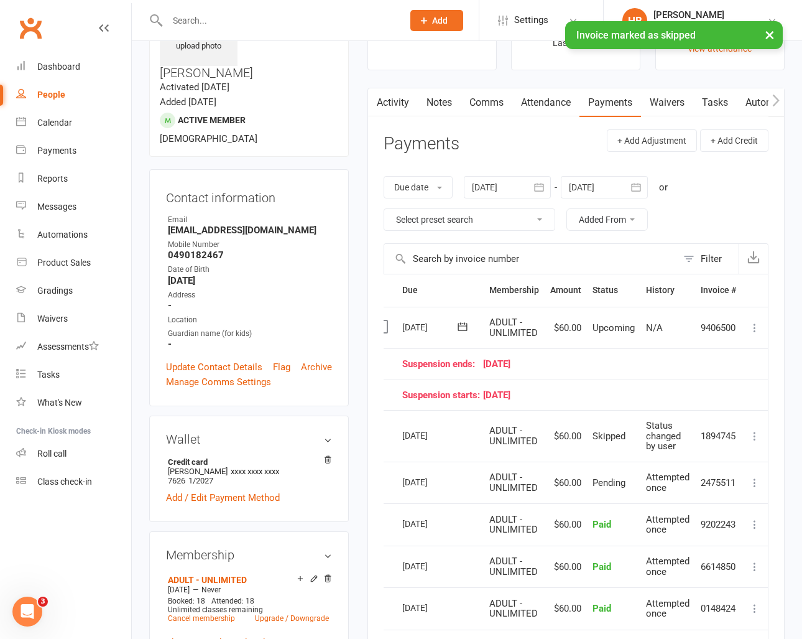
scroll to position [88, 0]
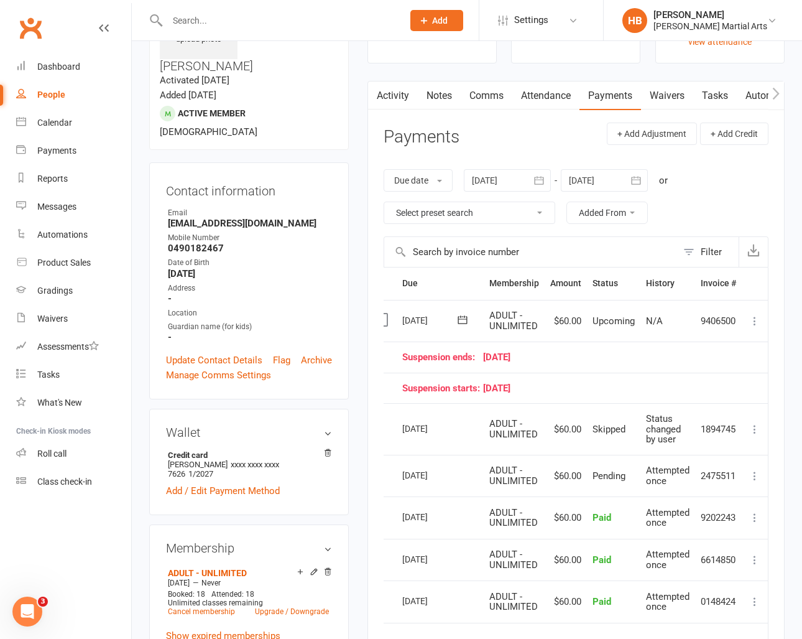
click at [751, 315] on icon at bounding box center [755, 321] width 12 height 12
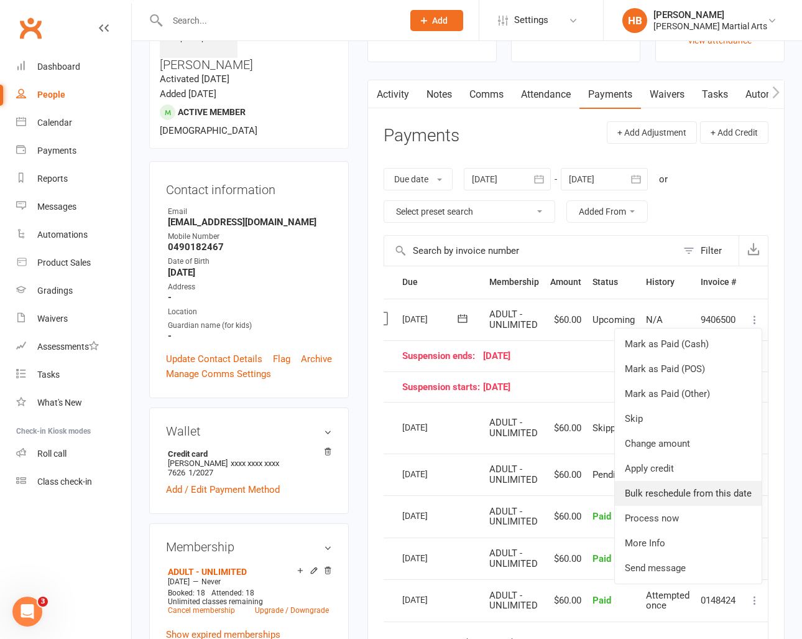
click at [706, 498] on link "Bulk reschedule from this date" at bounding box center [688, 493] width 147 height 25
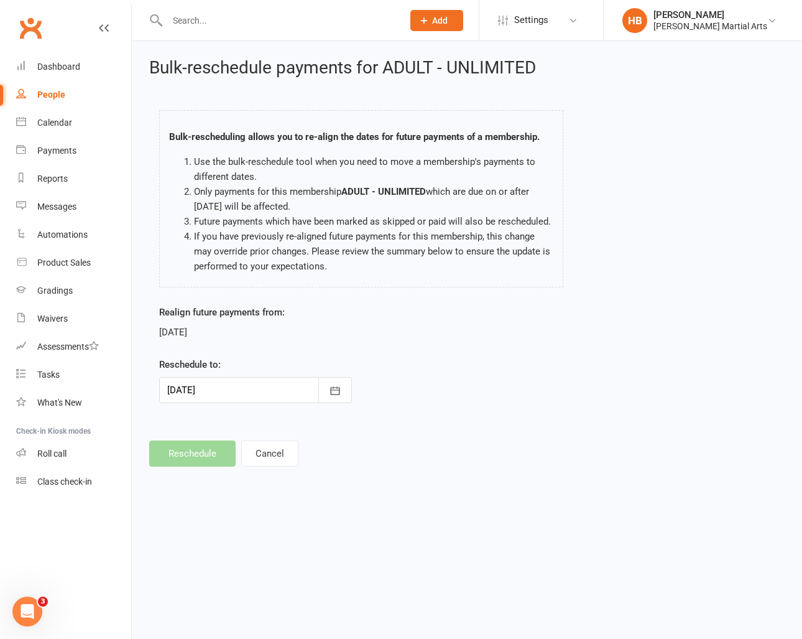
click at [215, 379] on div at bounding box center [255, 390] width 193 height 26
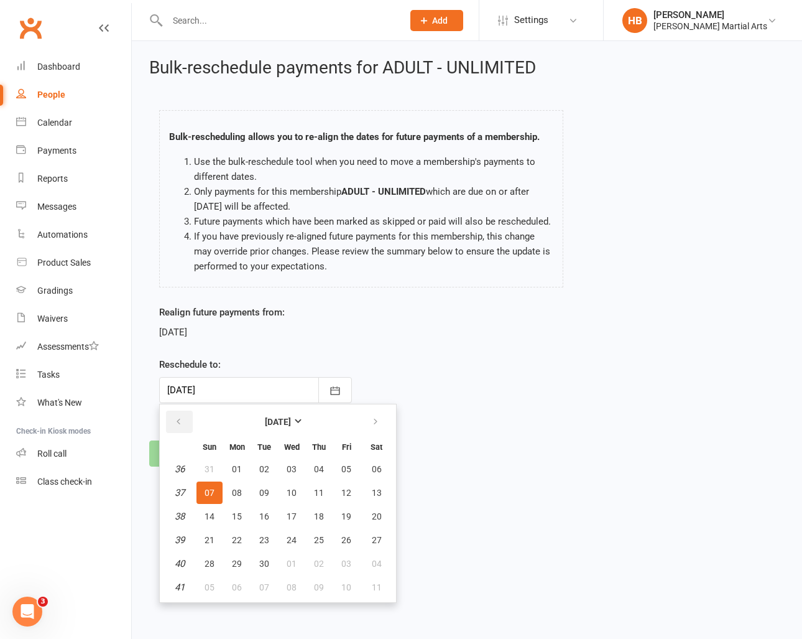
click at [183, 426] on button "button" at bounding box center [179, 421] width 27 height 22
click at [378, 422] on icon "button" at bounding box center [375, 422] width 9 height 10
click at [239, 471] on span "01" at bounding box center [237, 469] width 10 height 10
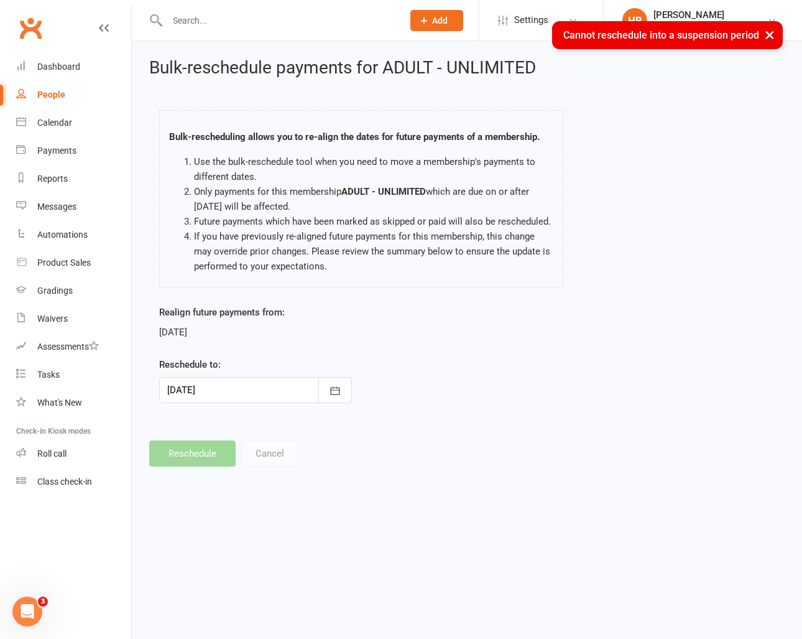
click at [200, 447] on footer "Reschedule Cancel" at bounding box center [467, 453] width 636 height 26
click at [245, 401] on div at bounding box center [255, 390] width 193 height 26
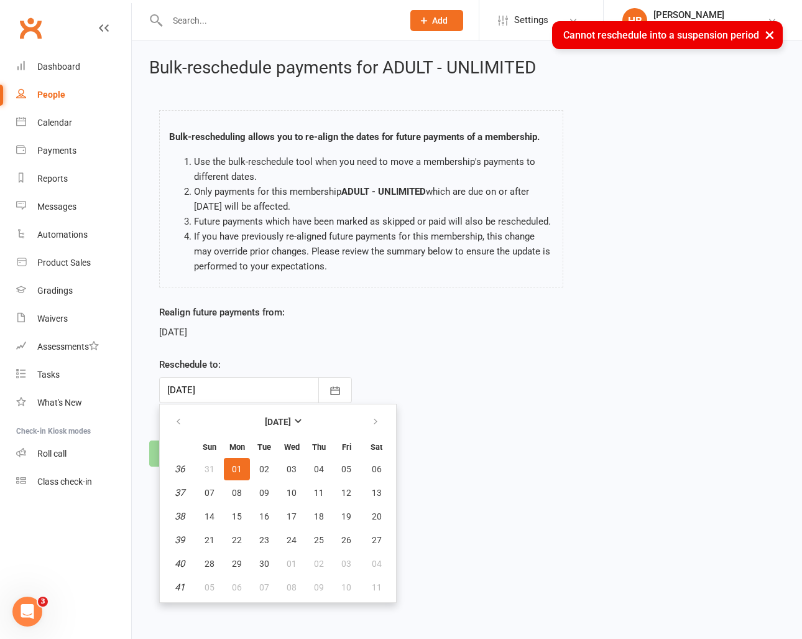
click at [247, 391] on div at bounding box center [255, 390] width 193 height 26
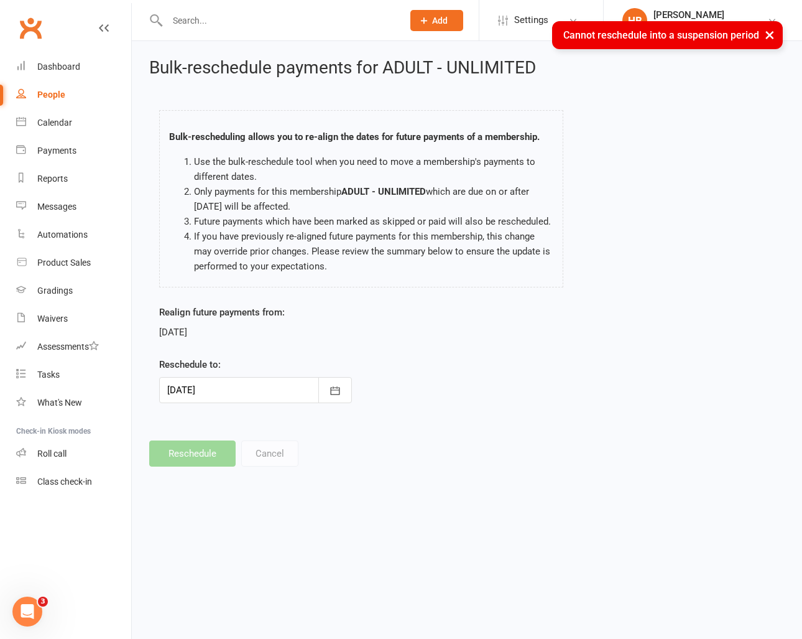
click at [247, 391] on div at bounding box center [255, 390] width 193 height 26
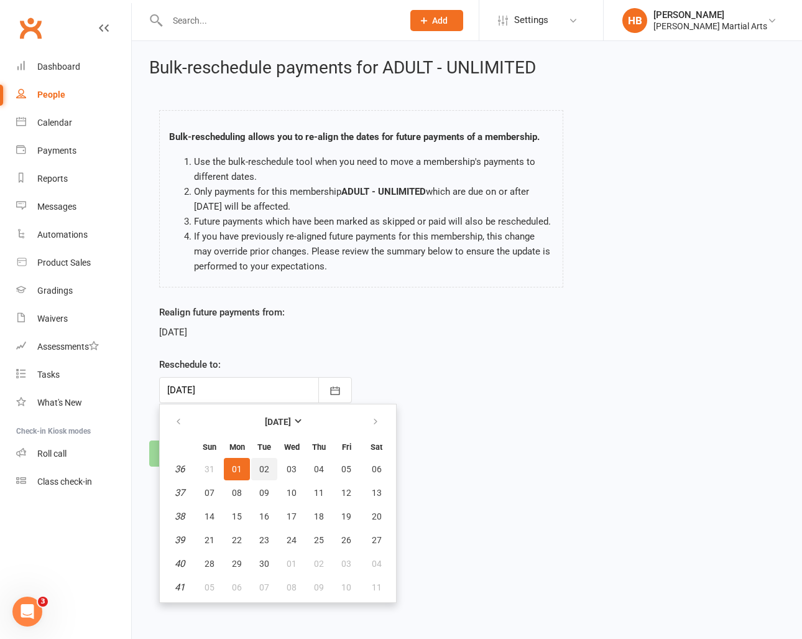
click at [274, 472] on button "02" at bounding box center [264, 469] width 26 height 22
type input "[DATE]"
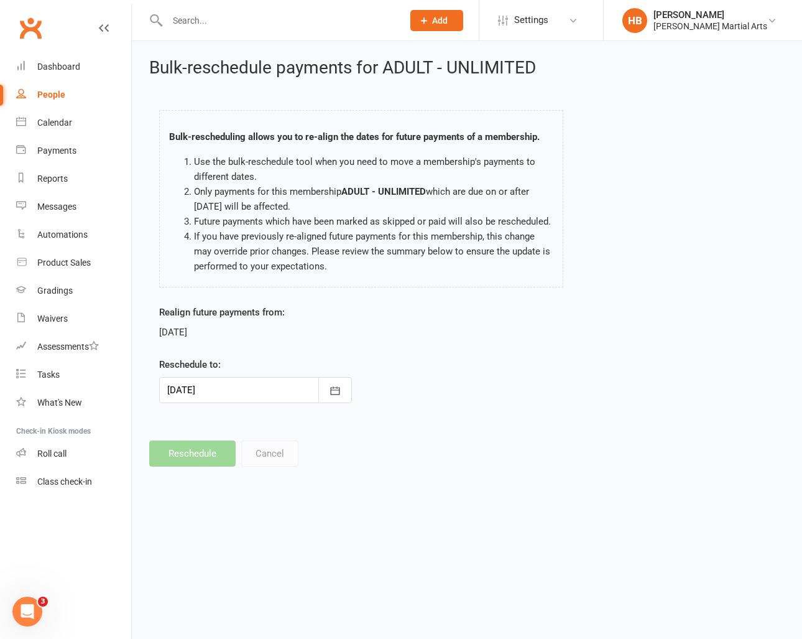
click at [187, 452] on footer "Reschedule Cancel" at bounding box center [467, 453] width 636 height 26
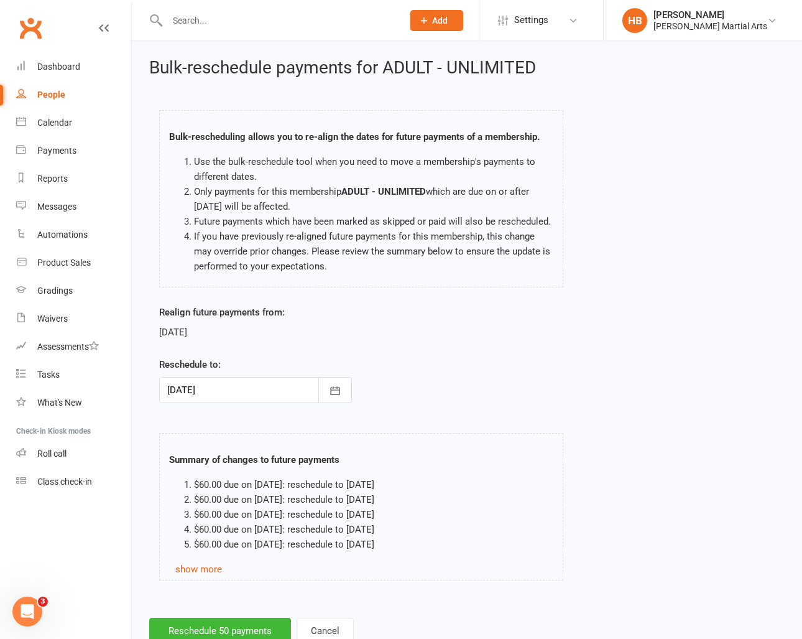
scroll to position [40, 0]
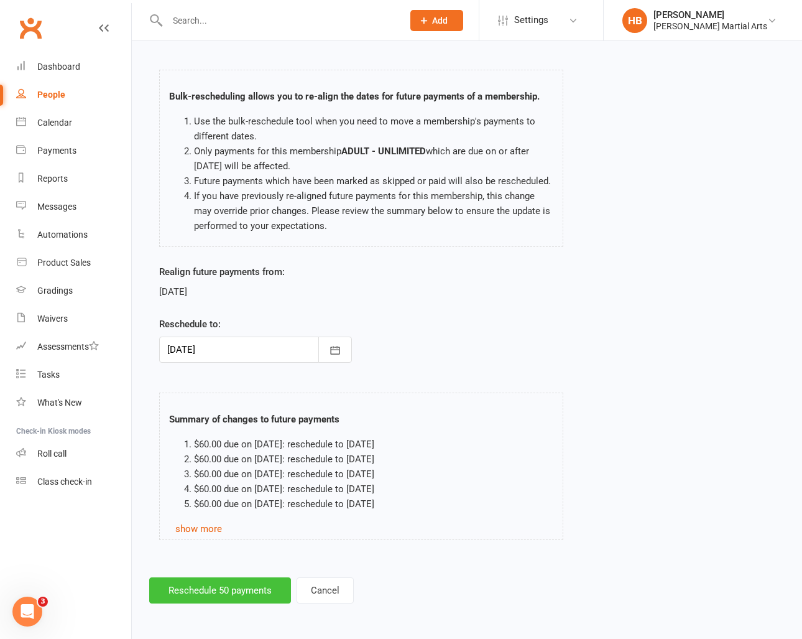
click at [229, 587] on button "Reschedule 50 payments" at bounding box center [220, 590] width 142 height 26
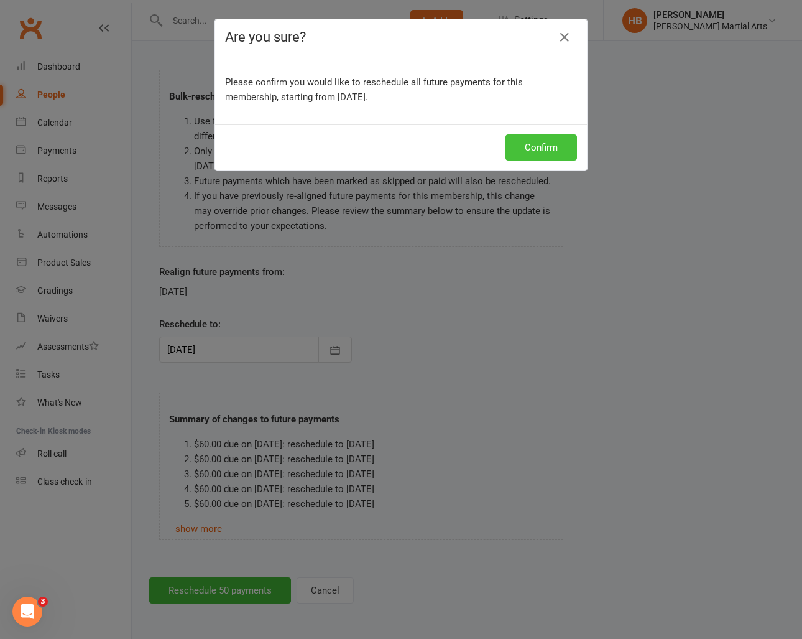
click at [545, 151] on button "Confirm" at bounding box center [542, 147] width 72 height 26
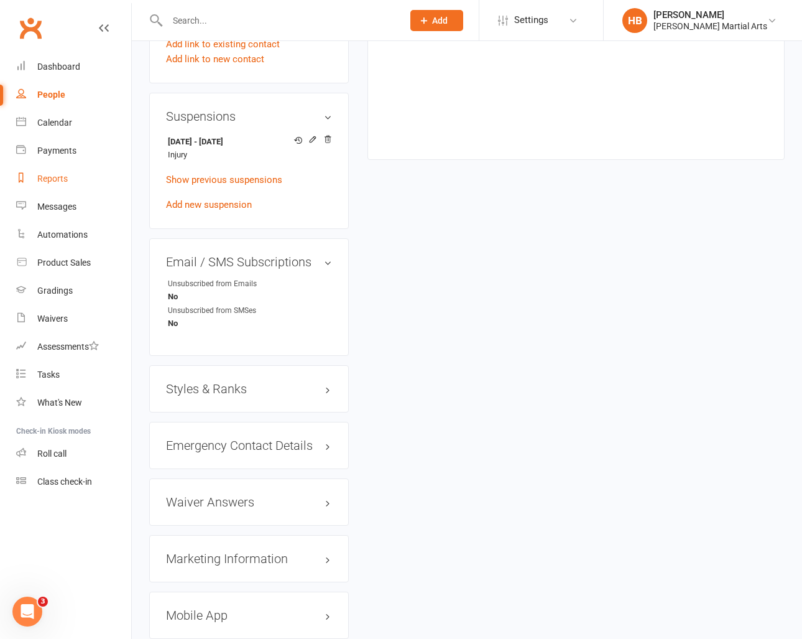
scroll to position [824, 0]
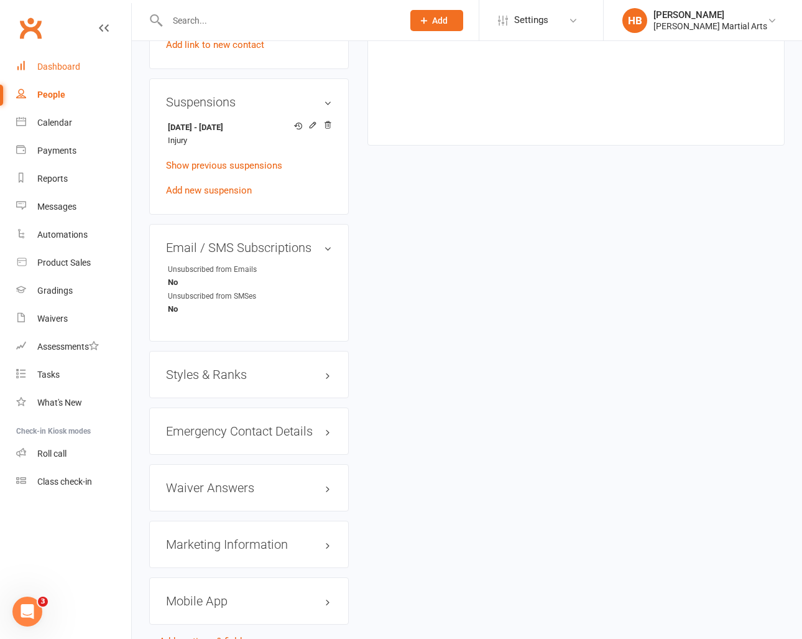
click at [52, 58] on link "Dashboard" at bounding box center [73, 67] width 115 height 28
